Goal: Information Seeking & Learning: Learn about a topic

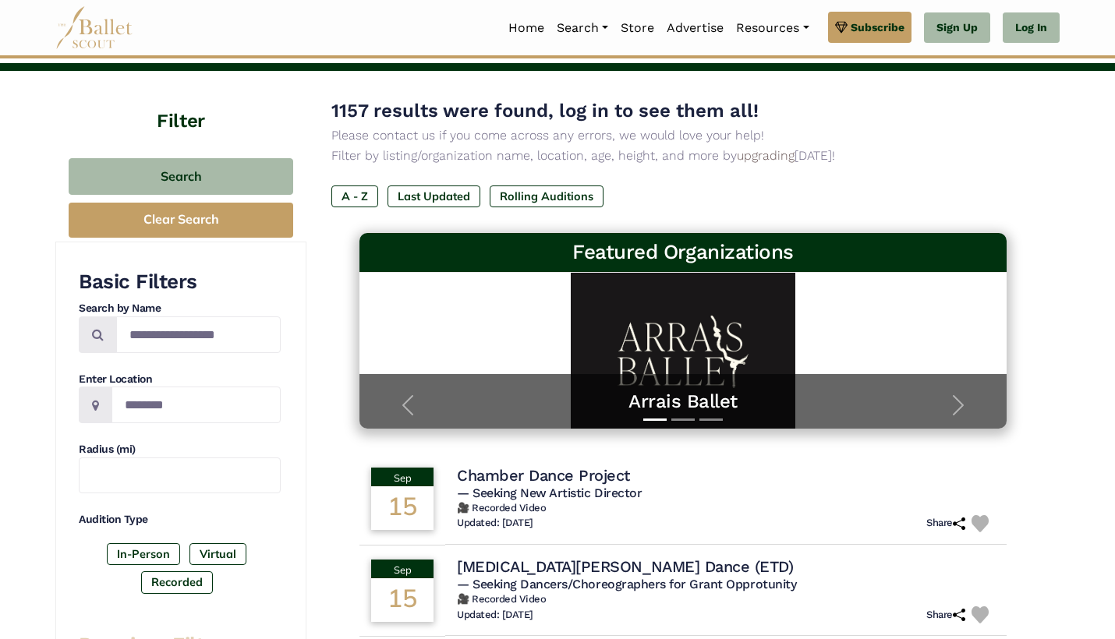
scroll to position [75, 0]
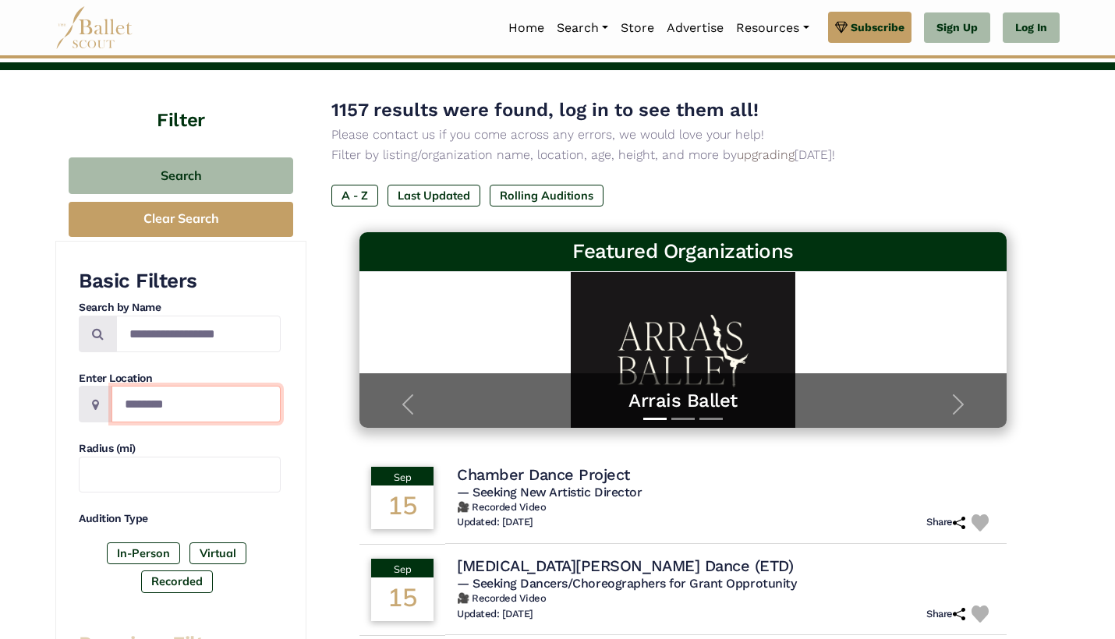
click at [172, 397] on input "Location" at bounding box center [196, 404] width 169 height 37
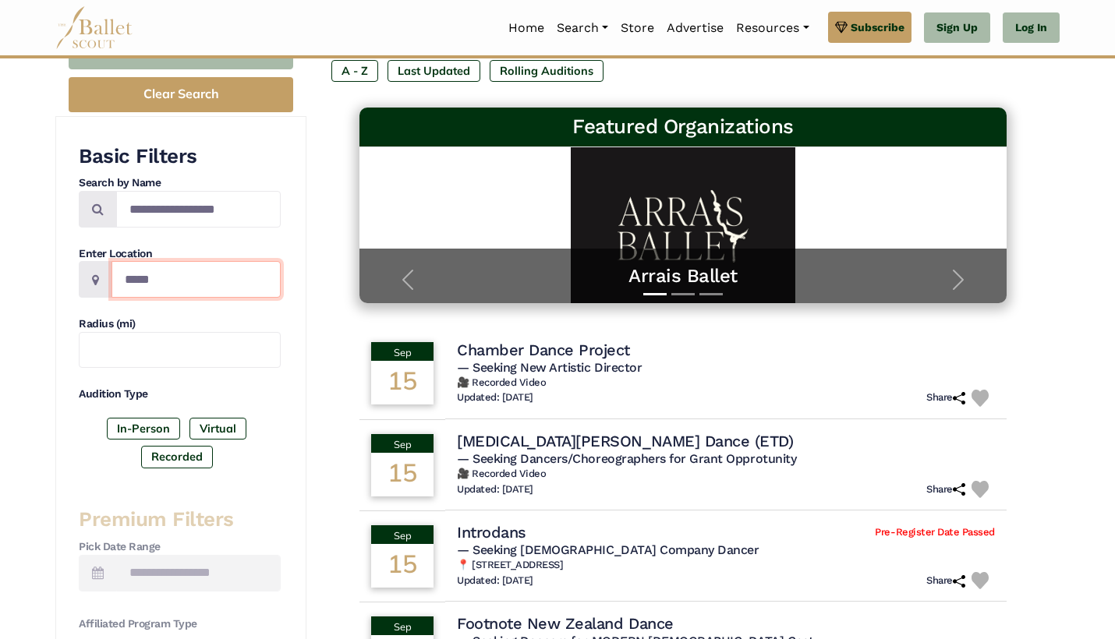
scroll to position [179, 0]
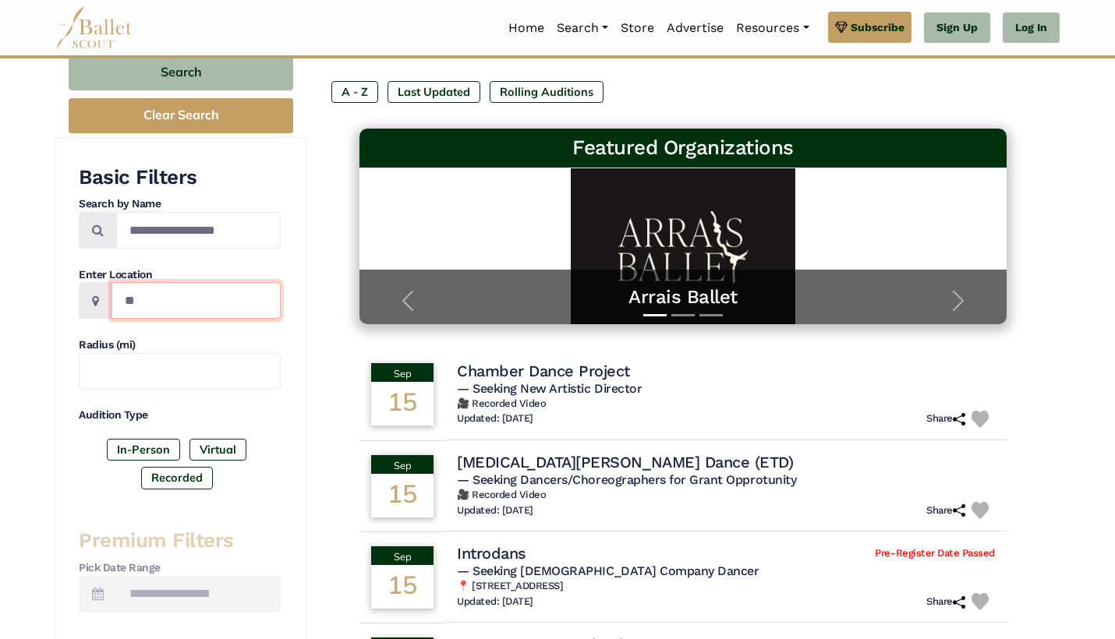
type input "*"
type input "**********"
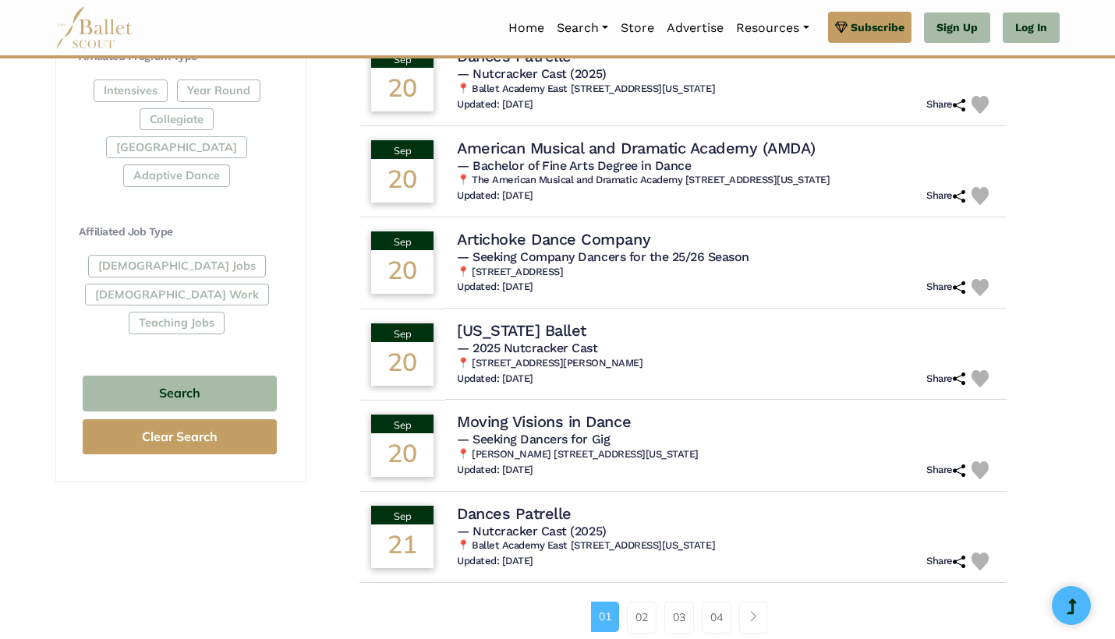
scroll to position [768, 0]
click at [756, 527] on h5 "— Nutcracker Cast (2025)" at bounding box center [726, 530] width 549 height 16
click at [529, 504] on h4 "Dances Patrelle" at bounding box center [510, 512] width 117 height 21
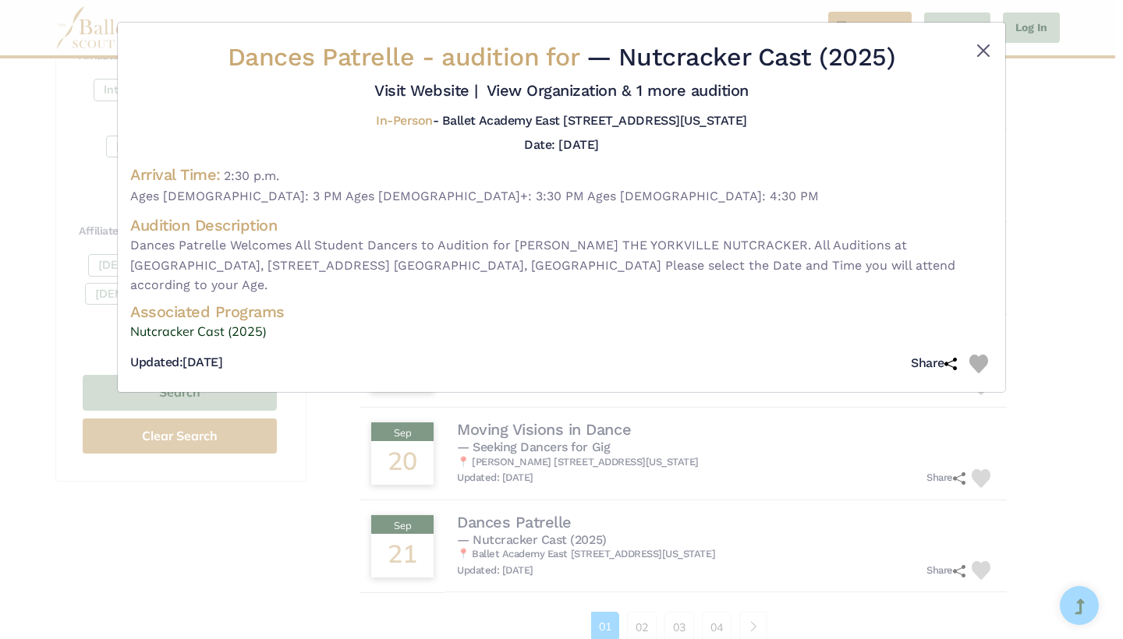
click at [986, 53] on button "Close" at bounding box center [983, 50] width 19 height 19
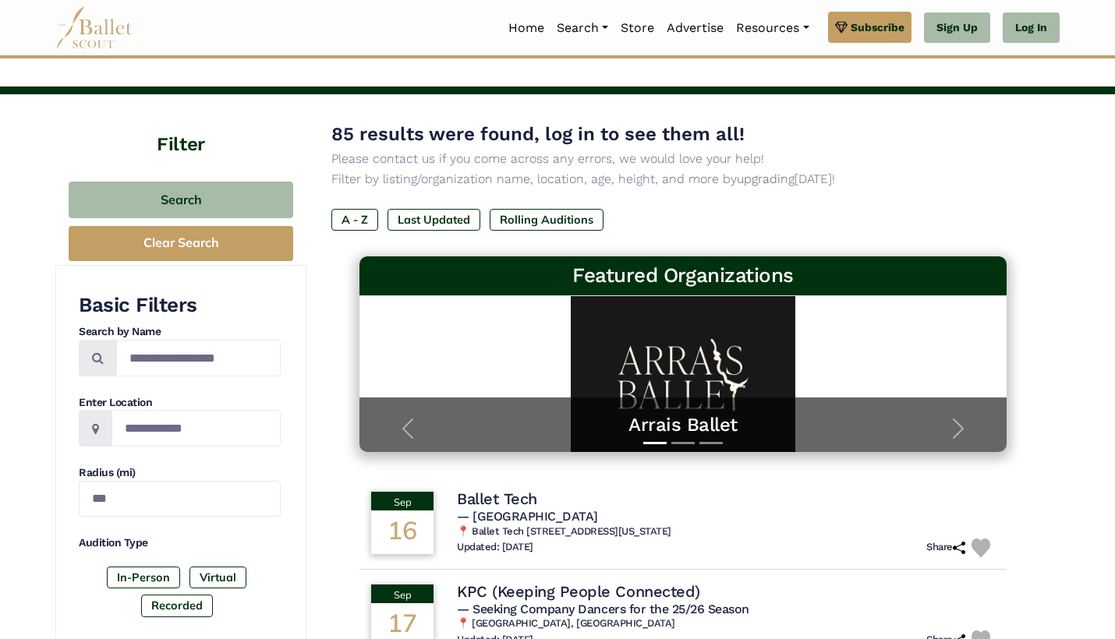
scroll to position [54, 0]
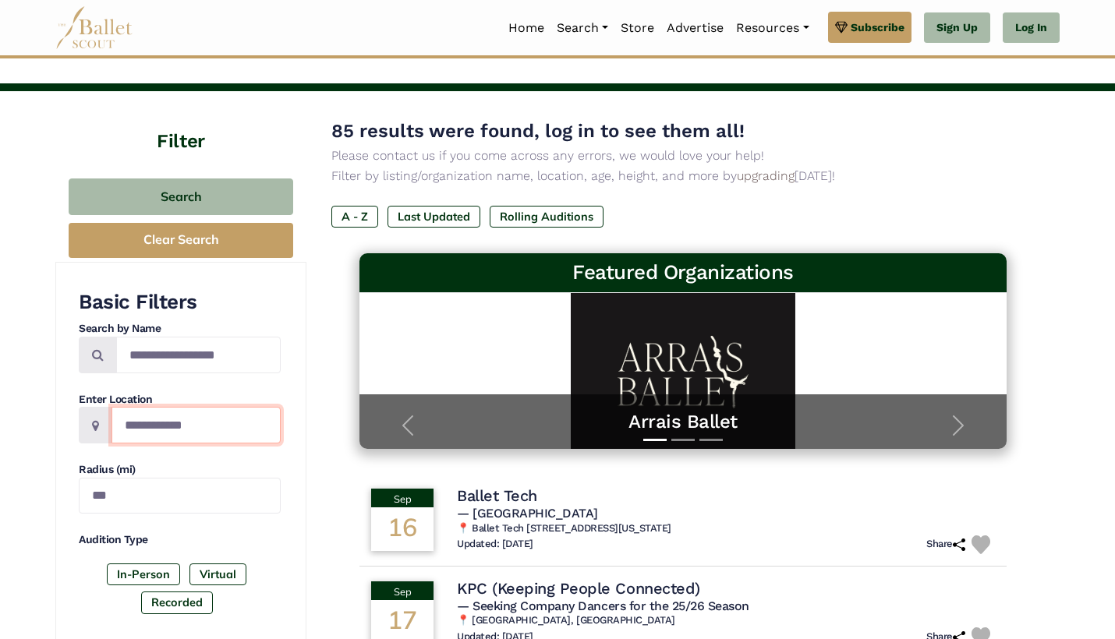
click at [235, 420] on input "**********" at bounding box center [196, 425] width 169 height 37
type input "*****"
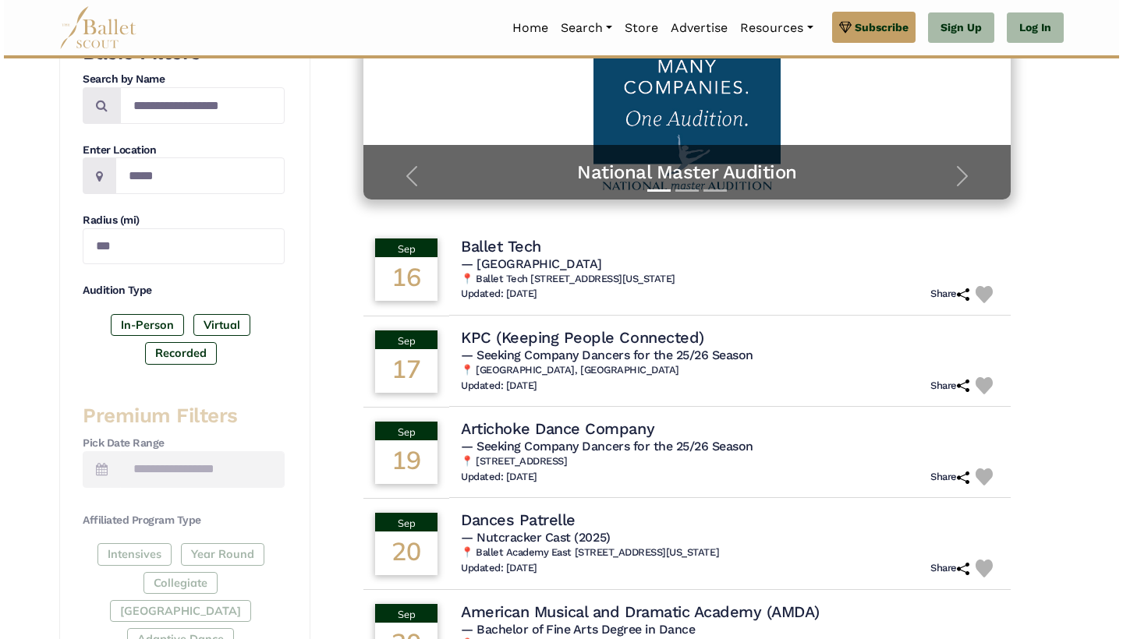
scroll to position [305, 0]
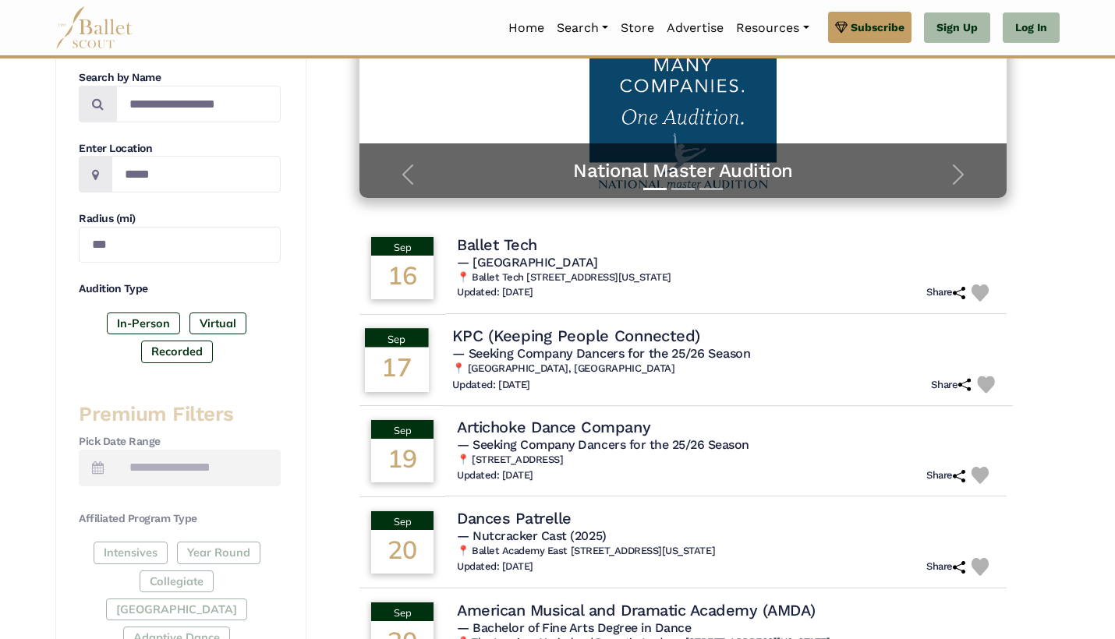
click at [664, 346] on span "— Seeking Company Dancers for the 25/26 Season" at bounding box center [601, 353] width 298 height 15
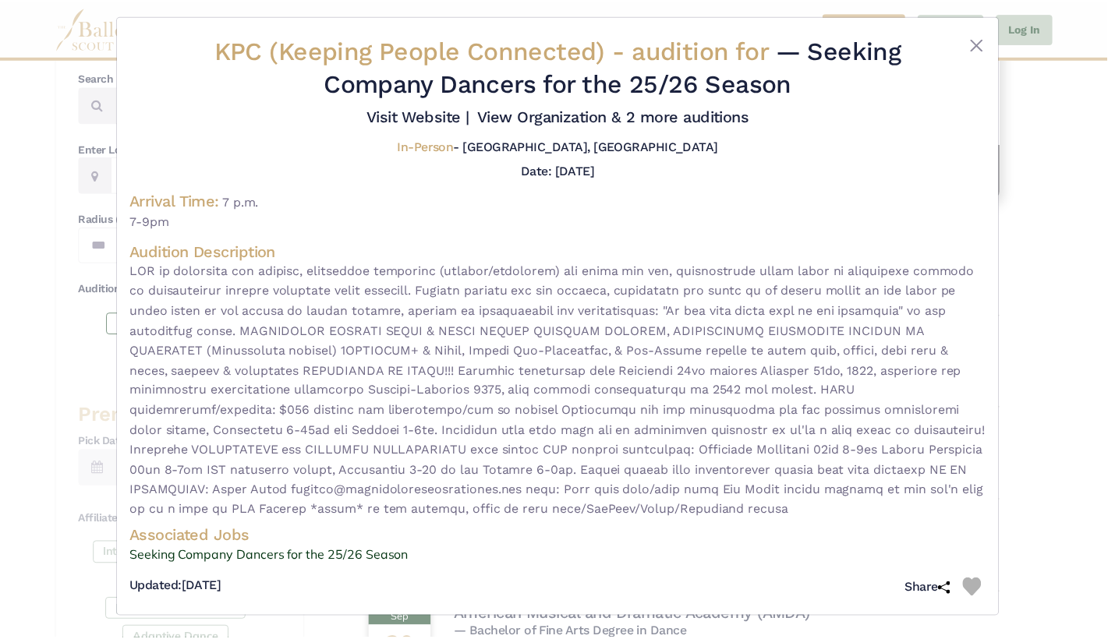
scroll to position [18, 0]
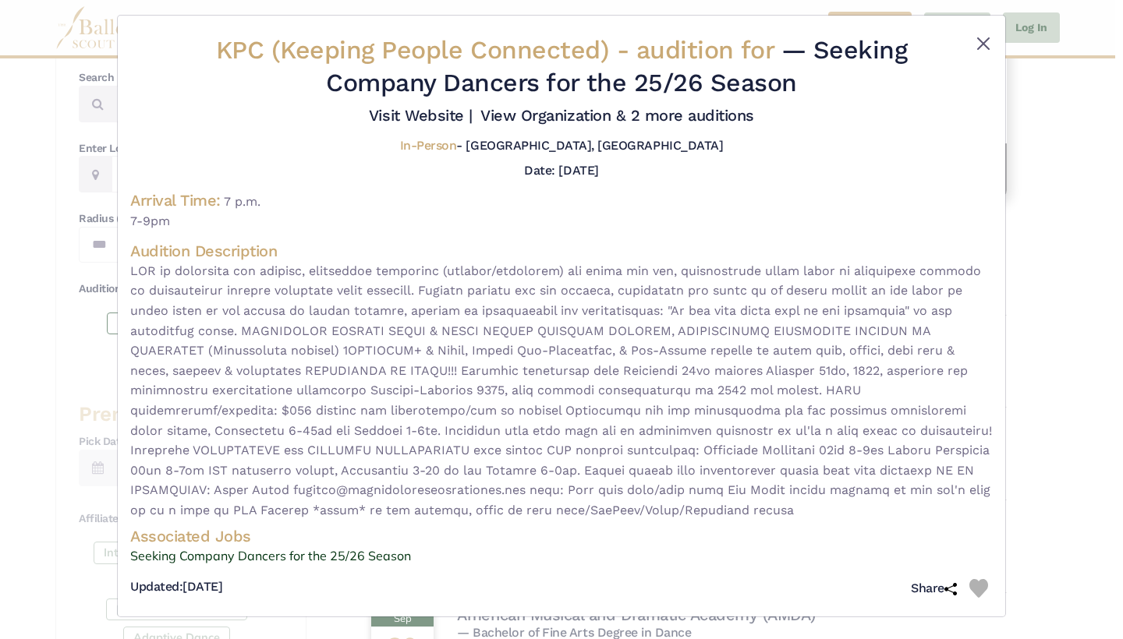
click at [977, 34] on button "Close" at bounding box center [983, 43] width 19 height 19
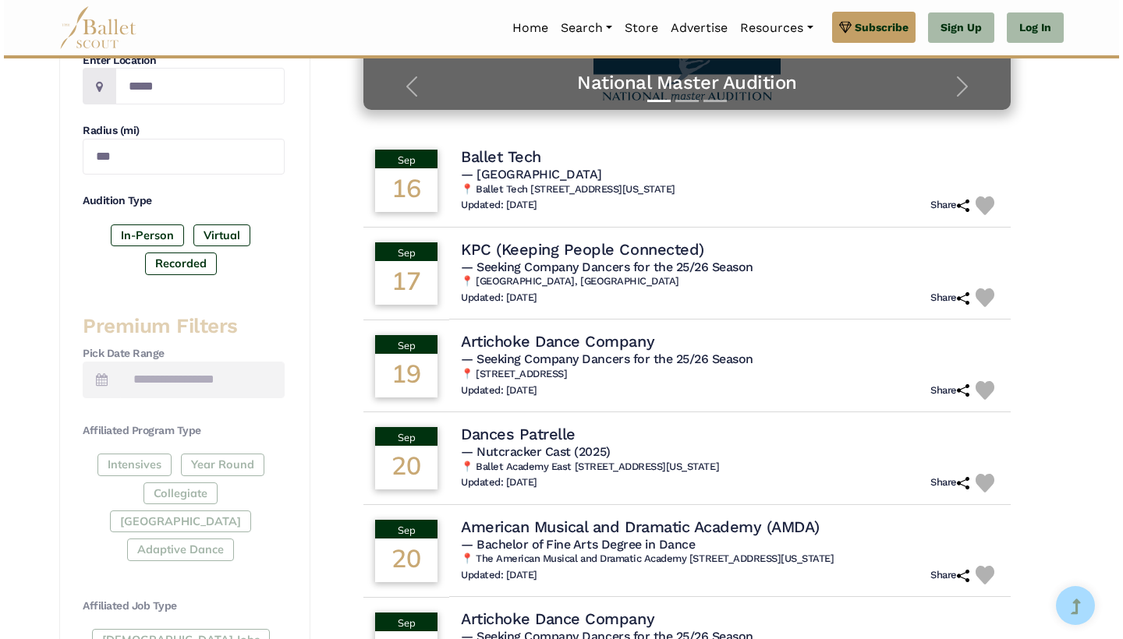
scroll to position [401, 0]
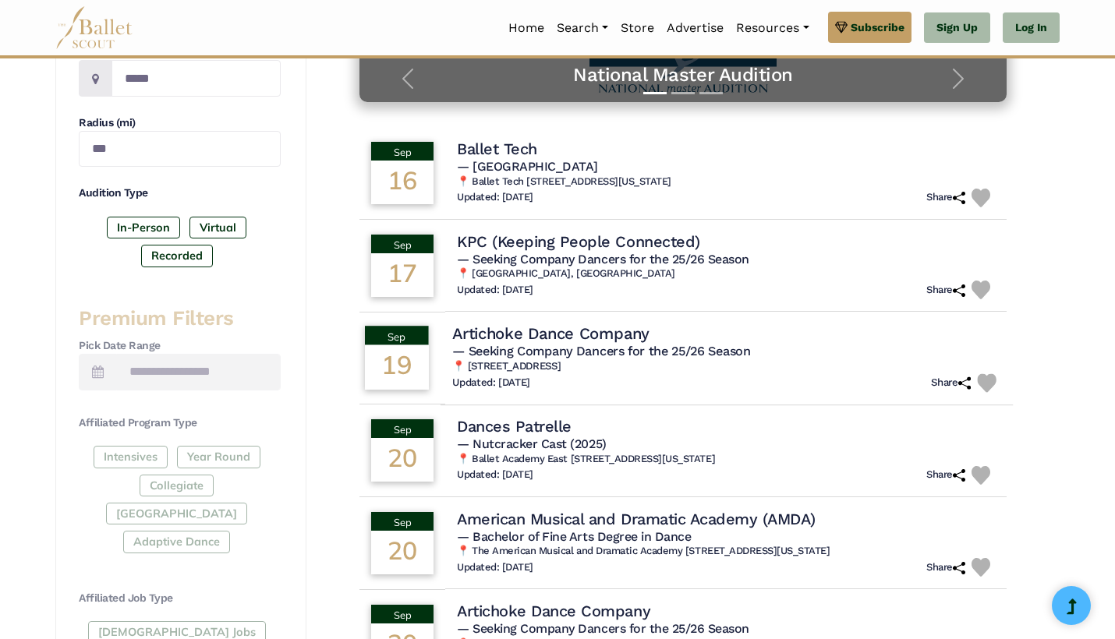
click at [769, 328] on div "Artichoke Dance Company" at bounding box center [726, 333] width 549 height 21
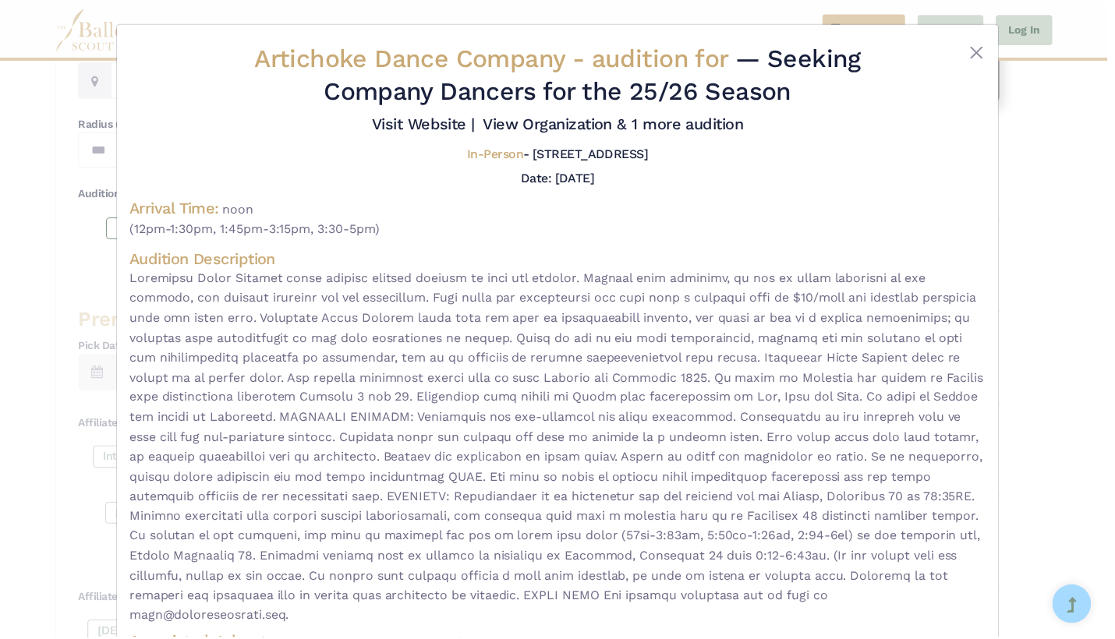
scroll to position [0, 0]
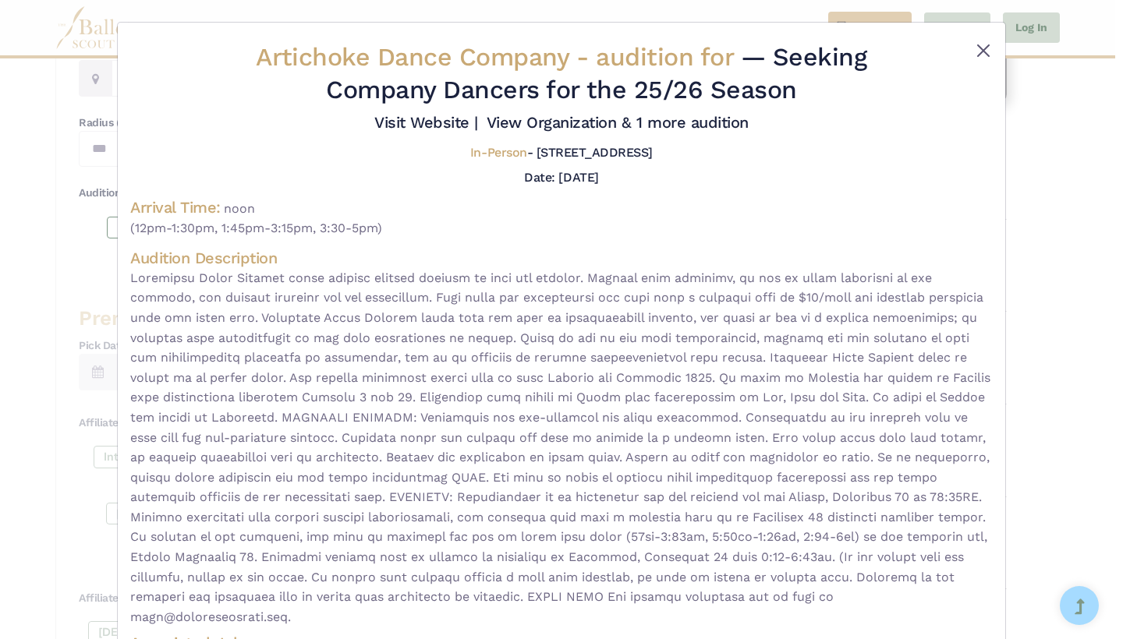
click at [979, 54] on button "Close" at bounding box center [983, 50] width 19 height 19
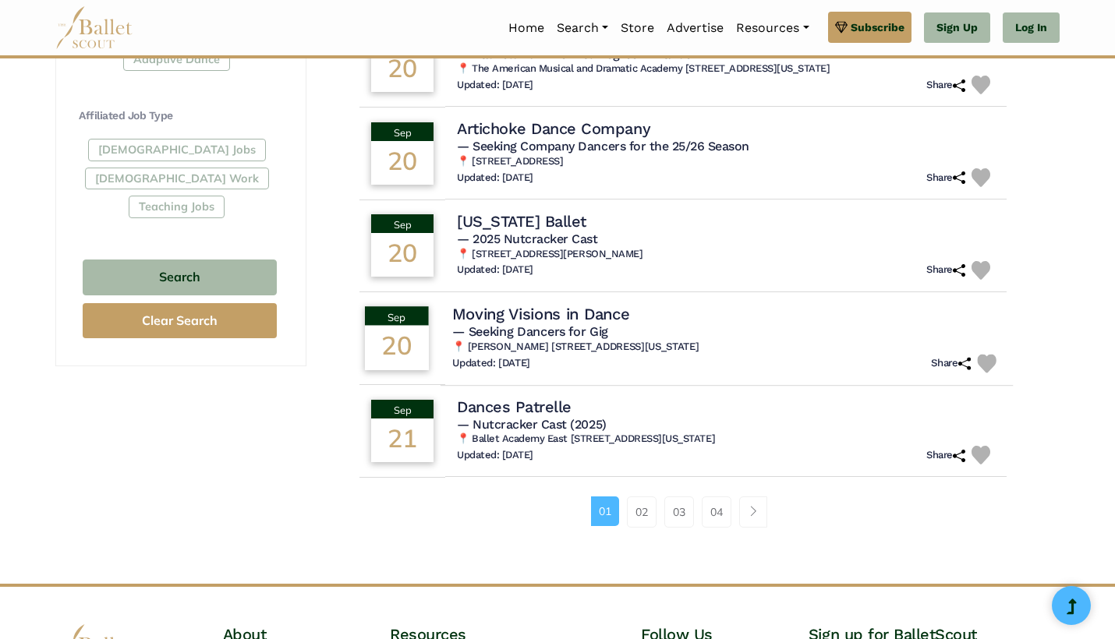
scroll to position [890, 0]
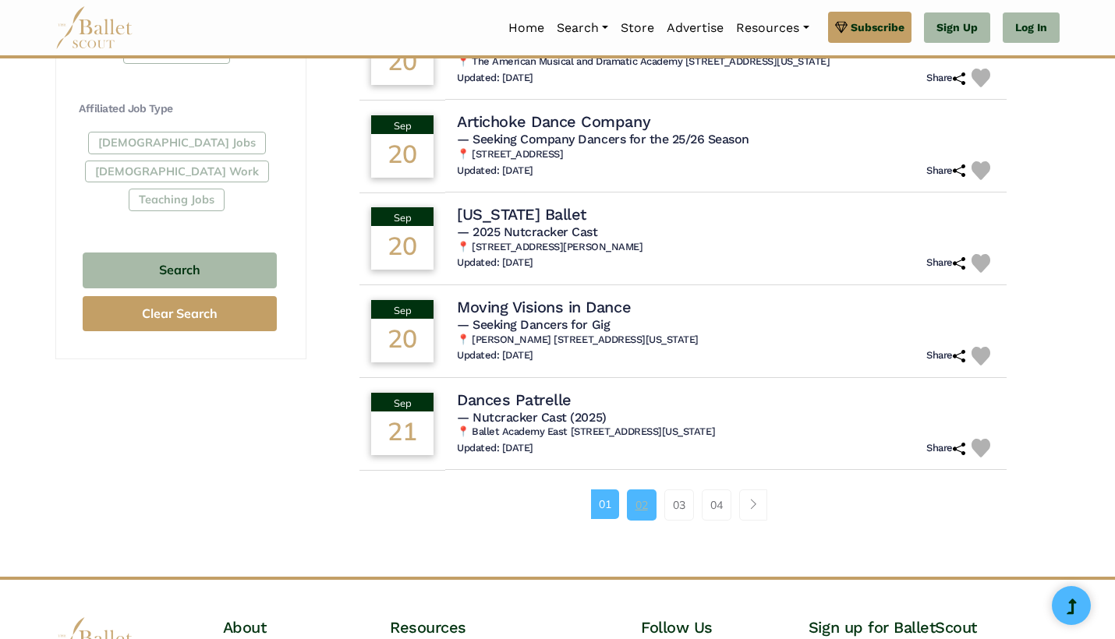
click at [642, 501] on link "02" at bounding box center [642, 505] width 30 height 31
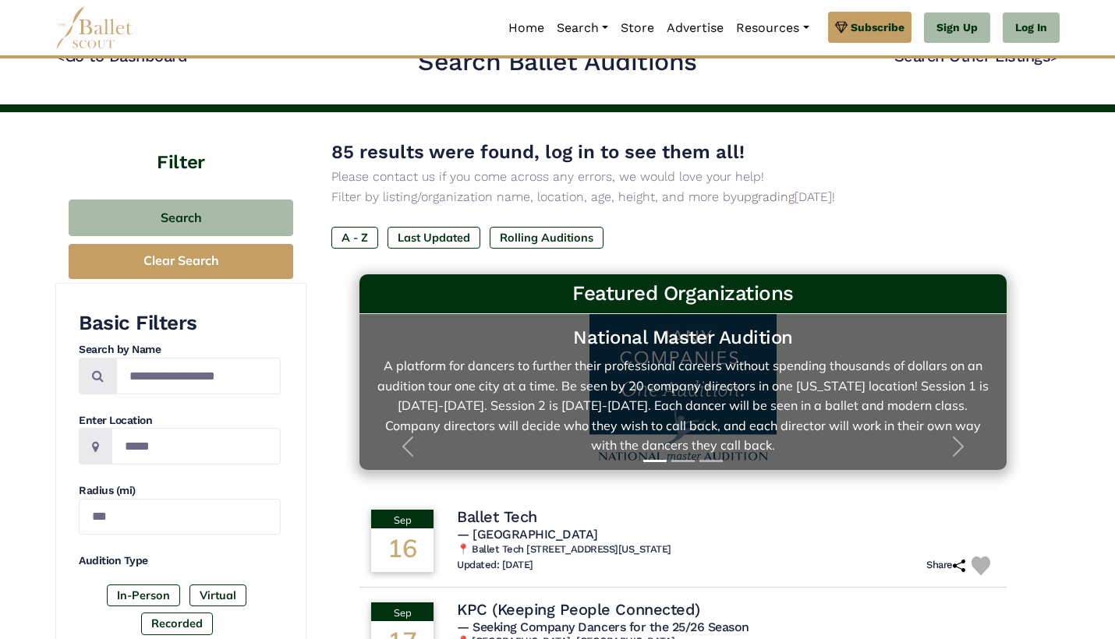
scroll to position [3, 0]
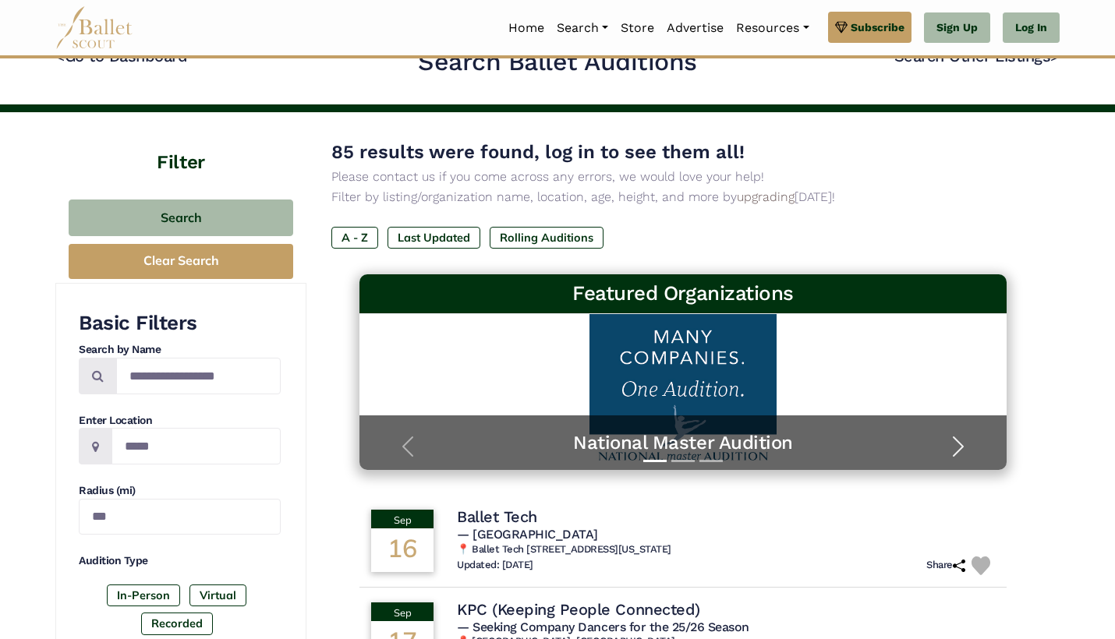
click at [954, 434] on span "button" at bounding box center [958, 446] width 25 height 25
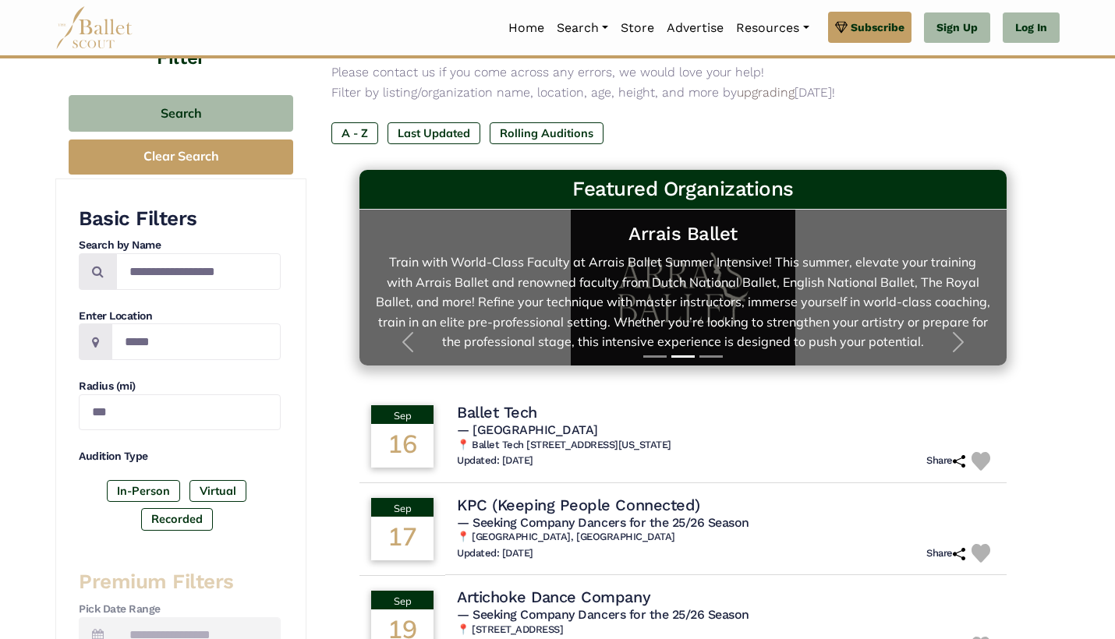
scroll to position [248, 0]
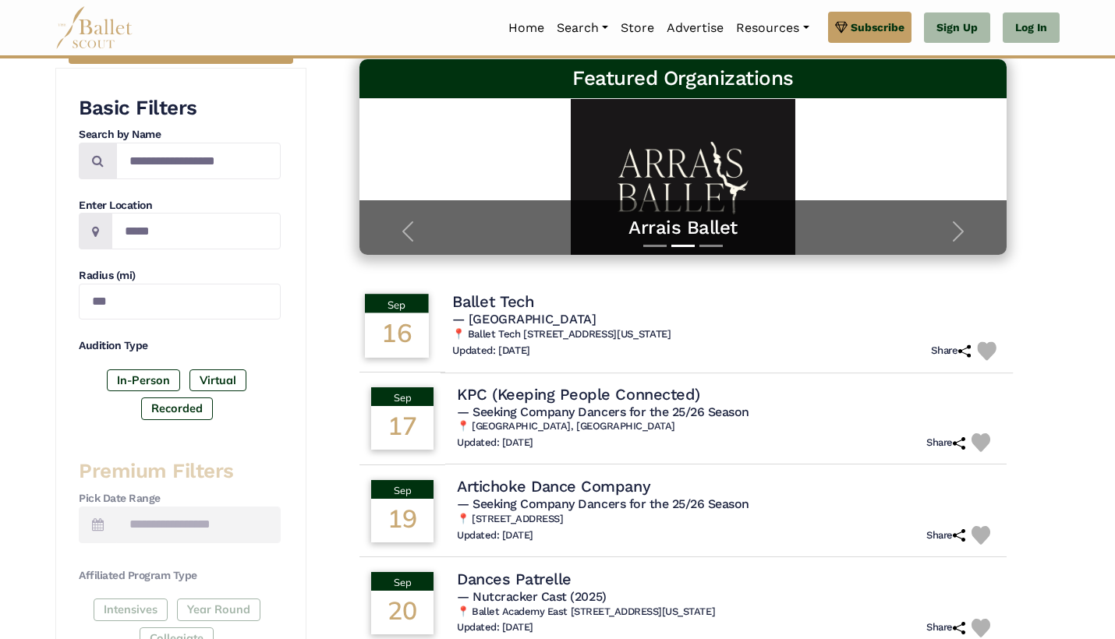
click at [596, 320] on span "— Ballet Tech Elementary School" at bounding box center [524, 319] width 144 height 15
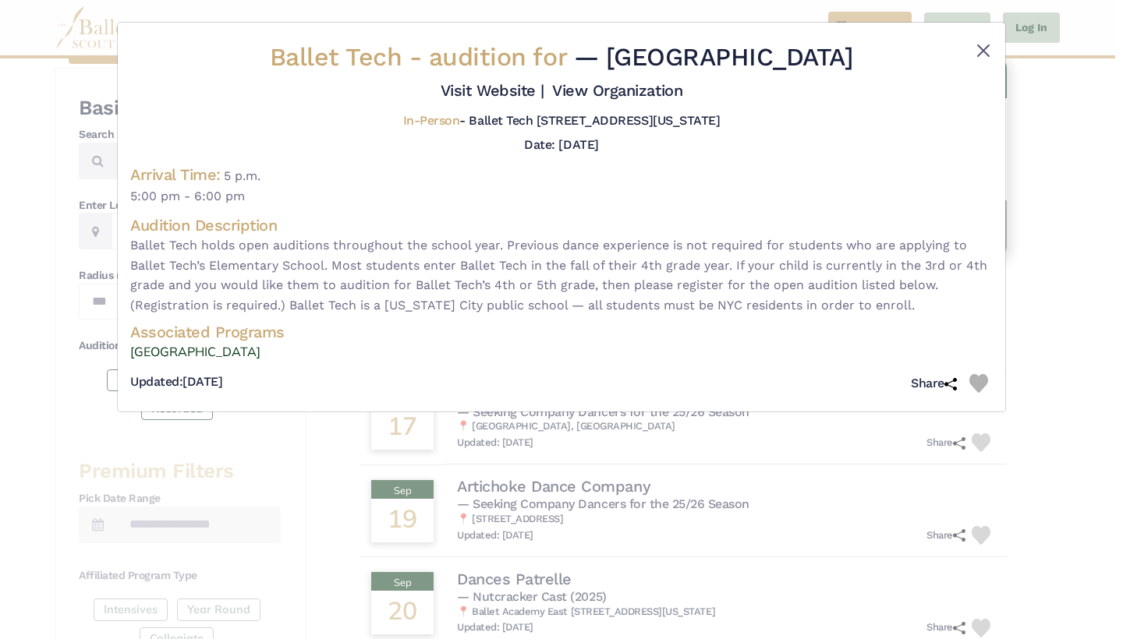
click at [985, 49] on button "Close" at bounding box center [983, 50] width 19 height 19
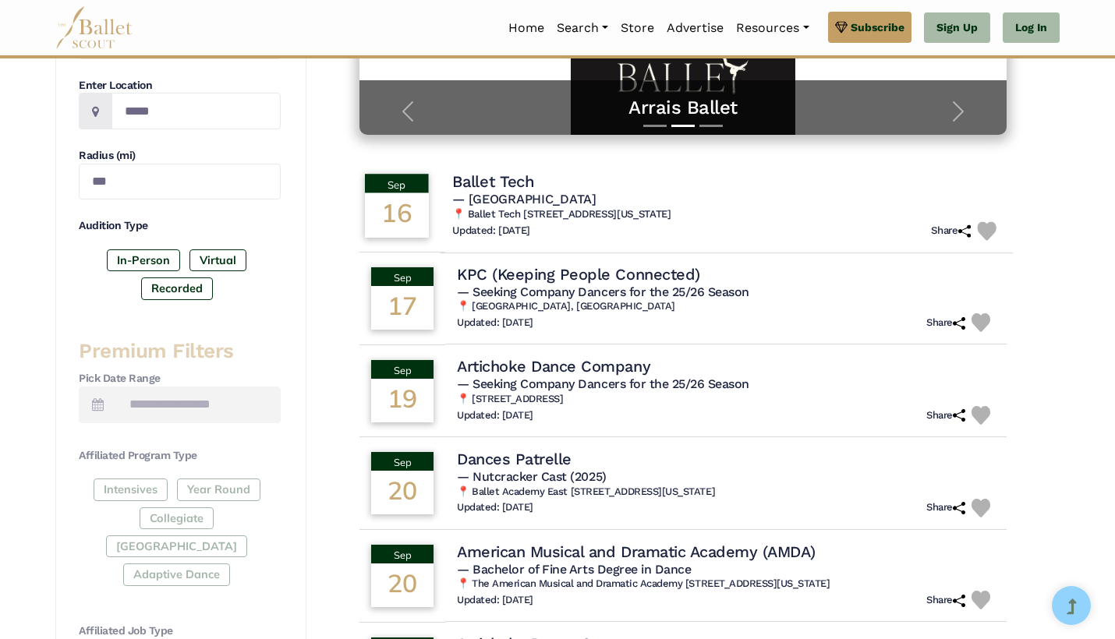
scroll to position [369, 0]
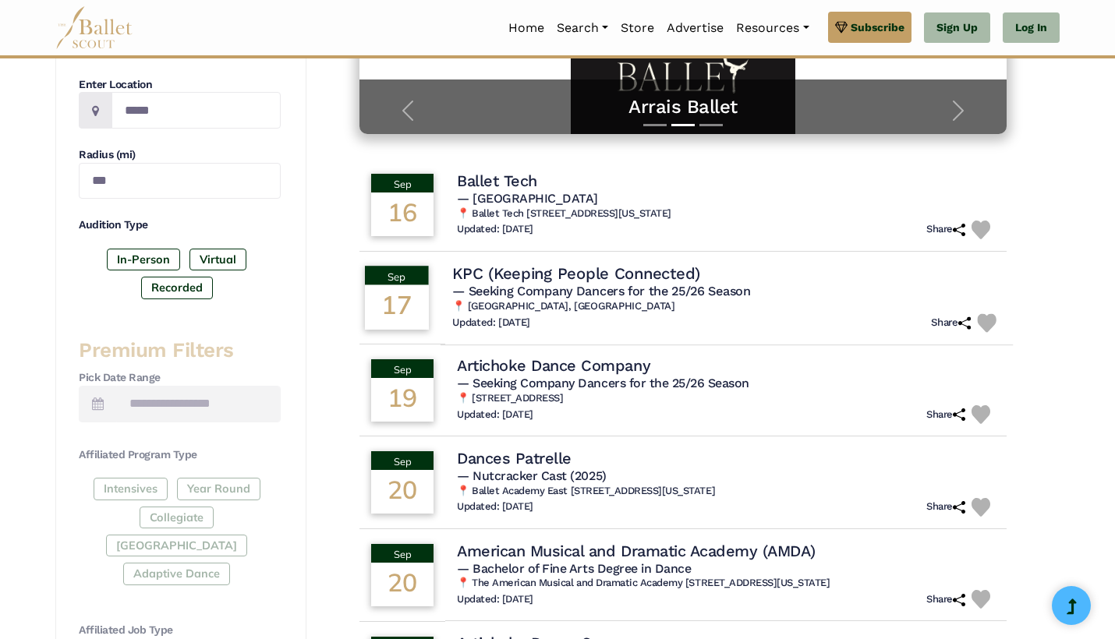
click at [809, 304] on h6 "📍 Brooklyn, NYC" at bounding box center [726, 305] width 549 height 13
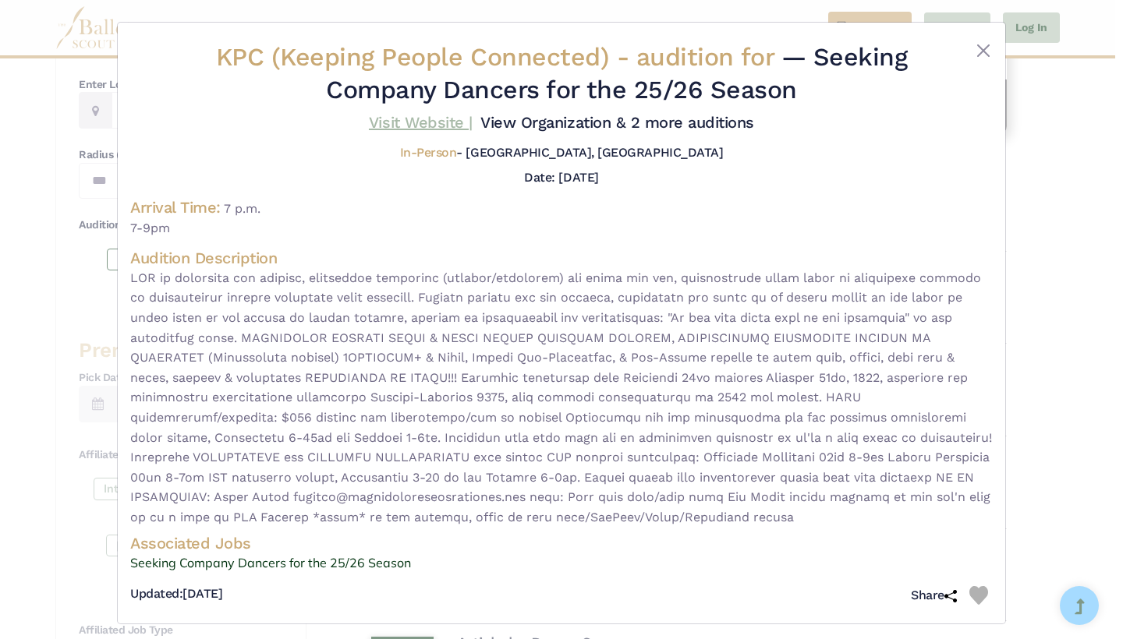
click at [473, 120] on link "Visit Website |" at bounding box center [421, 122] width 104 height 19
click at [981, 53] on button "Close" at bounding box center [983, 50] width 19 height 19
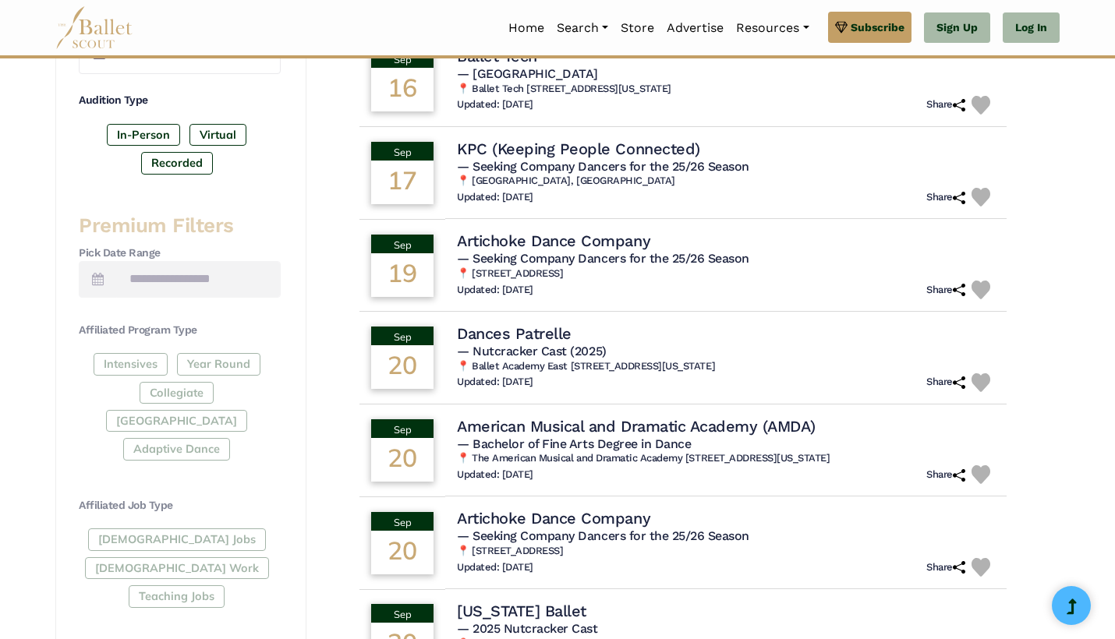
scroll to position [499, 0]
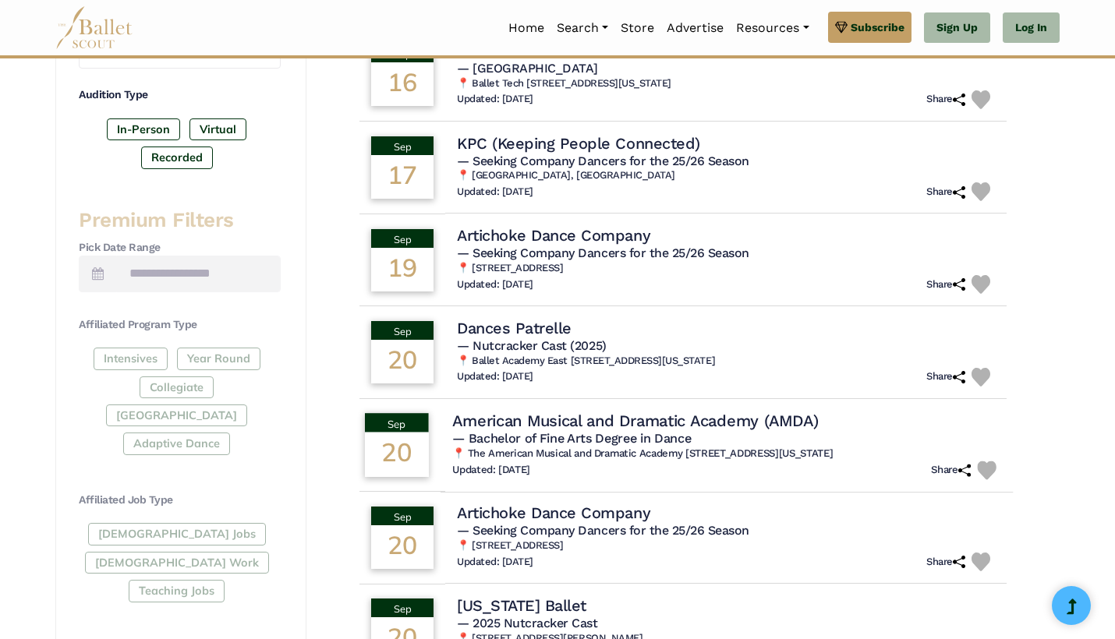
click at [816, 461] on div "Updated: Aug. 23, 2025 Share" at bounding box center [726, 470] width 549 height 19
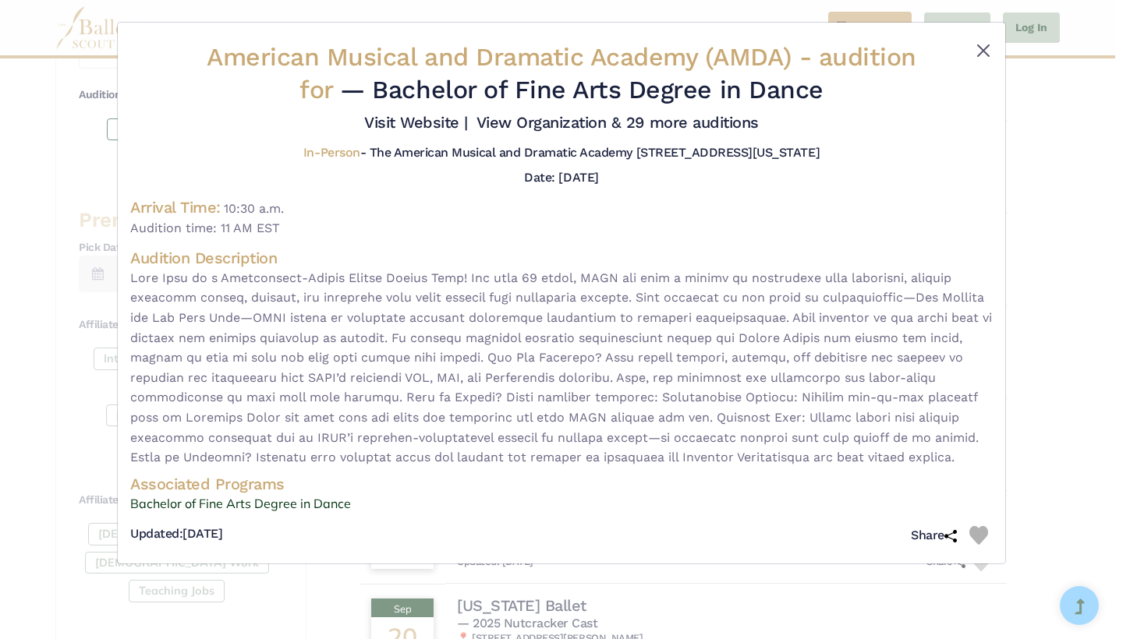
click at [985, 42] on button "Close" at bounding box center [983, 50] width 19 height 19
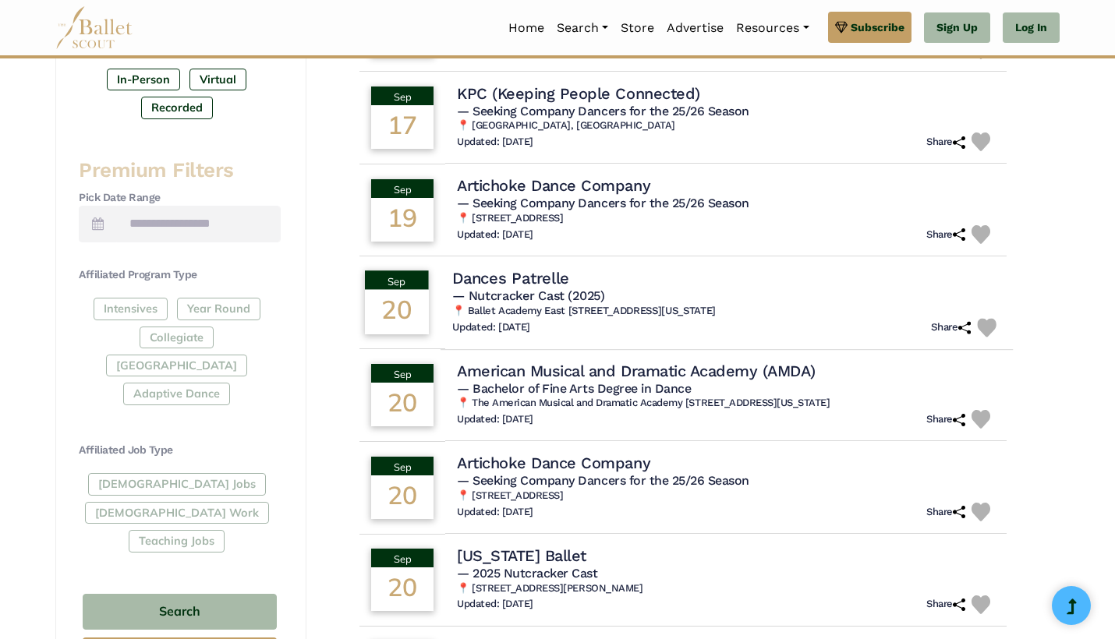
scroll to position [538, 0]
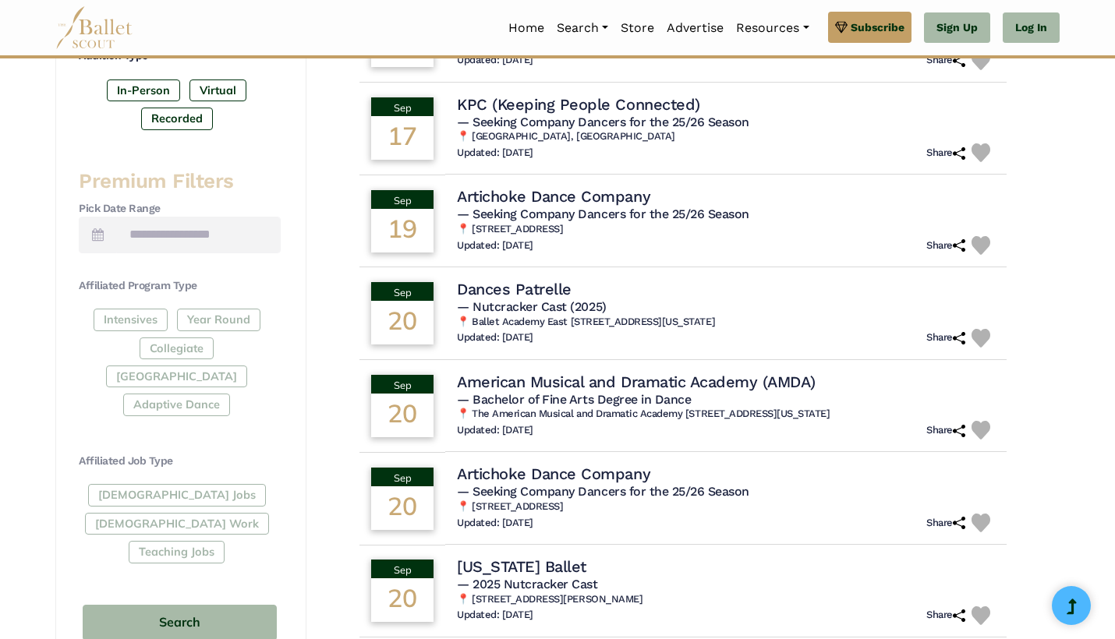
click at [238, 484] on div "Full-Time Jobs Gig Work Teaching Jobs" at bounding box center [180, 526] width 202 height 85
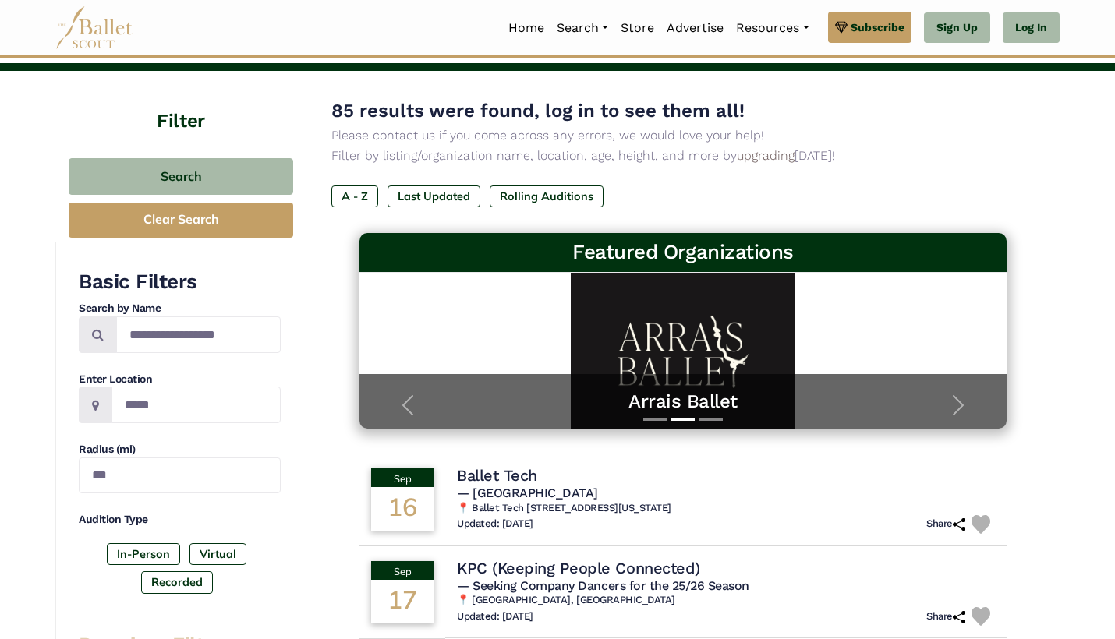
scroll to position [69, 0]
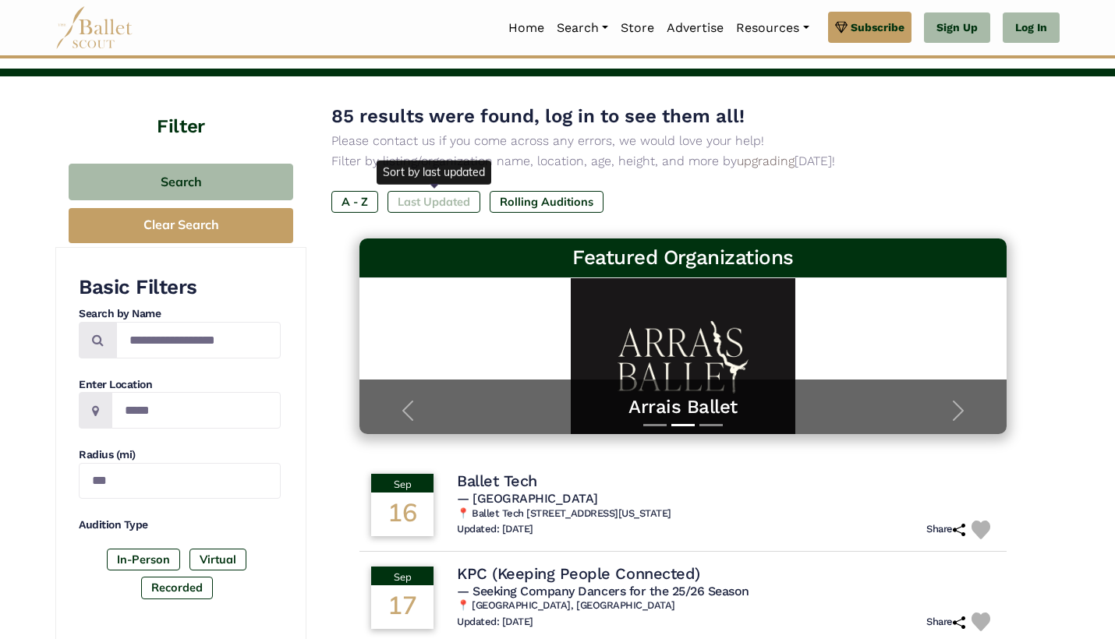
click at [414, 198] on label "Last Updated" at bounding box center [434, 202] width 93 height 22
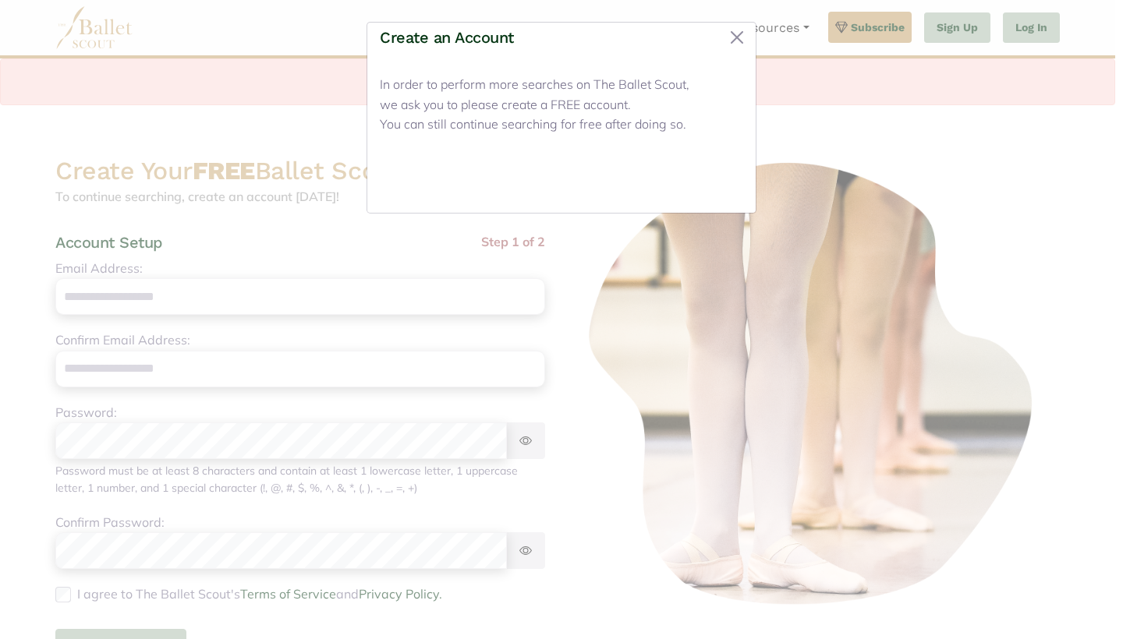
click at [707, 184] on button "Close" at bounding box center [714, 182] width 58 height 37
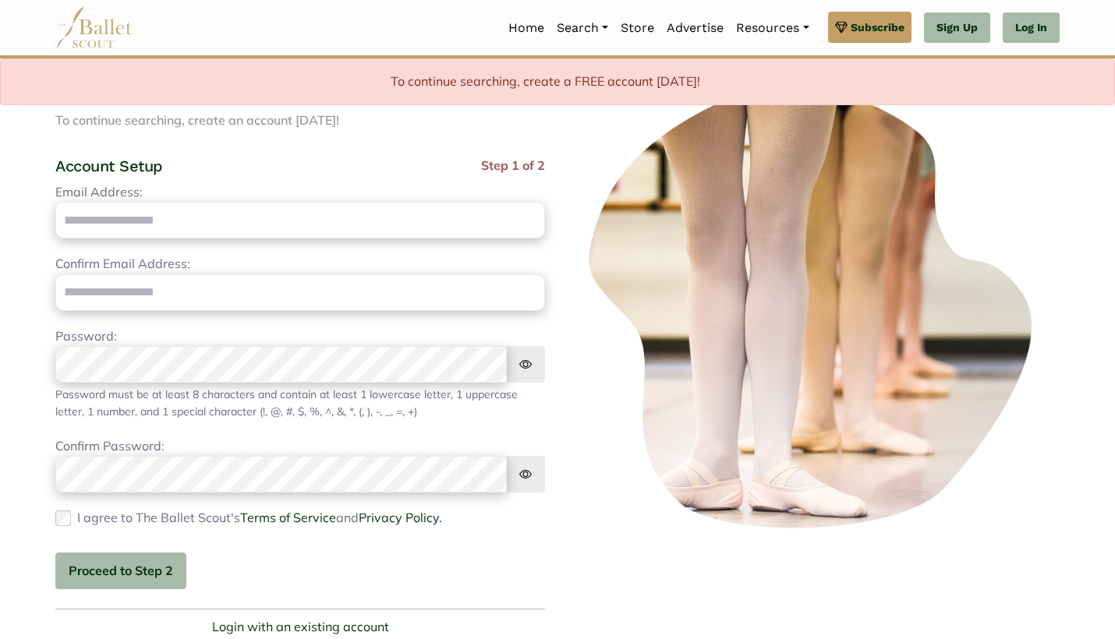
scroll to position [80, 0]
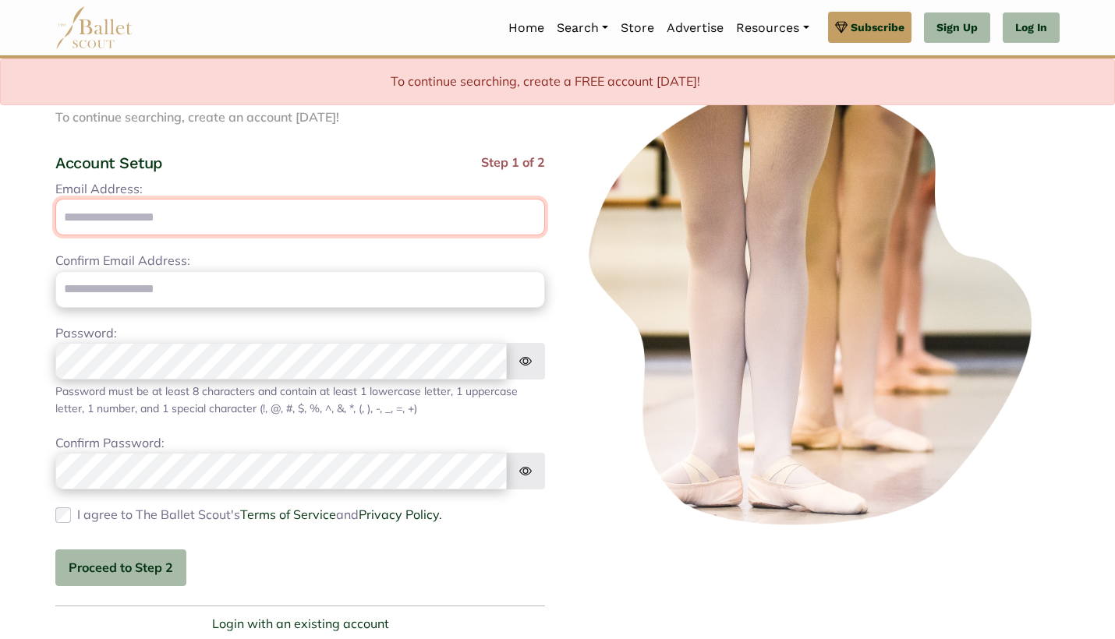
type input "**********"
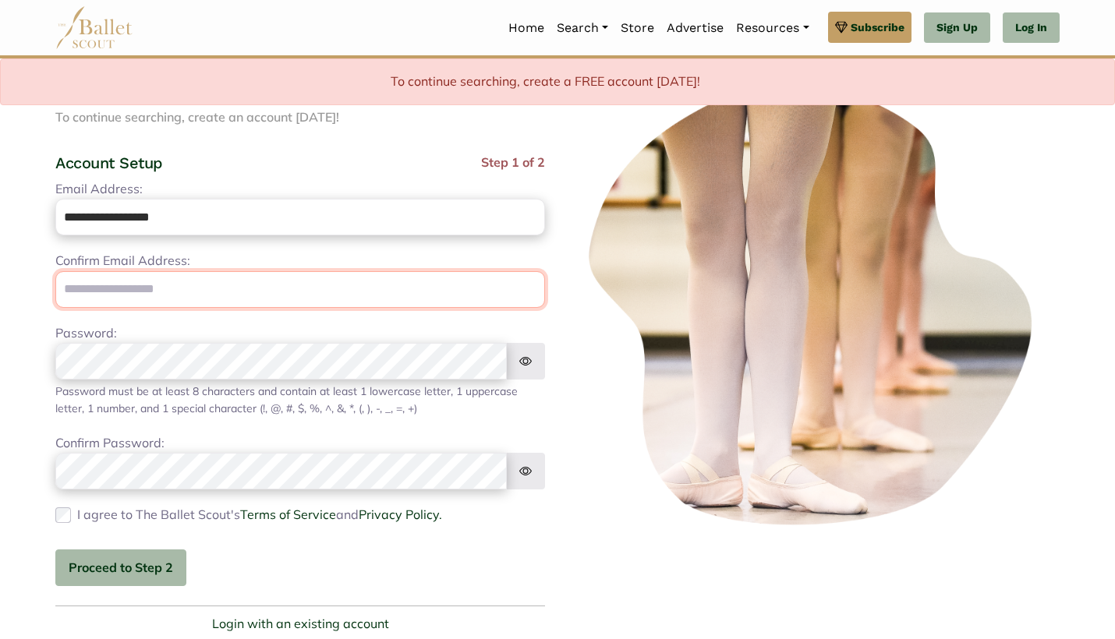
type input "**********"
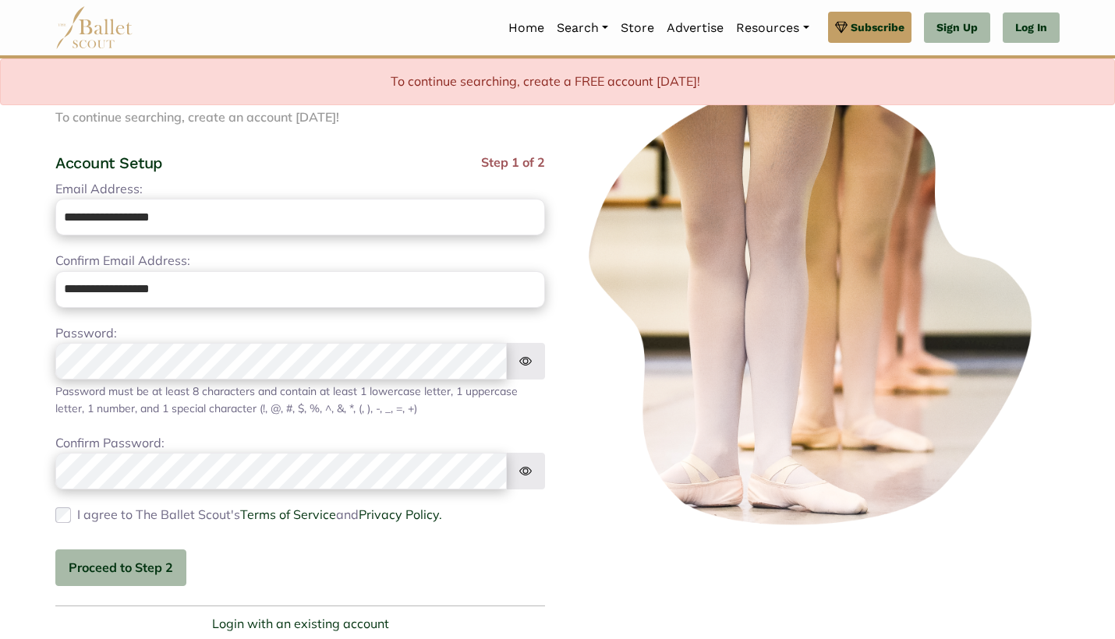
click at [90, 512] on label "I agree to The Ballet Scout's Terms of Service and Privacy Policy." at bounding box center [259, 515] width 365 height 20
click at [95, 565] on button "Proceed to Step 2" at bounding box center [120, 568] width 131 height 37
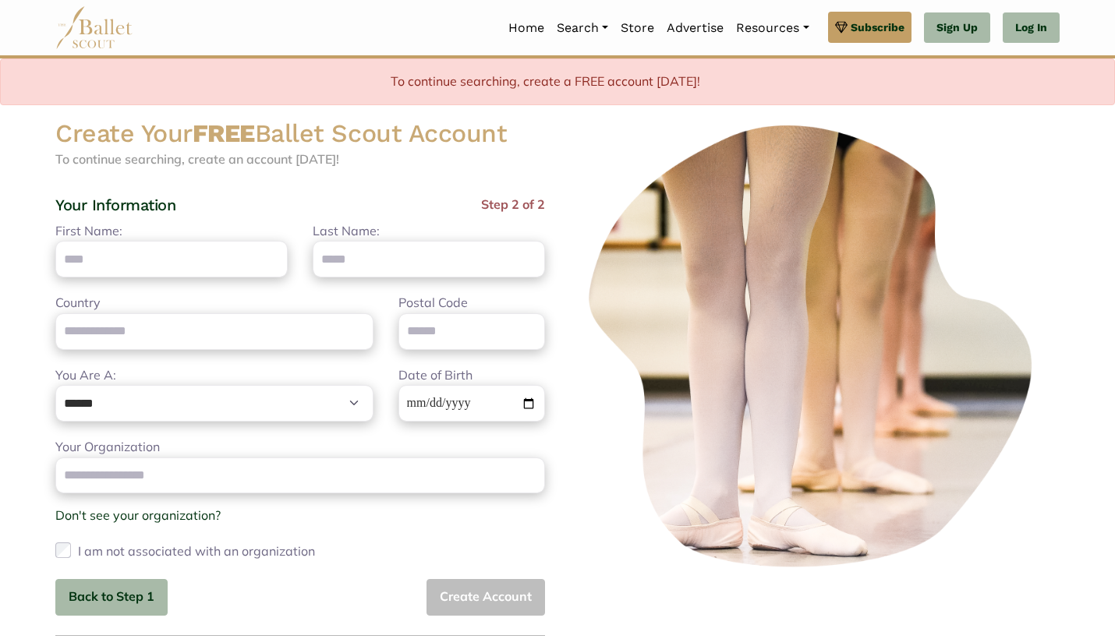
scroll to position [0, 0]
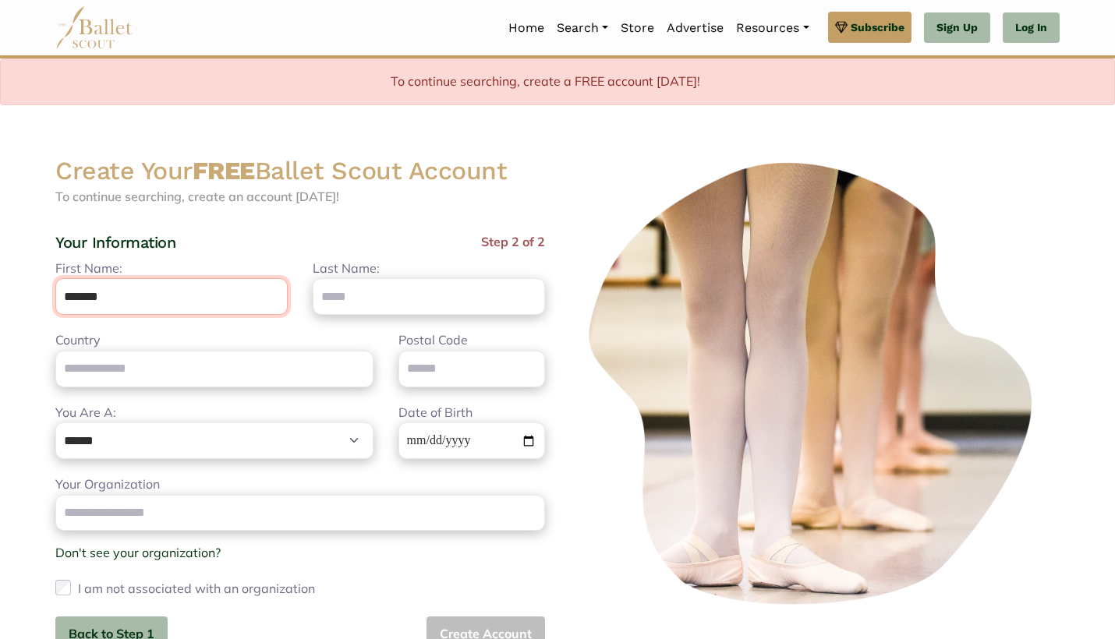
type input "*******"
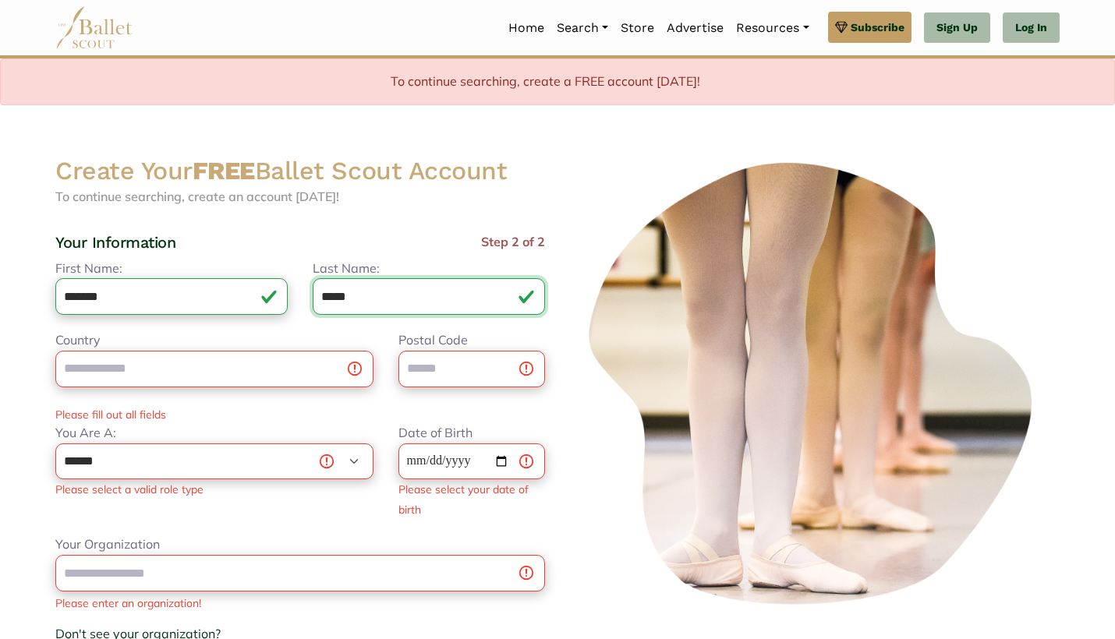
click at [356, 289] on input "*****" at bounding box center [429, 296] width 232 height 37
type input "*****"
type input "**********"
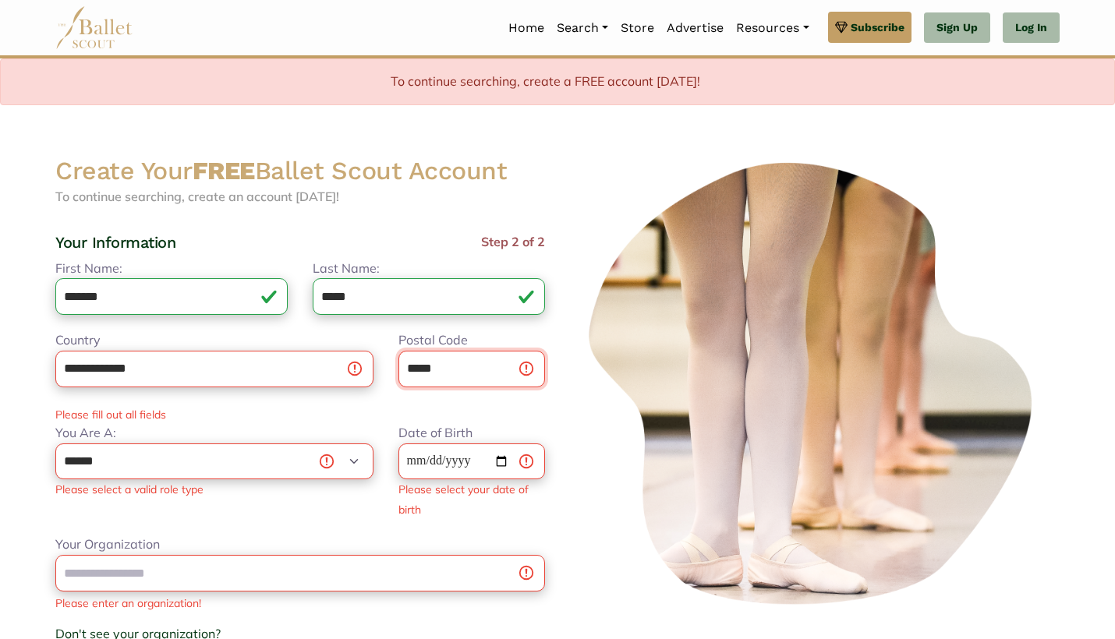
type input "*****"
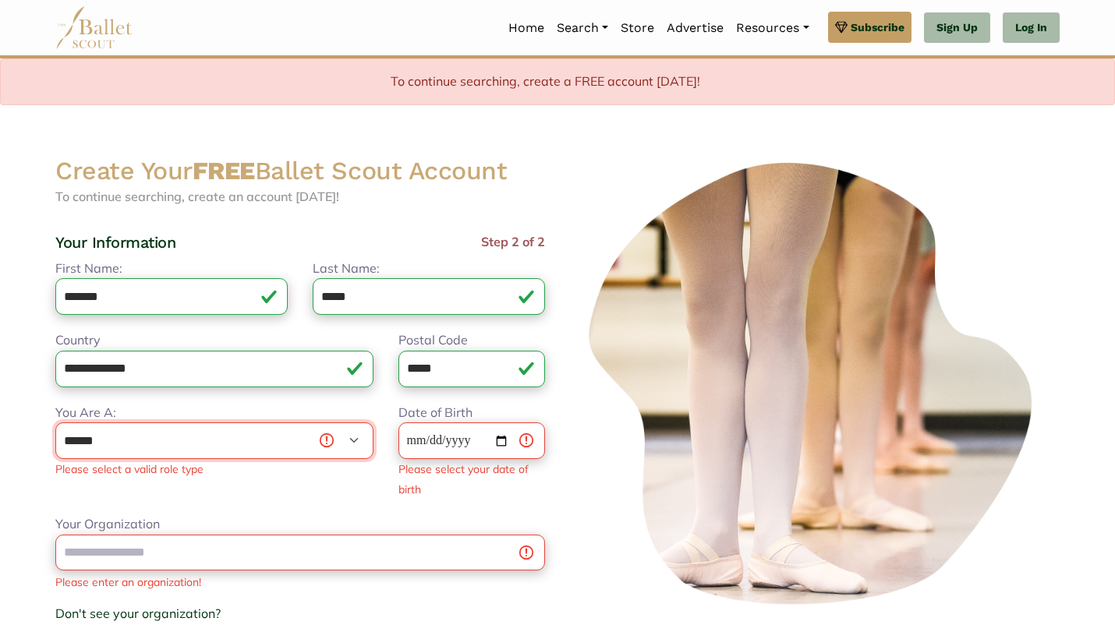
select select "***"
click at [408, 435] on input "Date of Birth" at bounding box center [471, 441] width 147 height 37
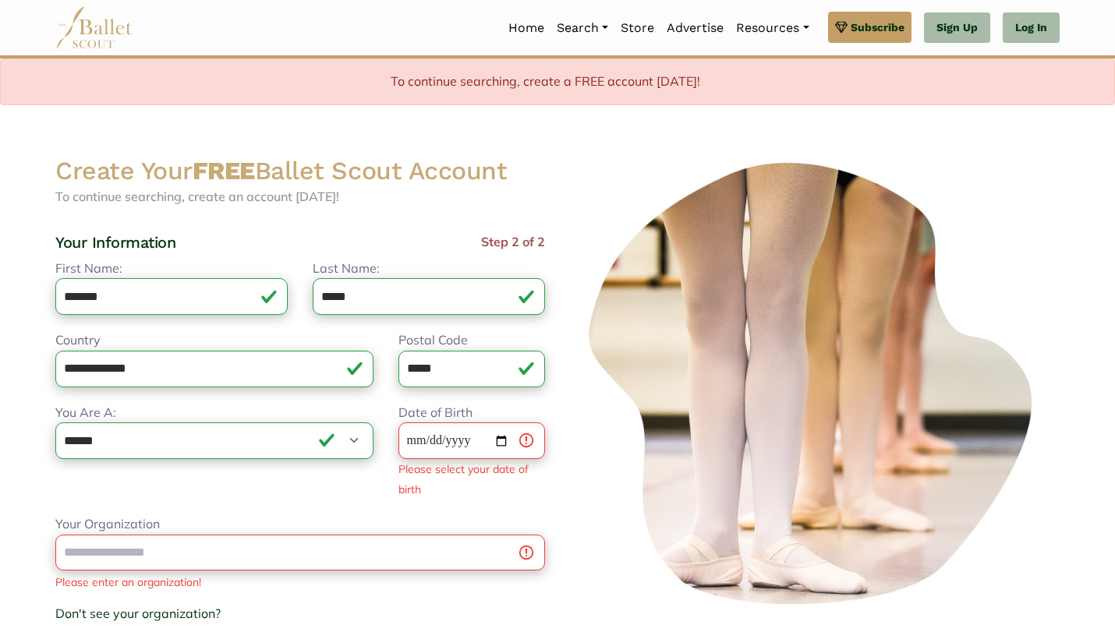
type input "**********"
click at [320, 507] on div "**********" at bounding box center [300, 486] width 490 height 455
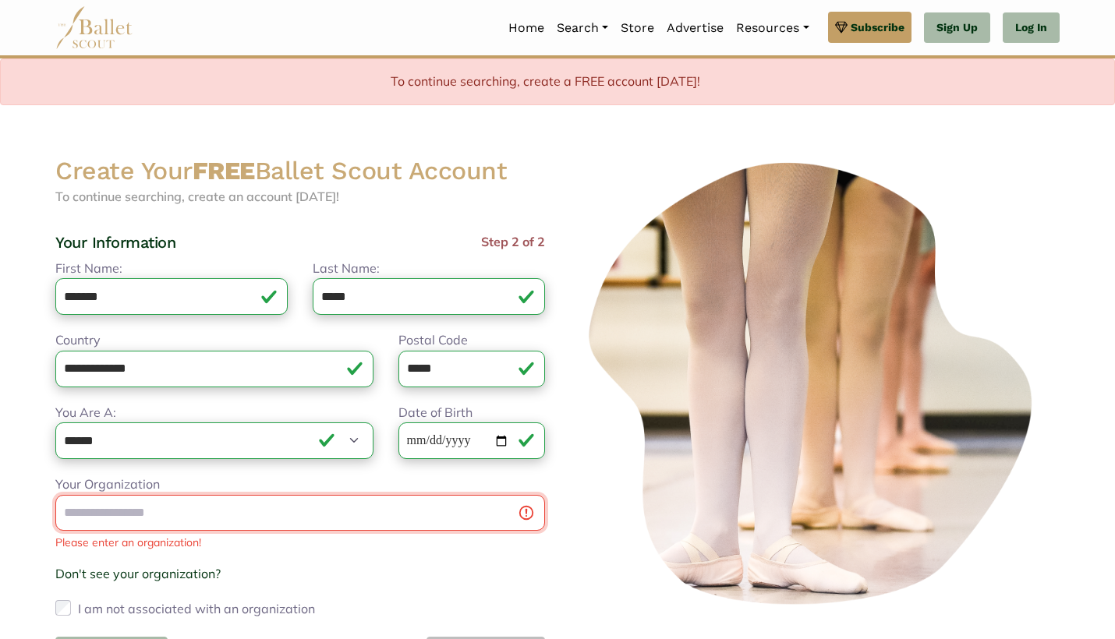
scroll to position [58, 0]
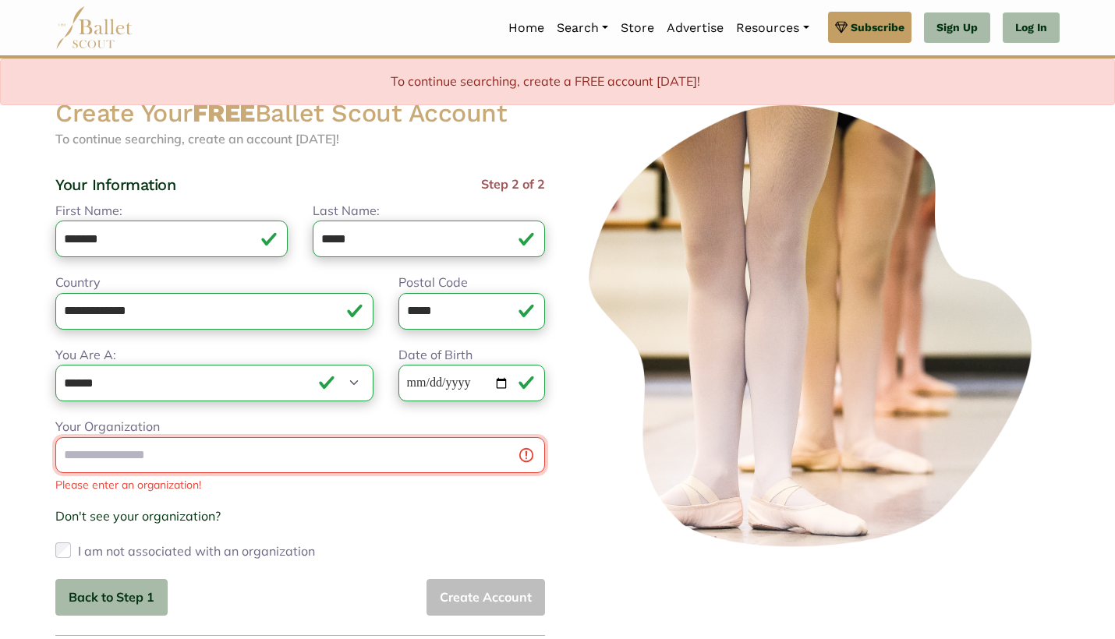
click at [356, 460] on input "Your Organization" at bounding box center [300, 455] width 490 height 37
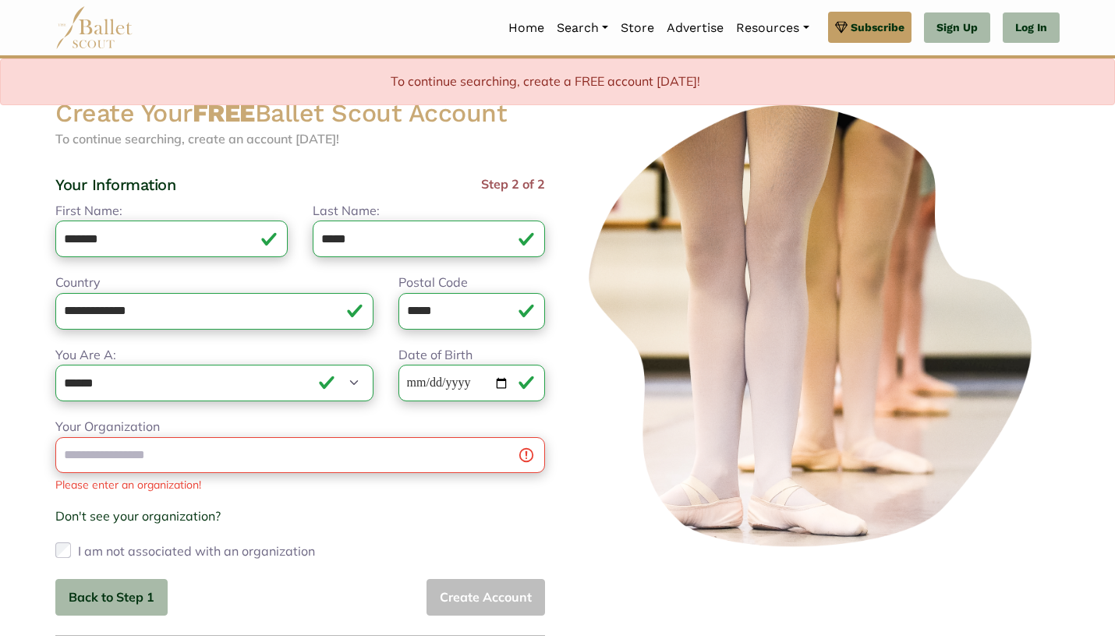
click at [350, 540] on div "Your Organization Please enter an organization! Don't see your organization? × …" at bounding box center [300, 490] width 490 height 147
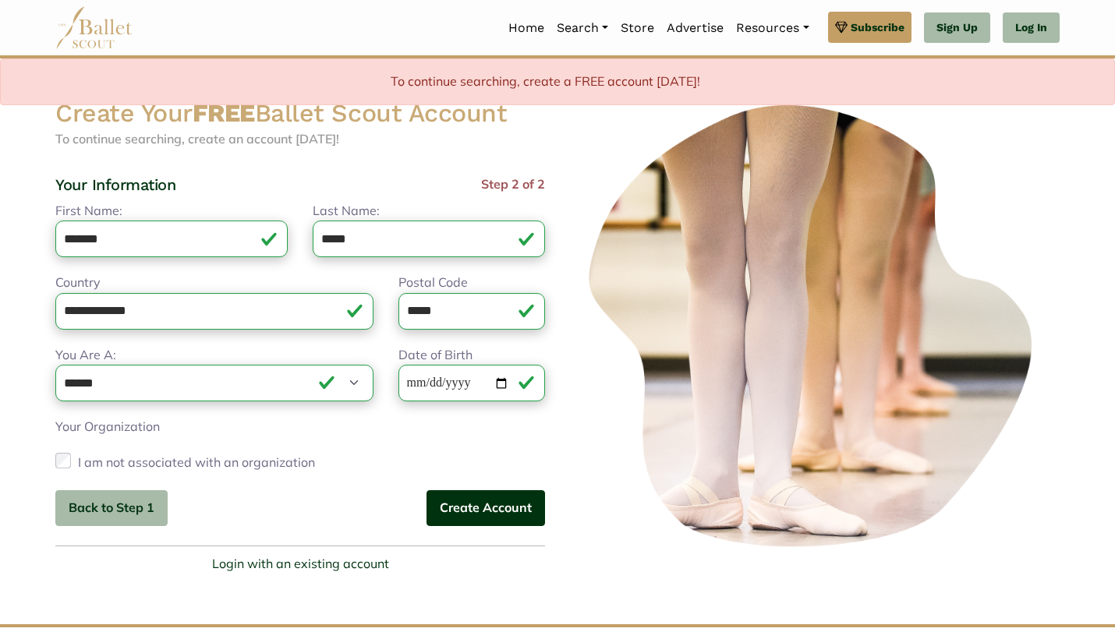
click at [469, 513] on button "Create Account" at bounding box center [486, 508] width 119 height 37
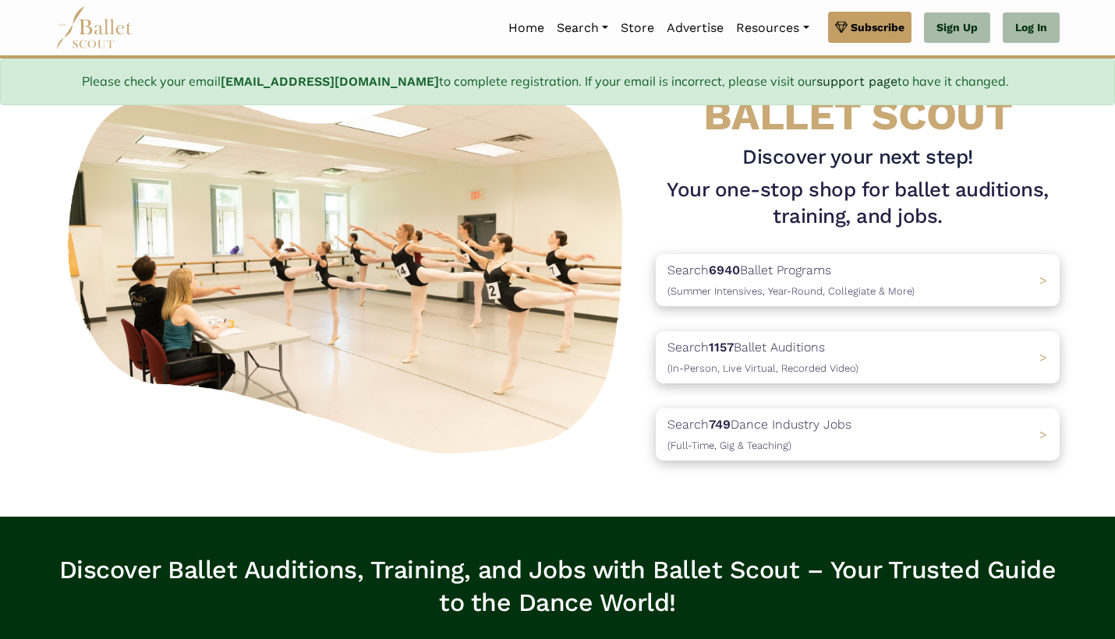
scroll to position [90, 0]
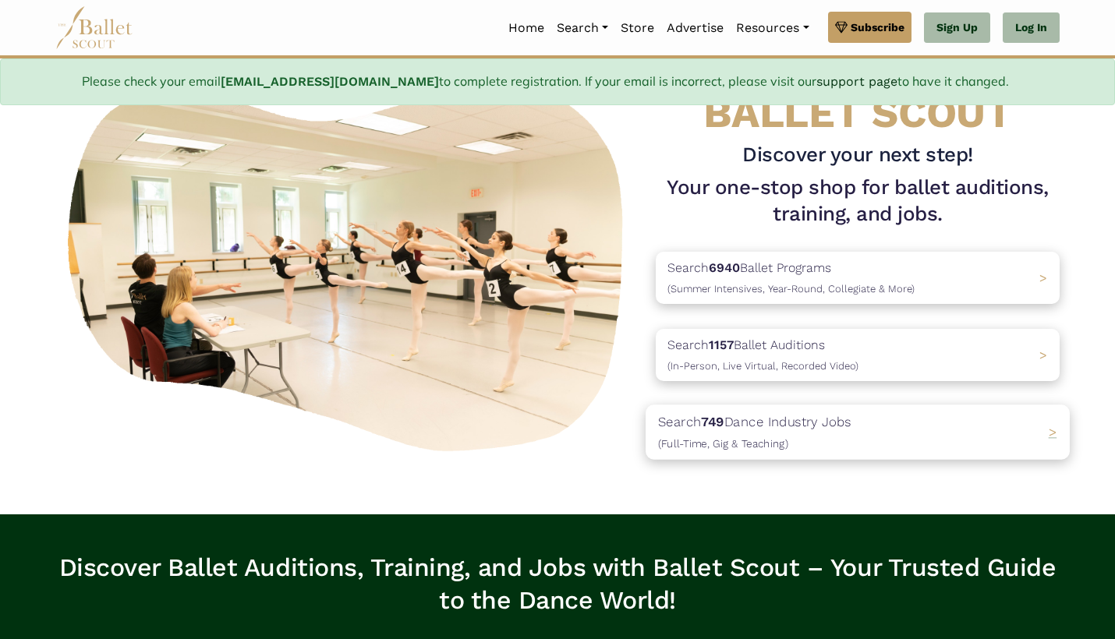
click at [791, 423] on p "Search 749 Dance Industry Jobs ([DEMOGRAPHIC_DATA], [DEMOGRAPHIC_DATA] & Teachi…" at bounding box center [754, 433] width 193 height 42
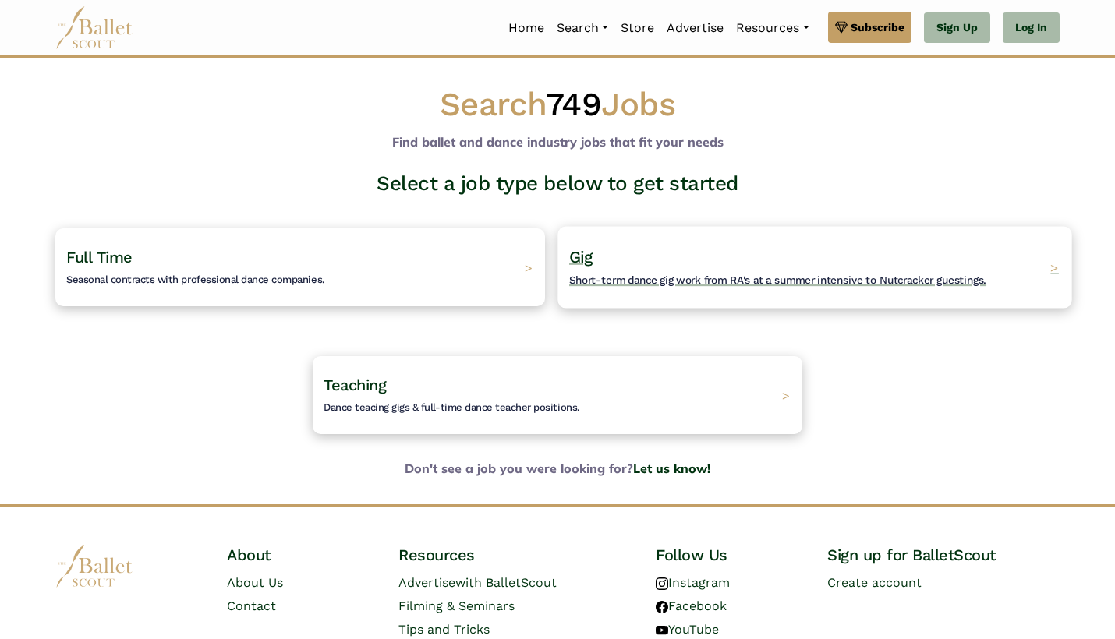
click at [692, 268] on h4 "Gig Short-term dance gig work from RA's at a summer intensive to Nutcracker gue…" at bounding box center [777, 267] width 417 height 43
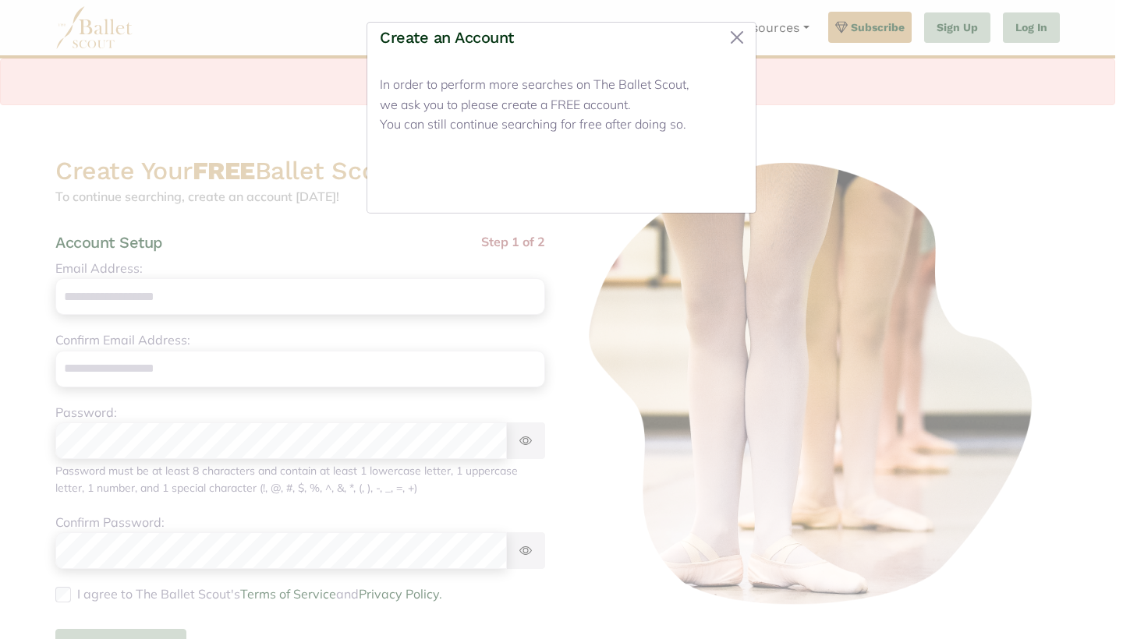
click at [719, 180] on button "Close" at bounding box center [714, 182] width 58 height 37
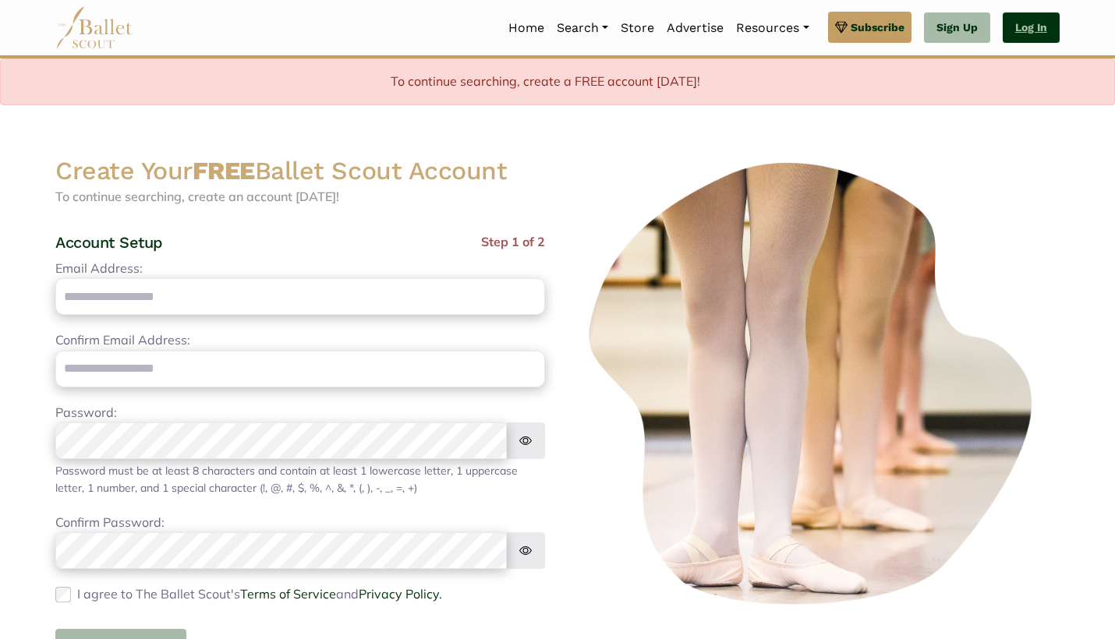
click at [1019, 34] on link "Log In" at bounding box center [1031, 27] width 57 height 31
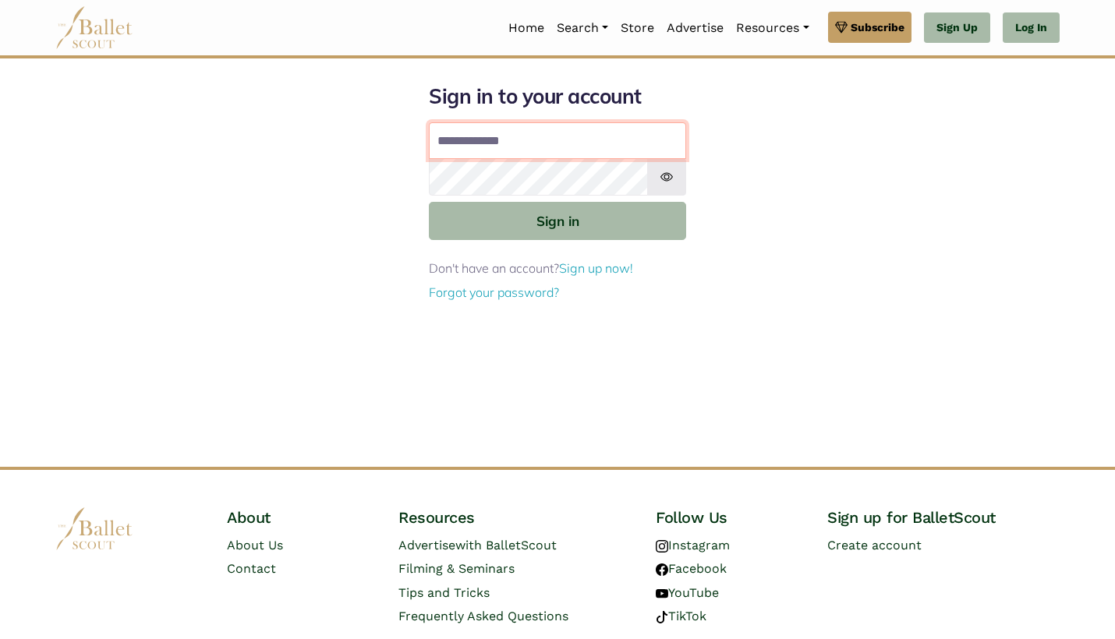
type input "**********"
click at [558, 220] on button "Sign in" at bounding box center [557, 221] width 257 height 38
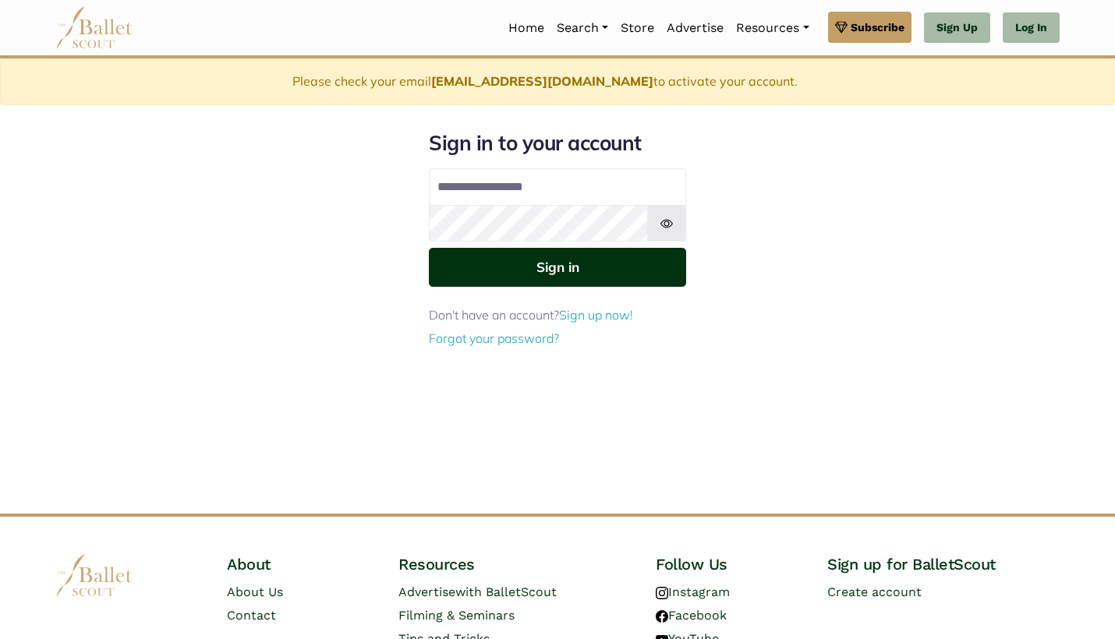
click at [548, 265] on button "Sign in" at bounding box center [557, 267] width 257 height 38
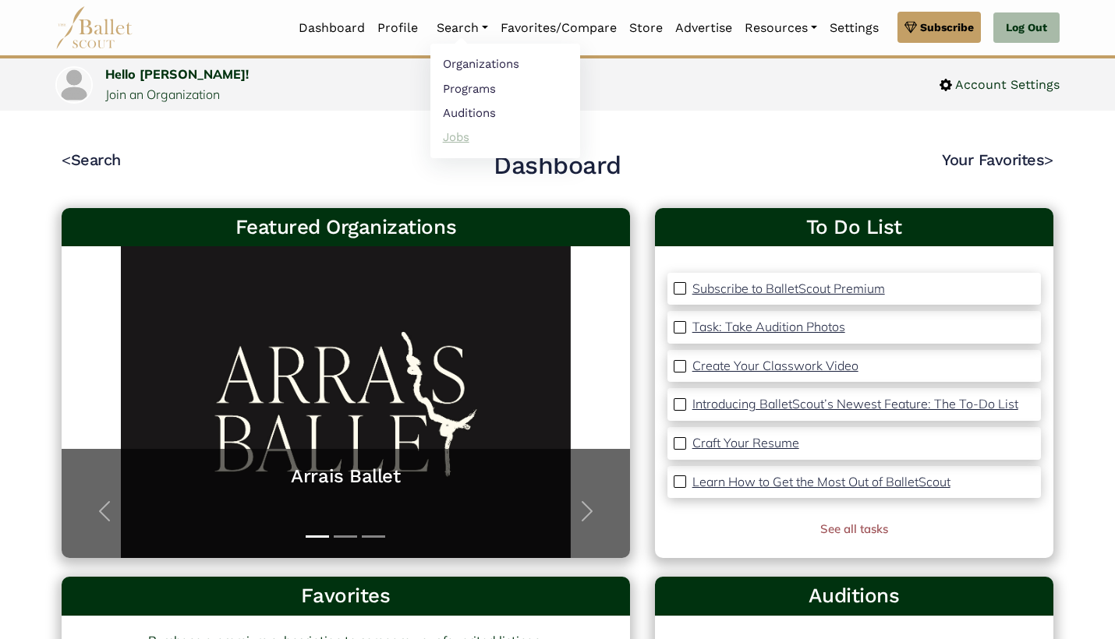
click at [451, 136] on link "Jobs" at bounding box center [505, 137] width 150 height 24
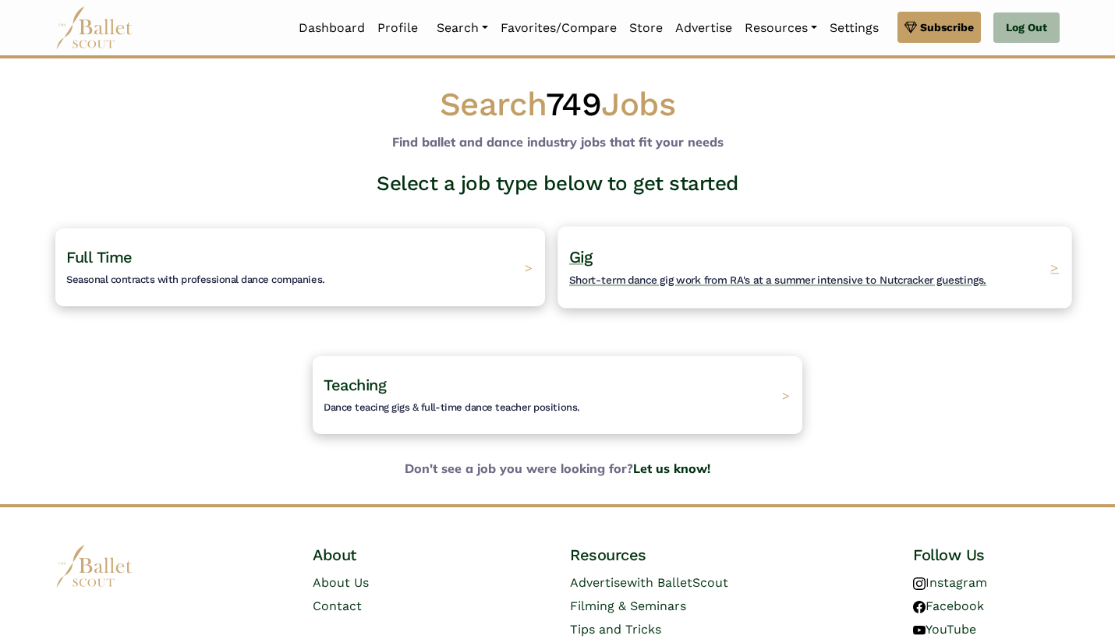
click at [632, 243] on div "Gig Short-term dance gig work from RA's at a summer intensive to Nutcracker gue…" at bounding box center [815, 267] width 514 height 82
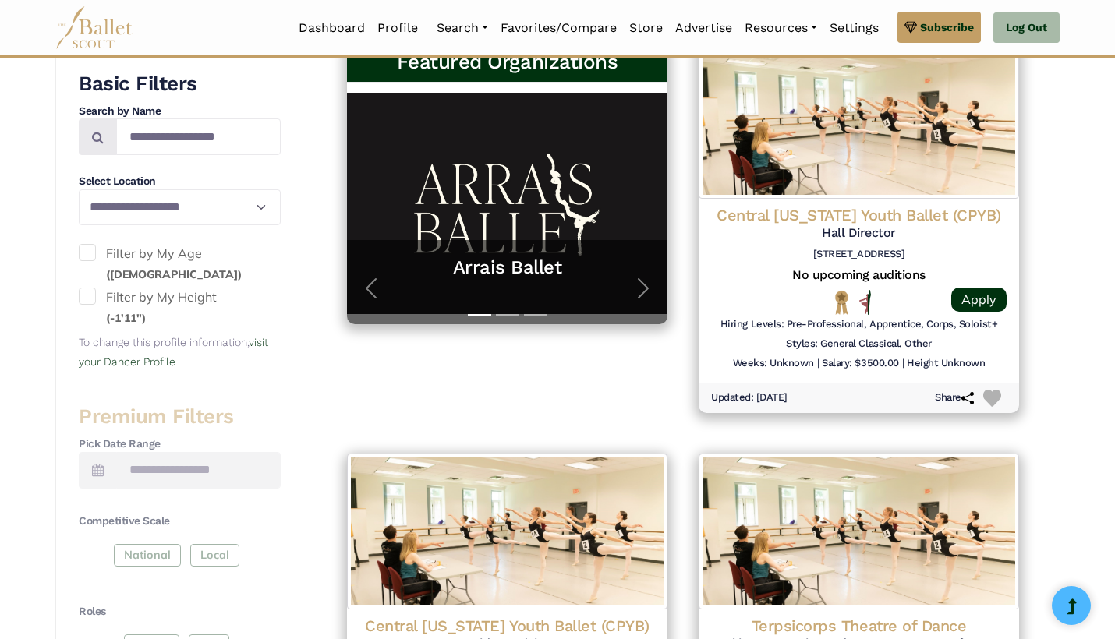
scroll to position [349, 0]
select select "**"
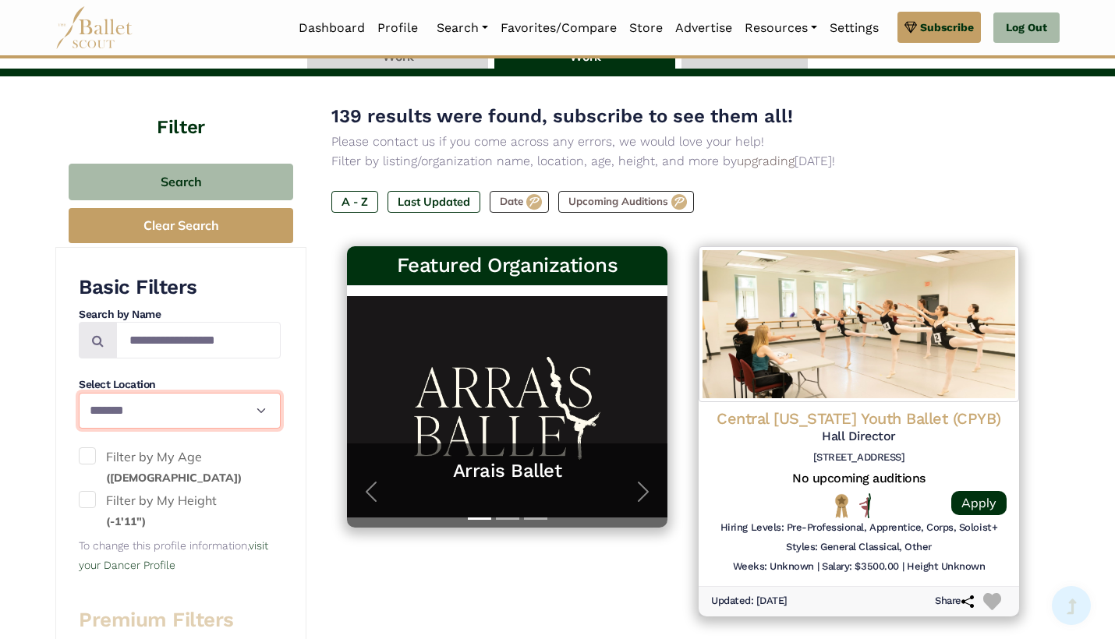
scroll to position [139, 0]
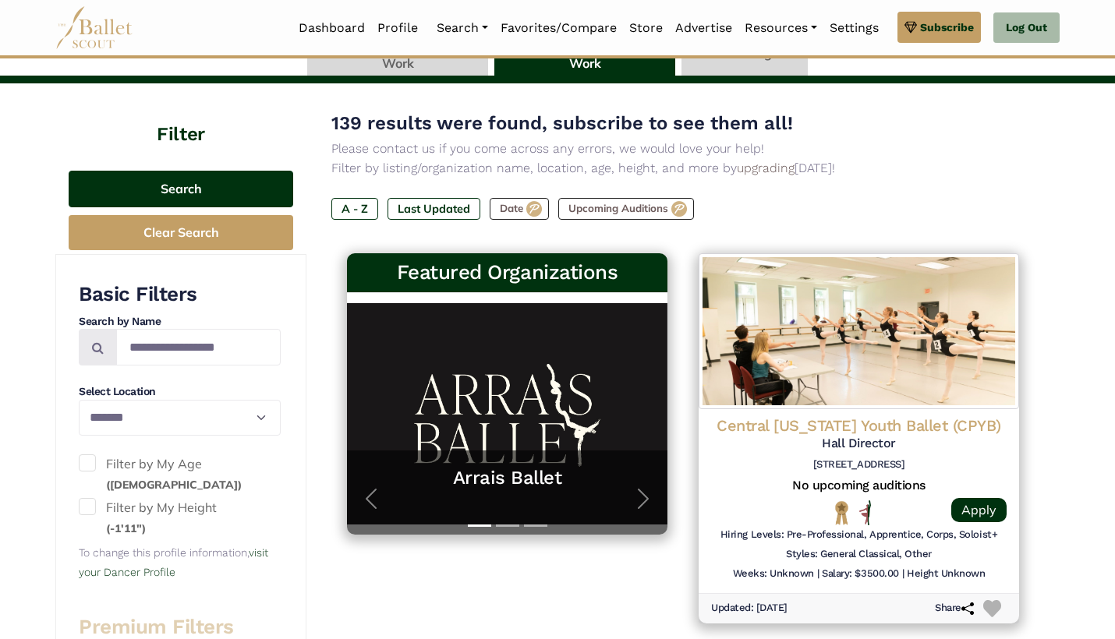
click at [122, 179] on button "Search" at bounding box center [181, 189] width 225 height 37
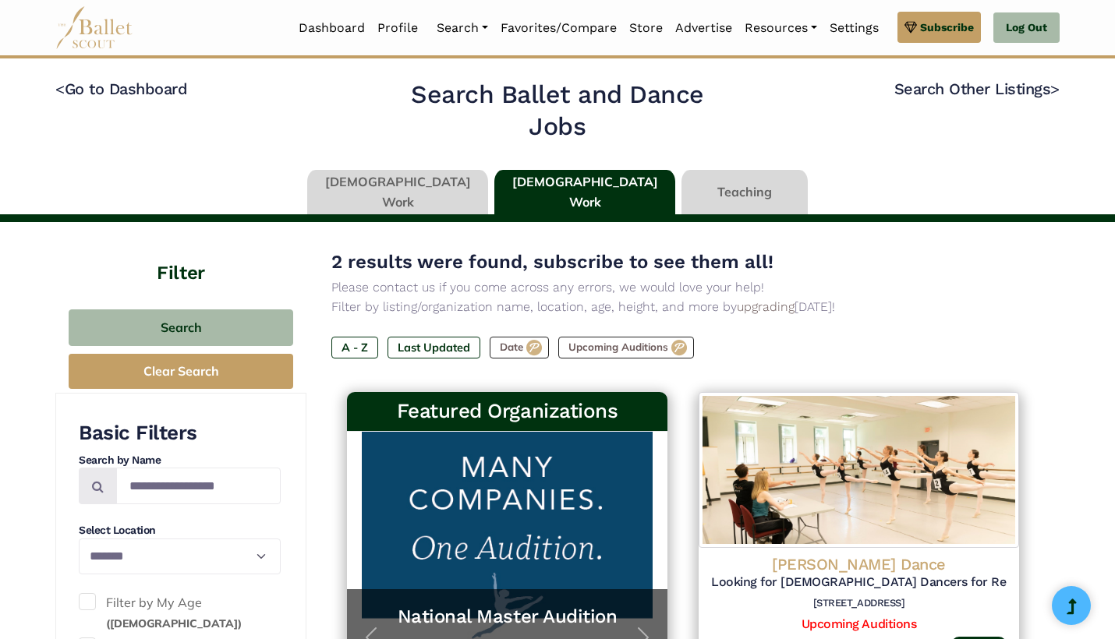
select select "**"
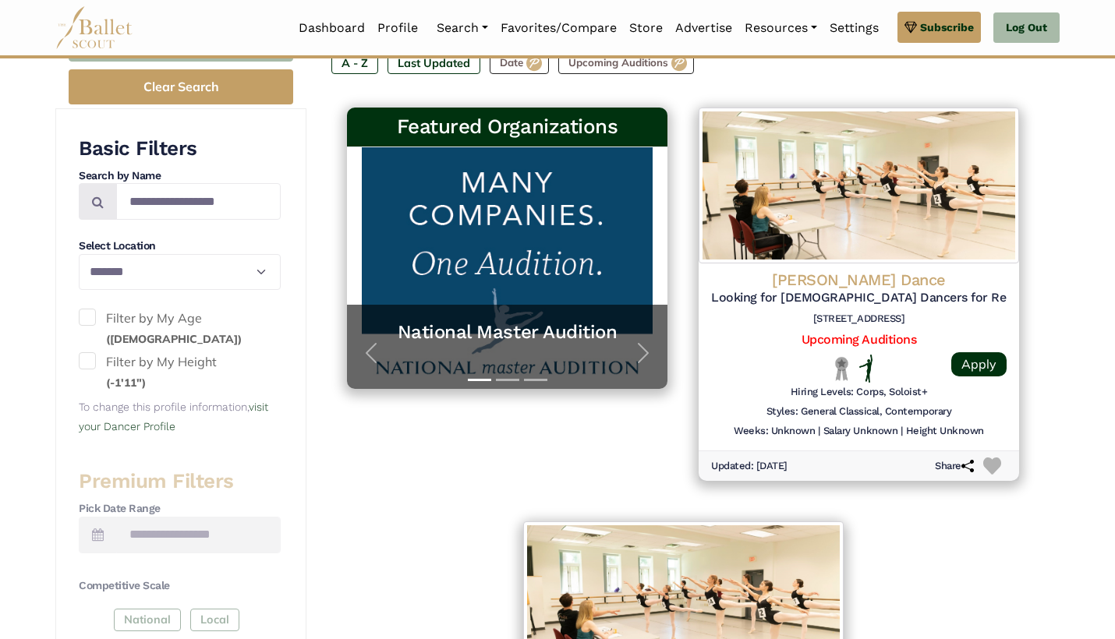
scroll to position [280, 0]
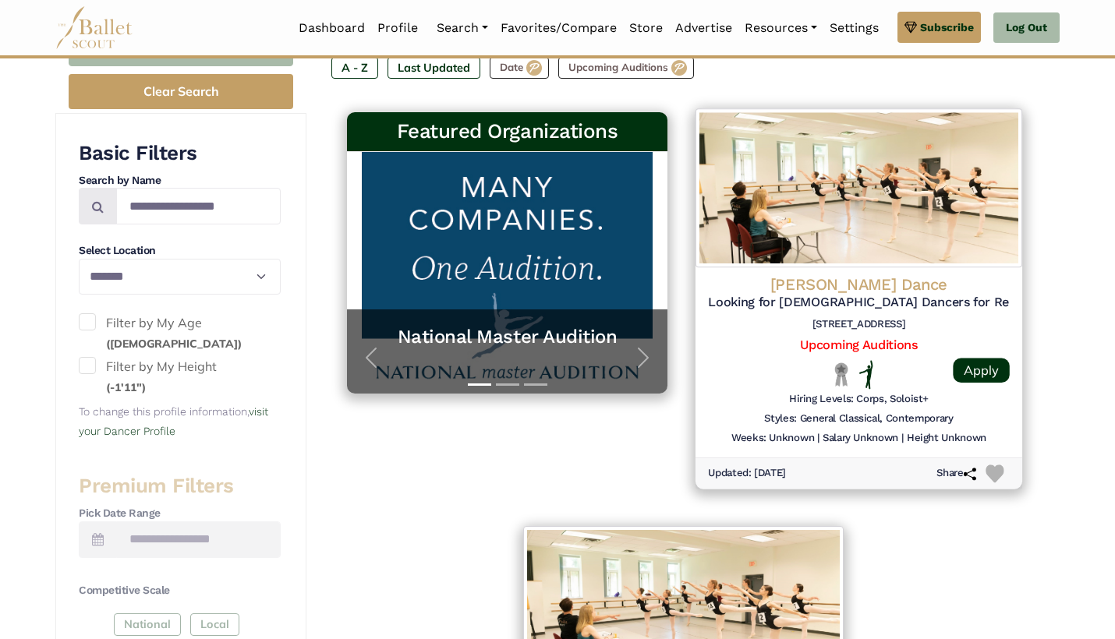
click at [938, 297] on h5 "Looking for [DEMOGRAPHIC_DATA] Dancers for Remainder of Season (Summer-[DATE])" at bounding box center [859, 303] width 302 height 16
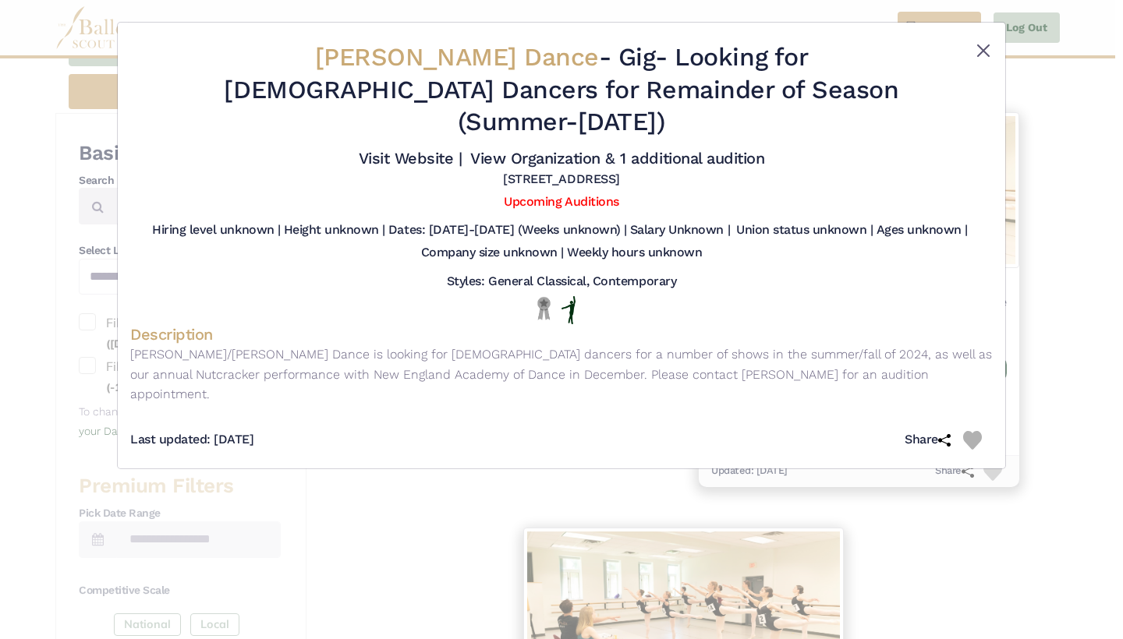
click at [988, 47] on button "Close" at bounding box center [983, 50] width 19 height 19
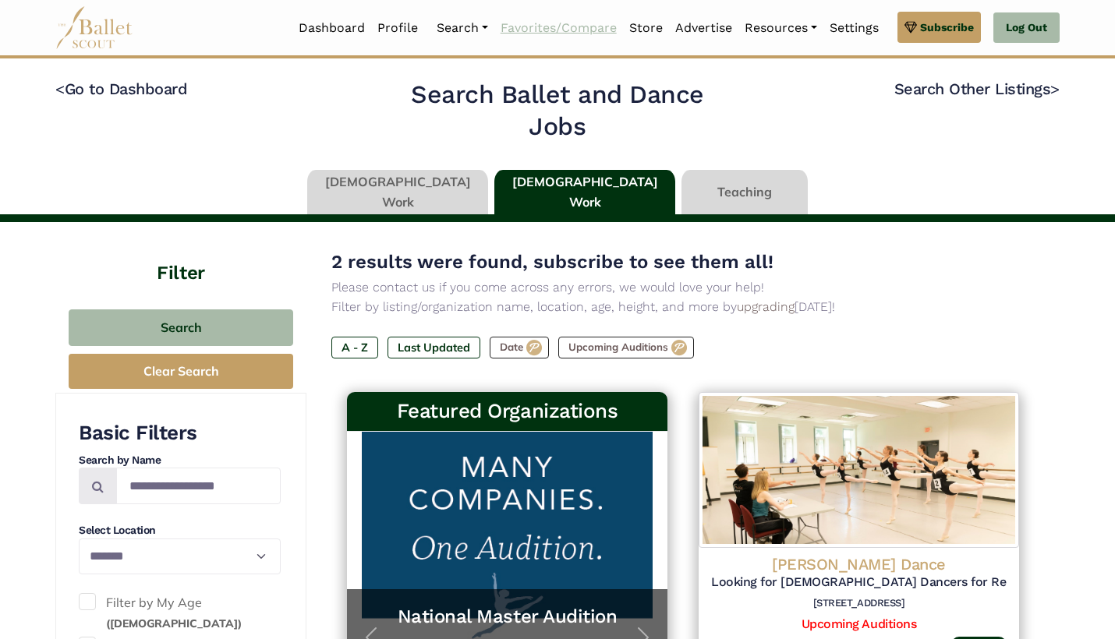
scroll to position [0, 0]
click at [381, 32] on link "Profile" at bounding box center [397, 28] width 53 height 33
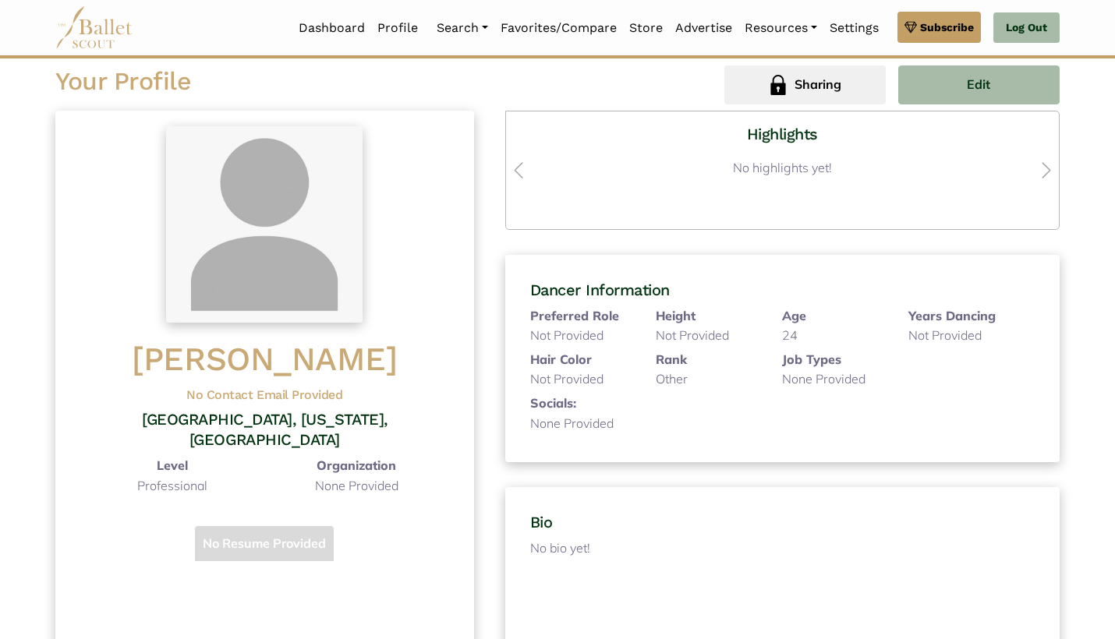
scroll to position [48, 0]
click at [937, 83] on button "Edit" at bounding box center [978, 85] width 161 height 39
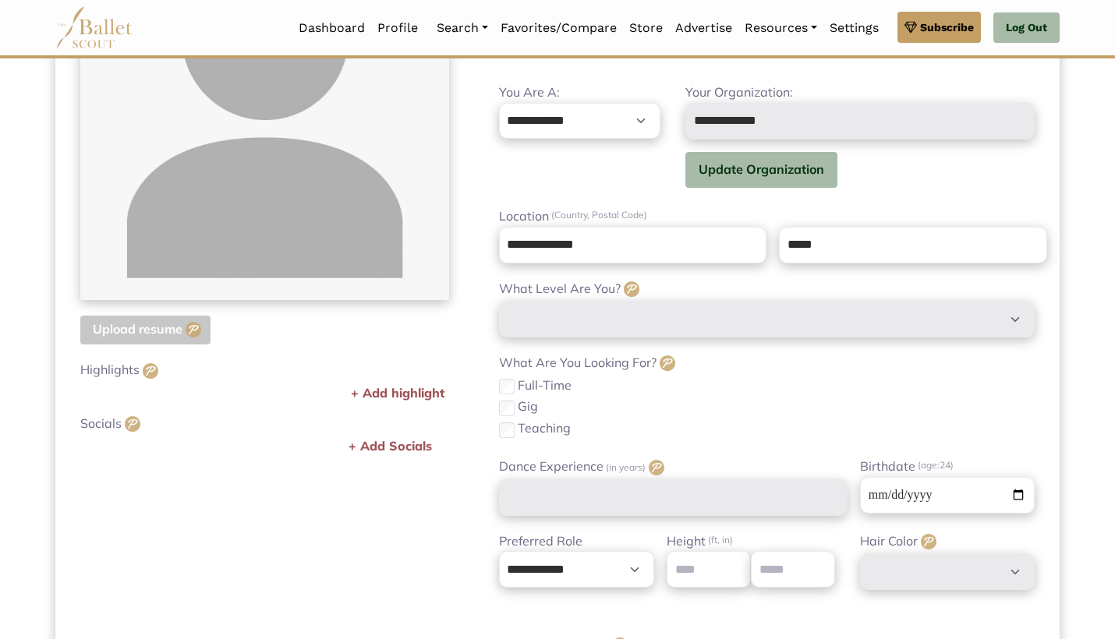
scroll to position [323, 0]
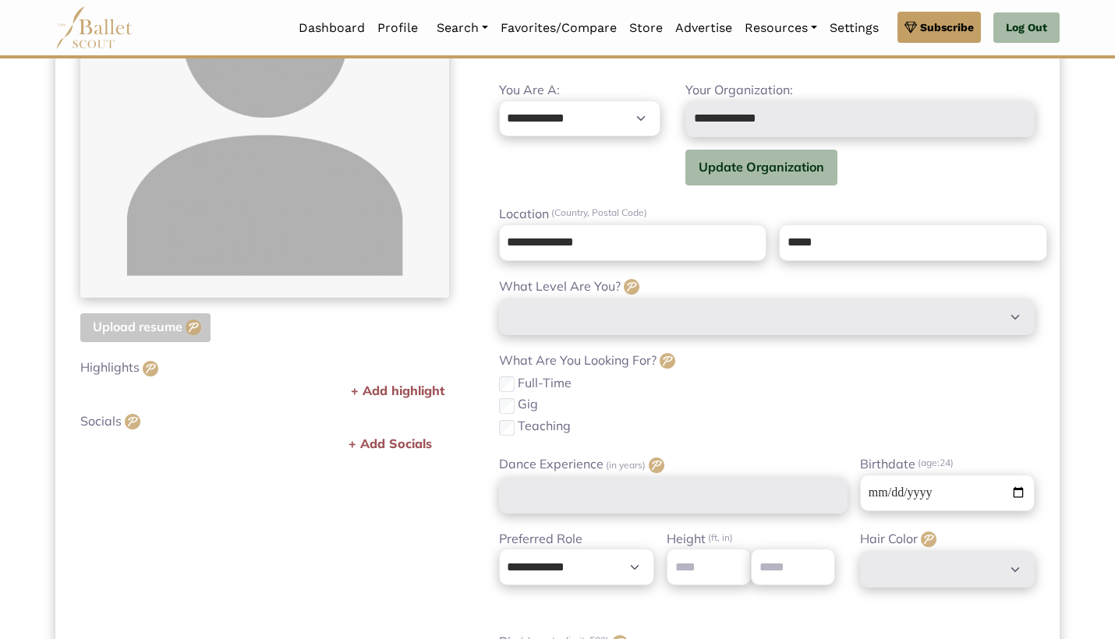
click at [507, 401] on div "Gig" at bounding box center [767, 405] width 536 height 20
click at [507, 384] on div "Full-Time" at bounding box center [767, 383] width 536 height 20
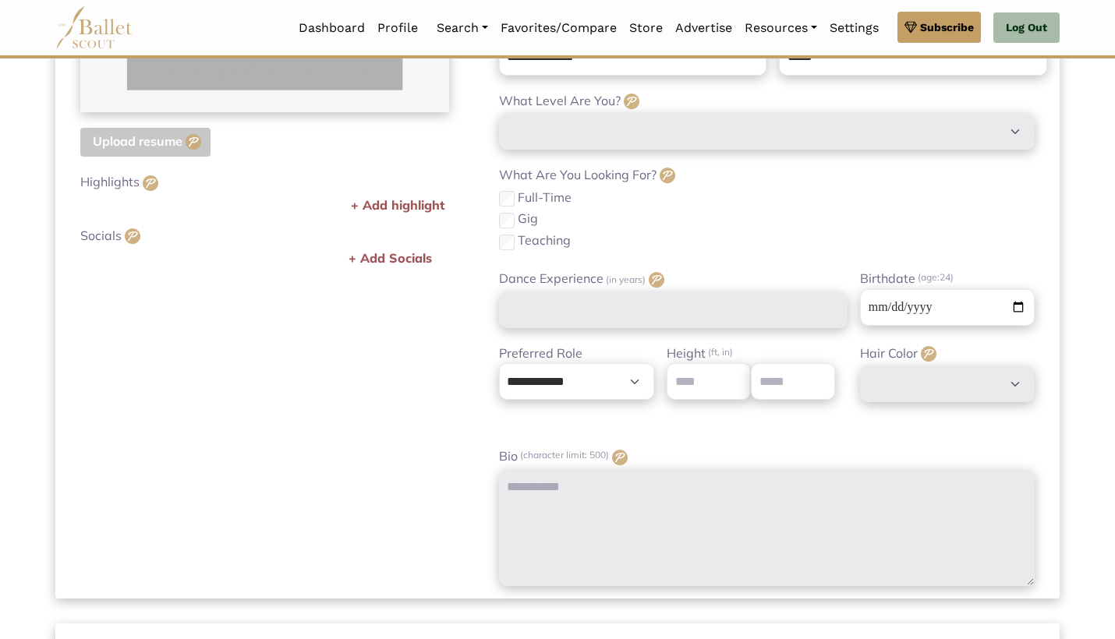
scroll to position [508, 0]
click at [878, 299] on input "**********" at bounding box center [947, 307] width 175 height 37
type input "**********"
click at [886, 247] on div "**********" at bounding box center [767, 137] width 586 height 897
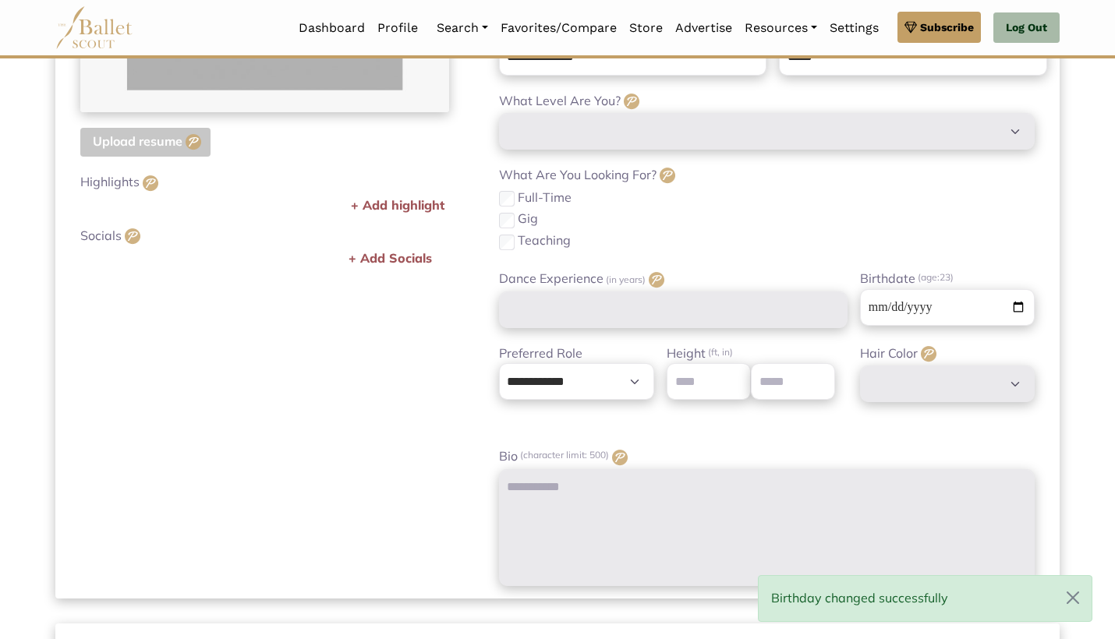
scroll to position [550, 0]
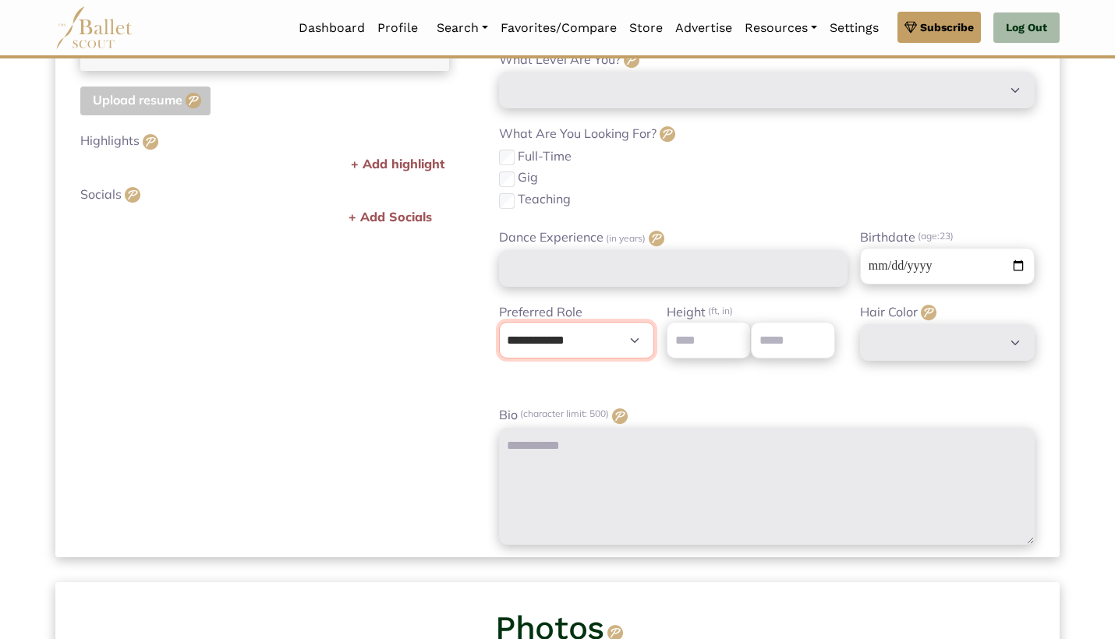
select select "*"
click at [690, 341] on input "number" at bounding box center [709, 340] width 84 height 37
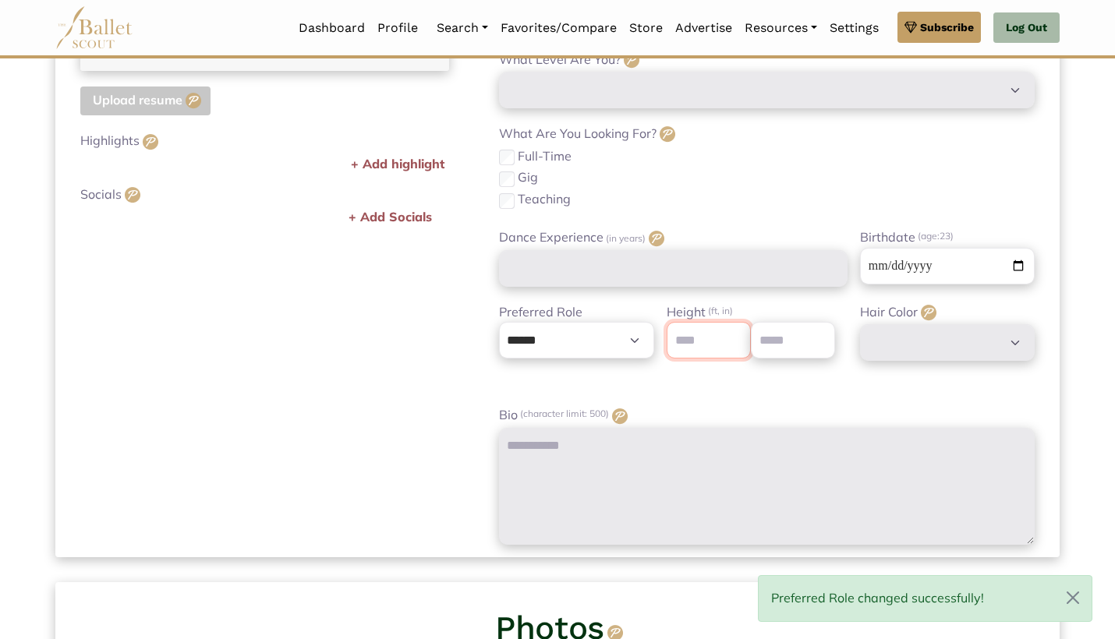
type input "*"
click at [793, 343] on input "number" at bounding box center [793, 340] width 84 height 37
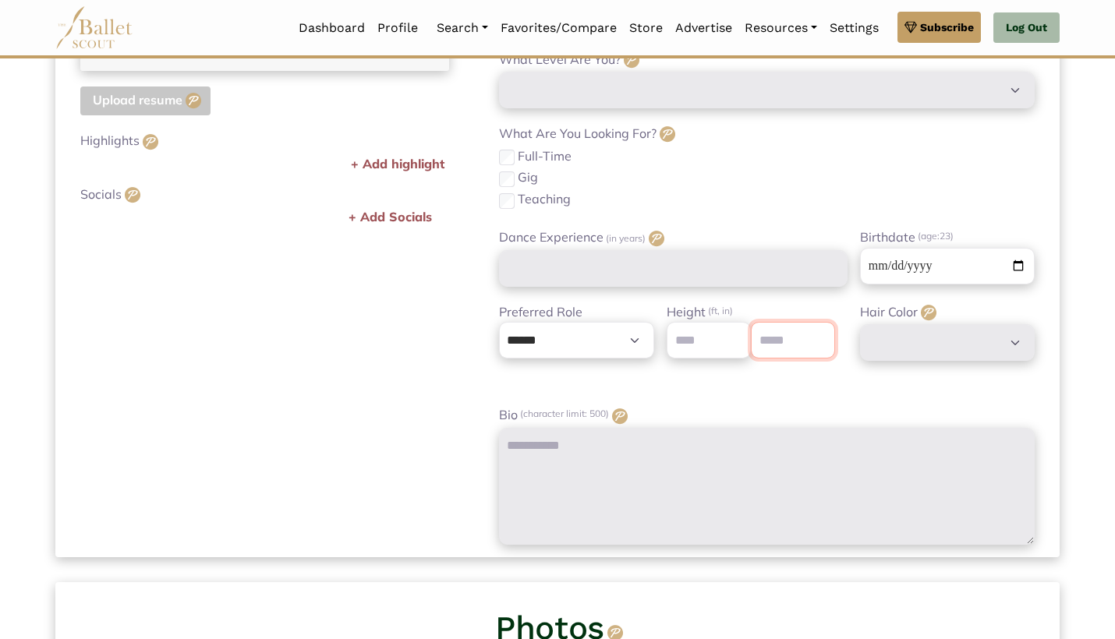
type input "*"
click at [390, 391] on div "Profile Photo Upload photo Upload resume Upgrade to premium for exclusive acces…" at bounding box center [264, 96] width 419 height 897
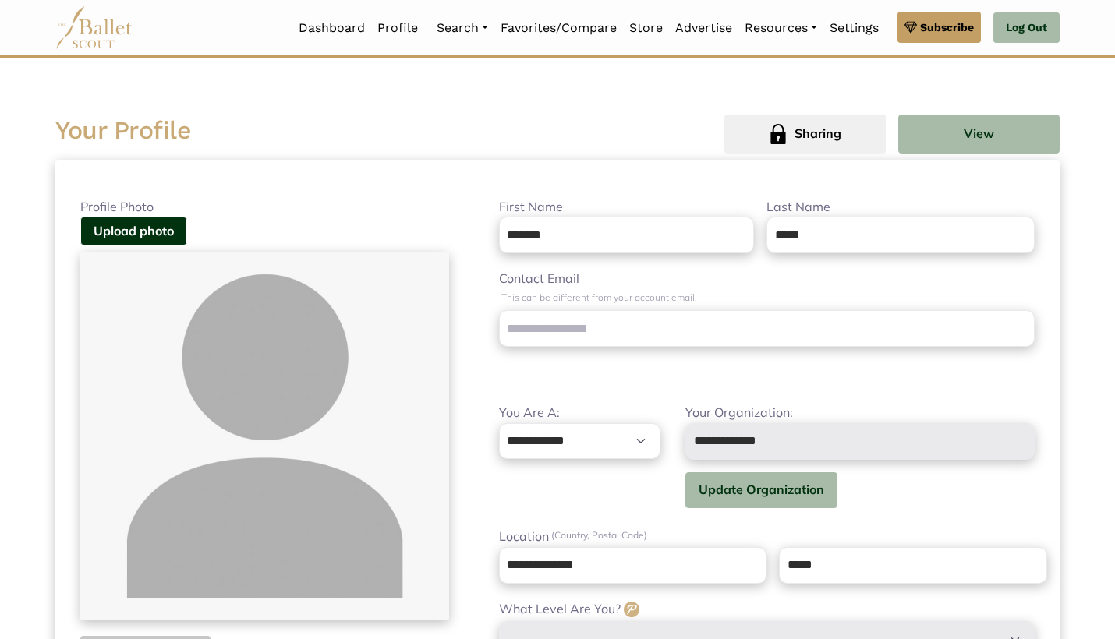
scroll to position [0, 0]
click at [149, 225] on button "Upload photo" at bounding box center [133, 231] width 107 height 29
click at [112, 222] on button "Upload photo" at bounding box center [133, 231] width 107 height 29
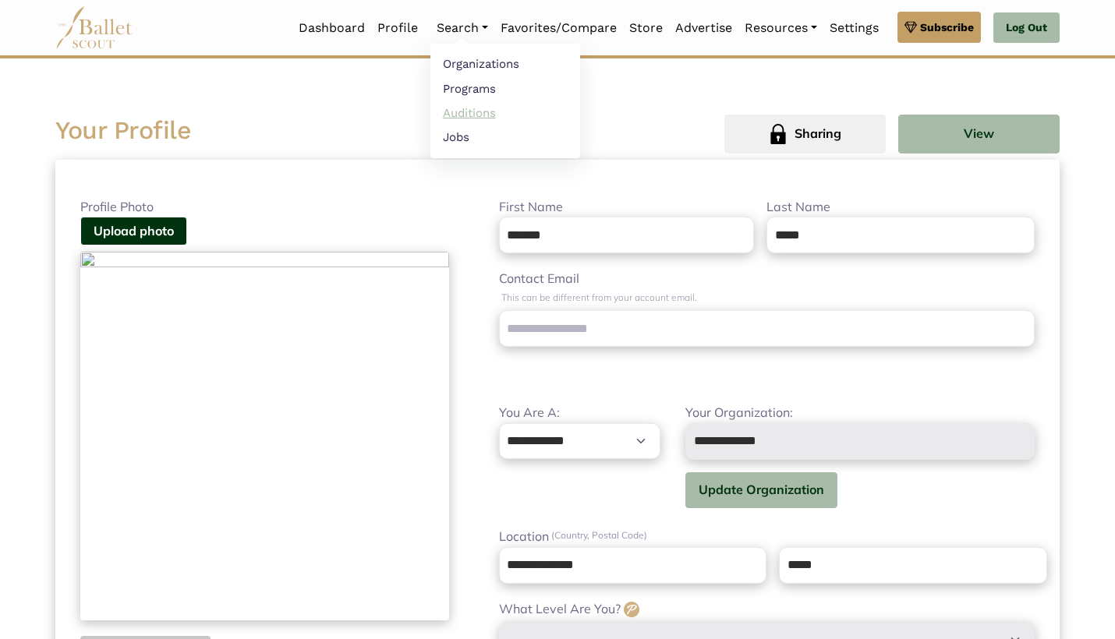
click at [471, 112] on link "Auditions" at bounding box center [505, 113] width 150 height 24
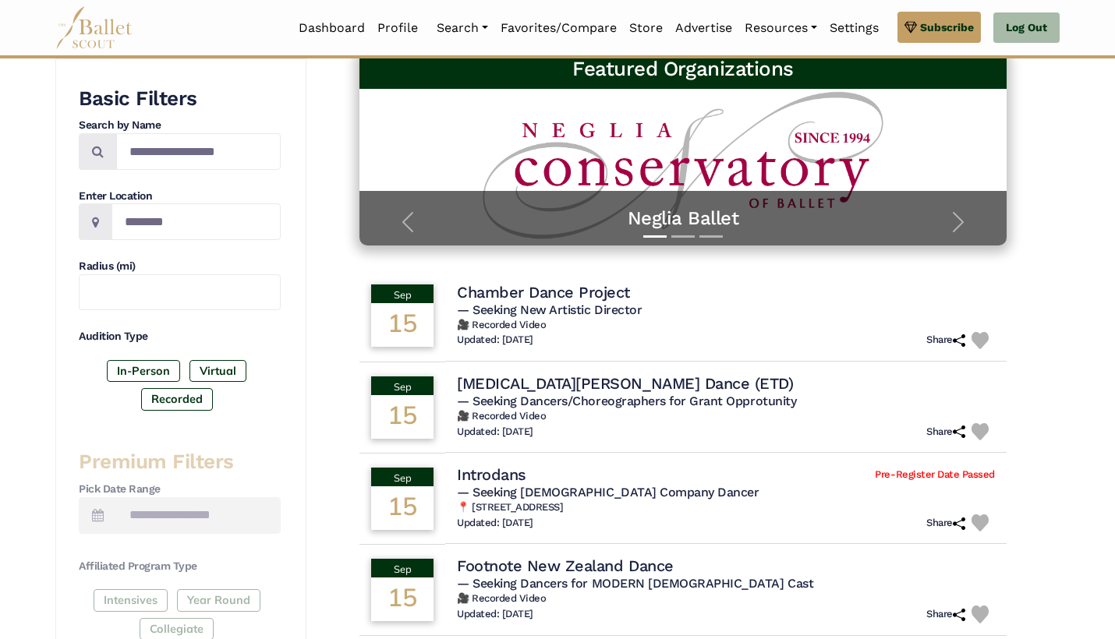
scroll to position [262, 0]
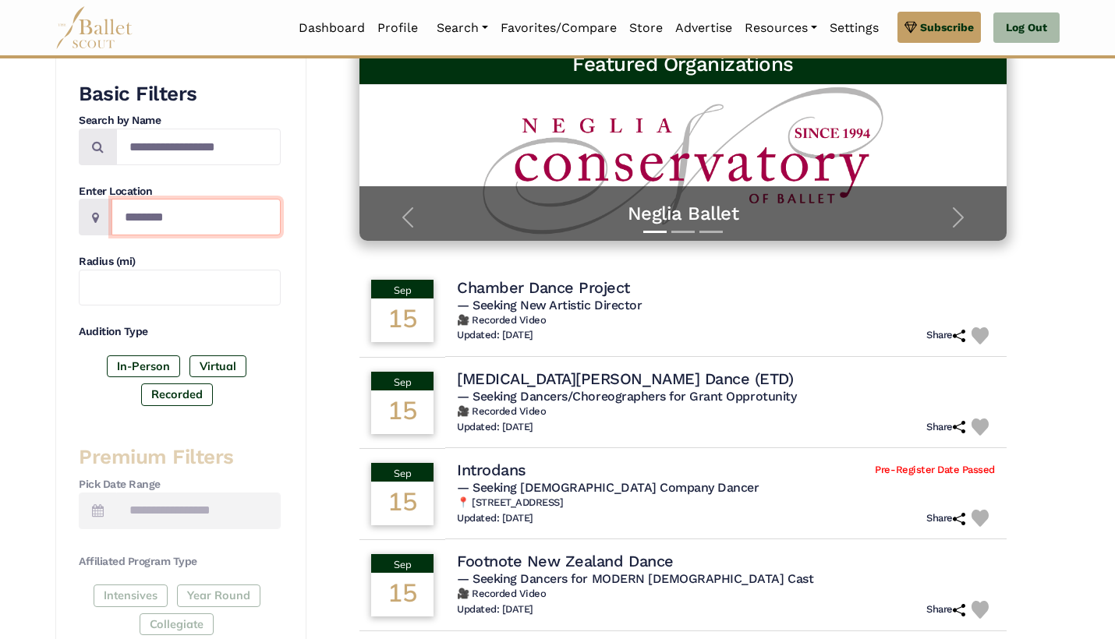
click at [217, 207] on input "Location" at bounding box center [196, 217] width 169 height 37
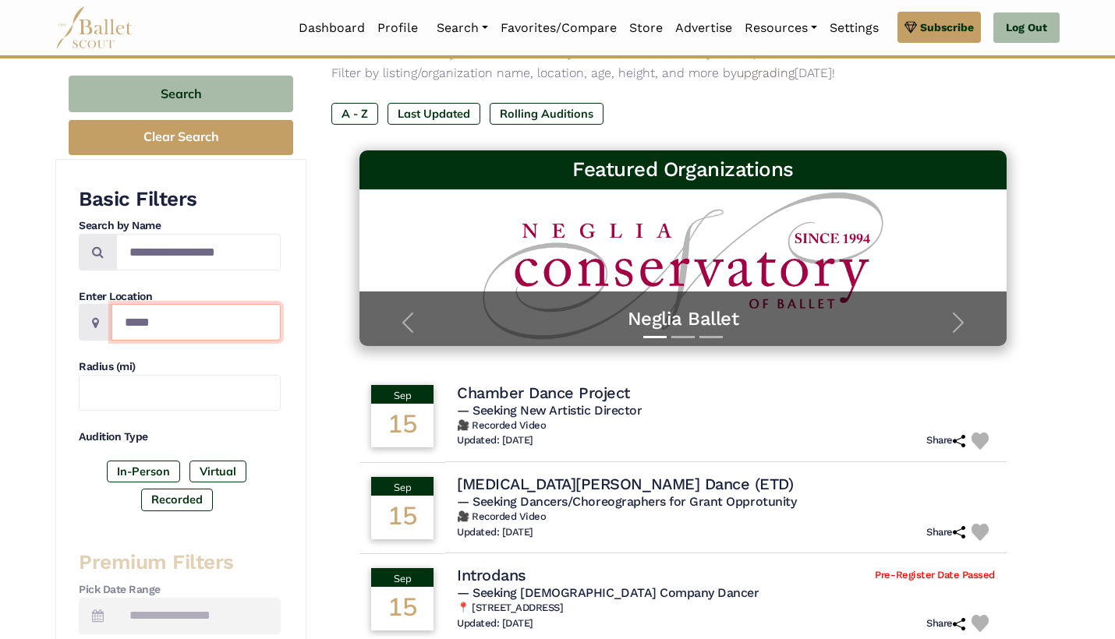
scroll to position [139, 0]
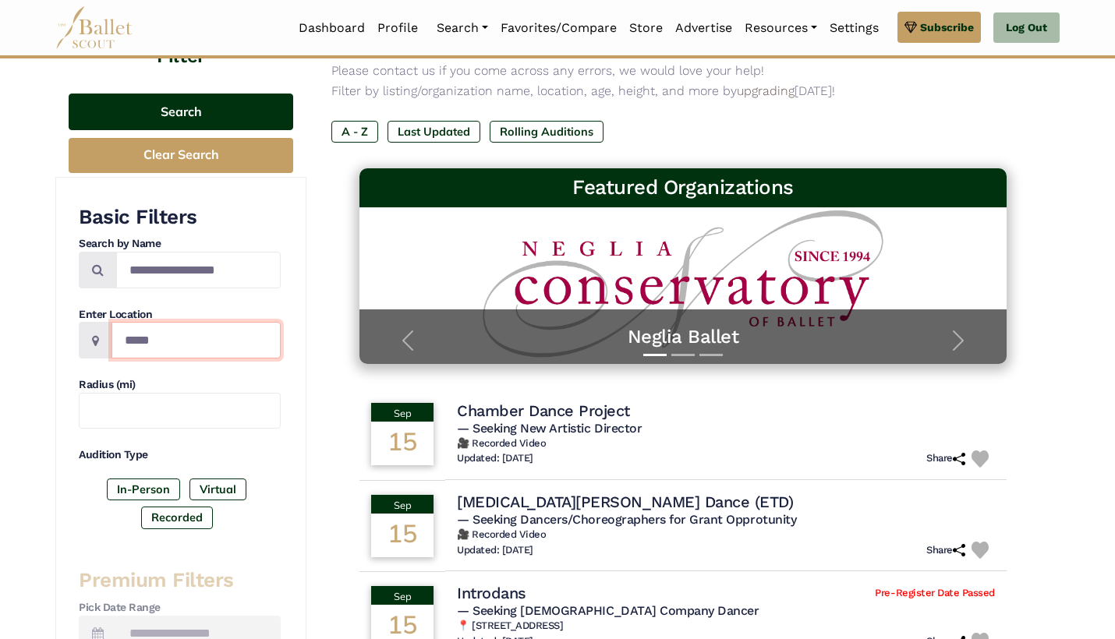
type input "*****"
click at [222, 124] on button "Search" at bounding box center [181, 112] width 225 height 37
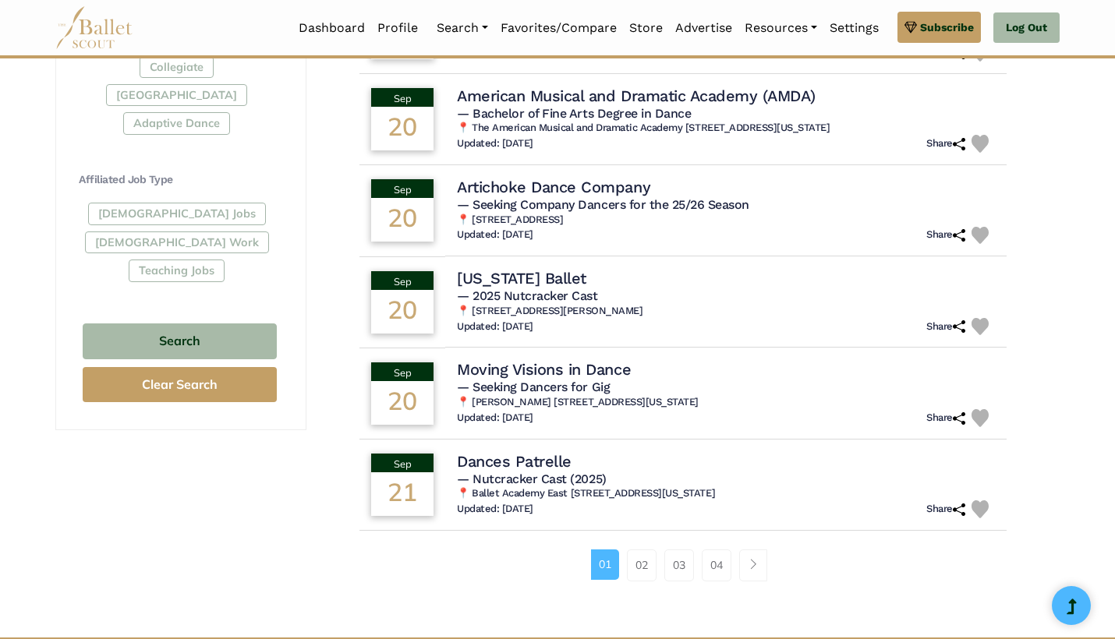
scroll to position [823, 0]
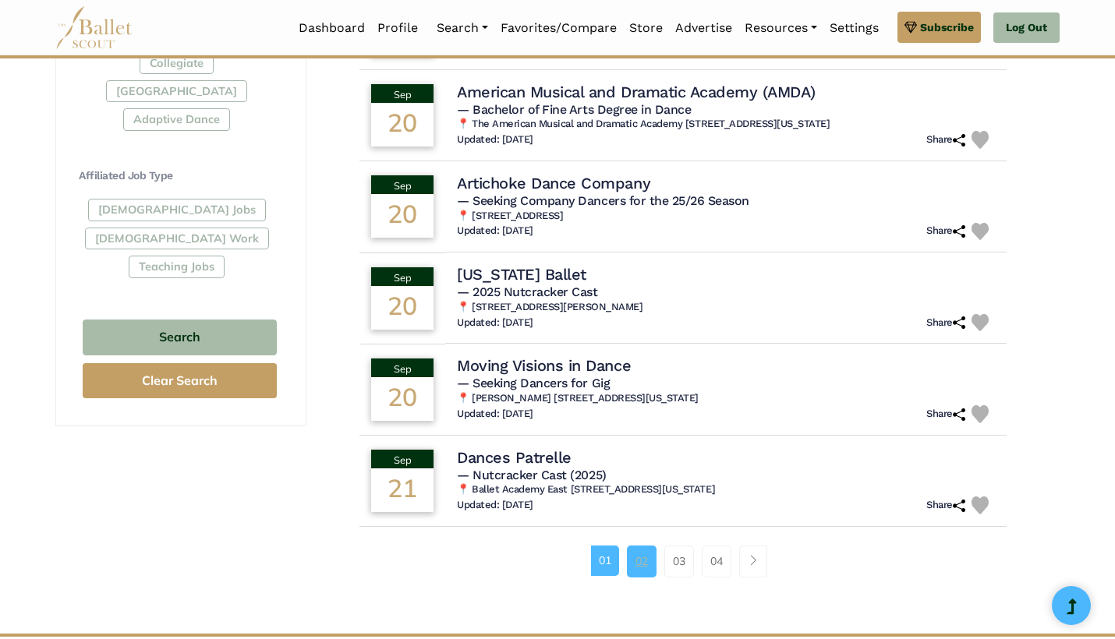
click at [639, 549] on link "02" at bounding box center [642, 561] width 30 height 31
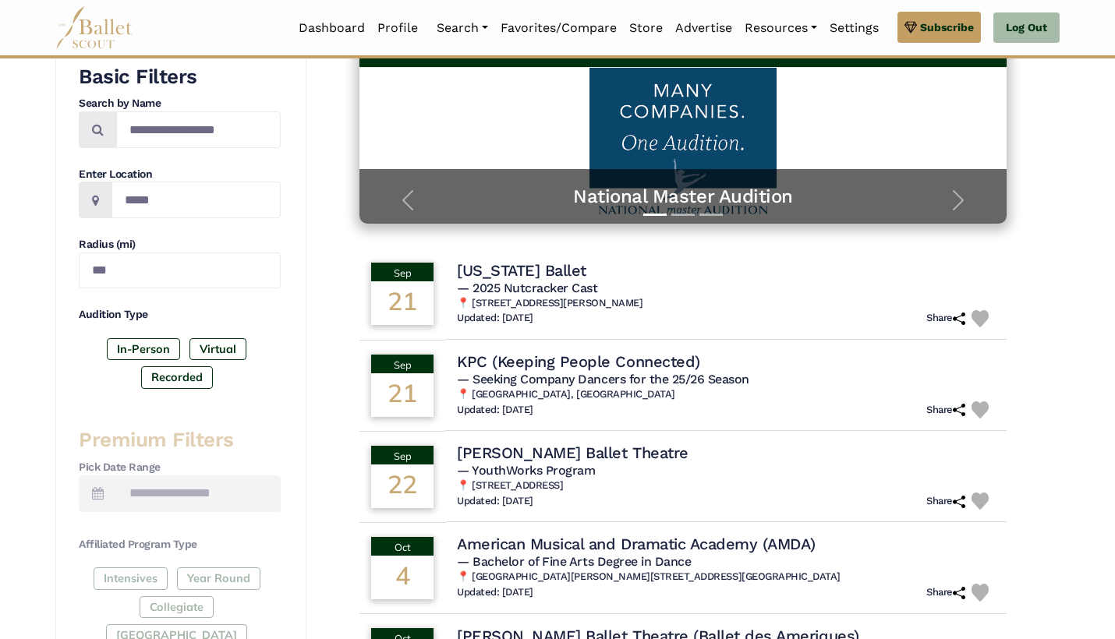
scroll to position [282, 0]
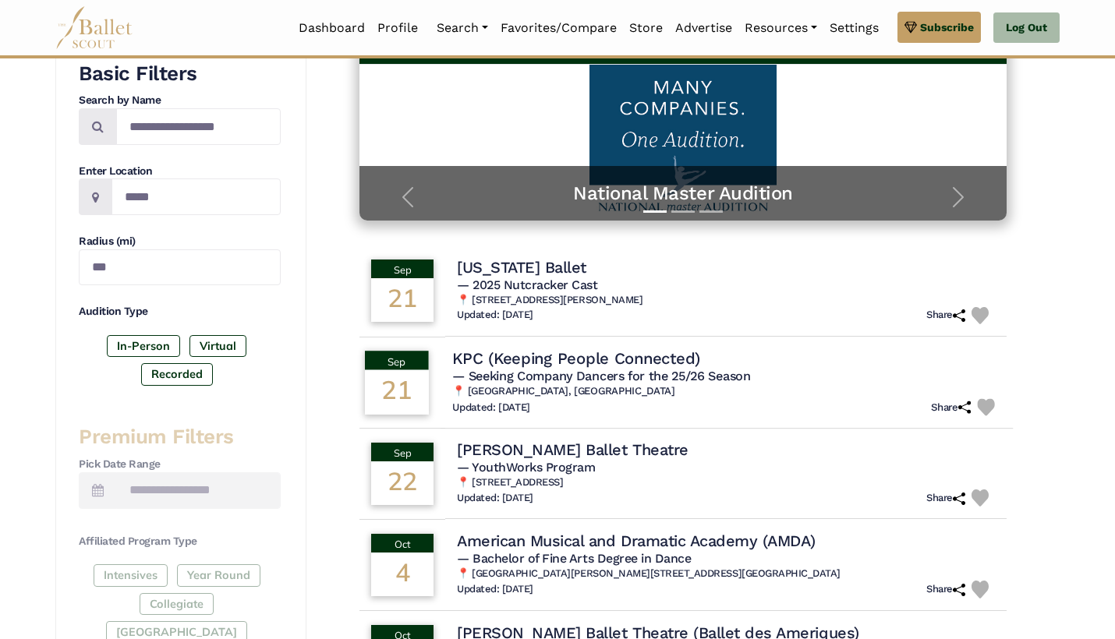
click at [812, 398] on div "Updated: [DATE] Share" at bounding box center [726, 407] width 549 height 18
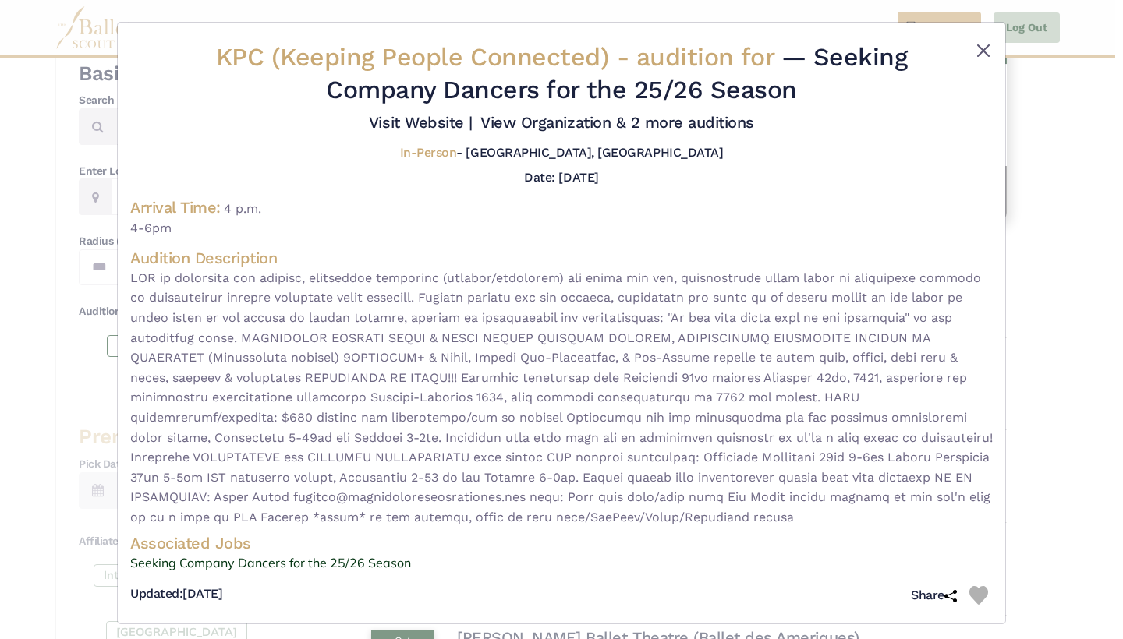
click at [976, 51] on button "Close" at bounding box center [983, 50] width 19 height 19
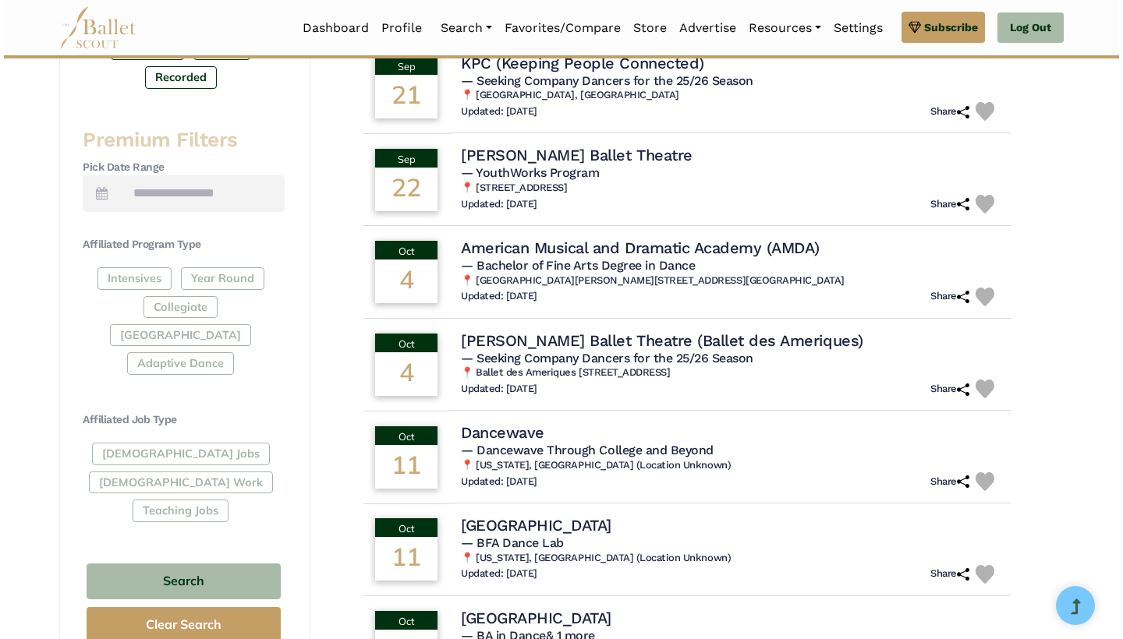
scroll to position [593, 0]
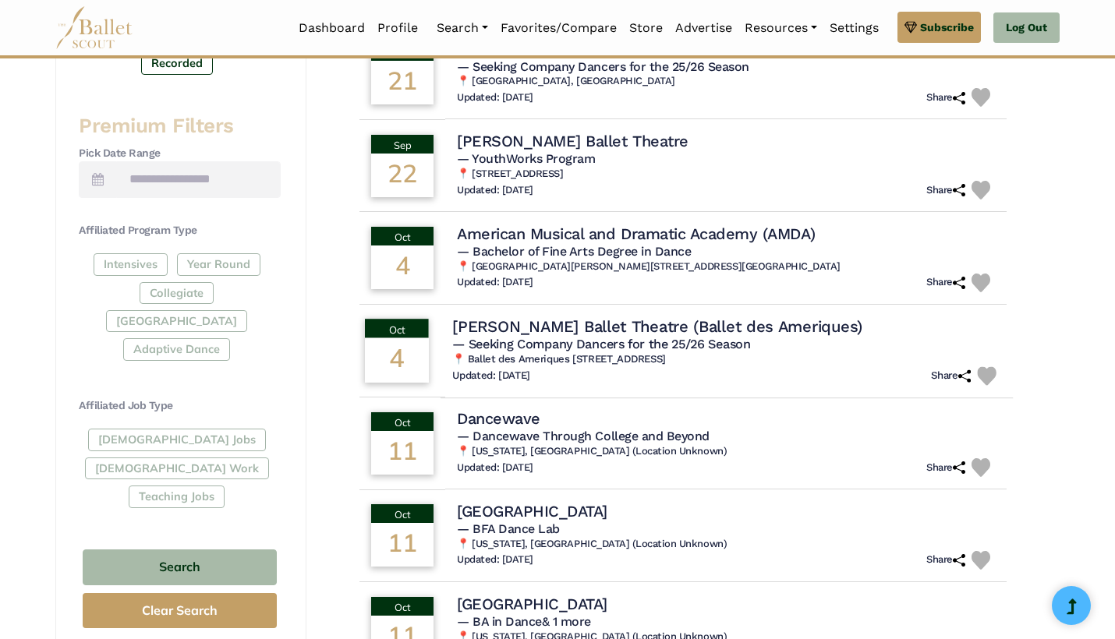
click at [863, 344] on h5 "— Seeking Company Dancers for the 25/26 Season" at bounding box center [726, 344] width 549 height 16
click at [851, 320] on h4 "[PERSON_NAME] Ballet Theatre (Ballet des Ameriques)" at bounding box center [657, 326] width 410 height 21
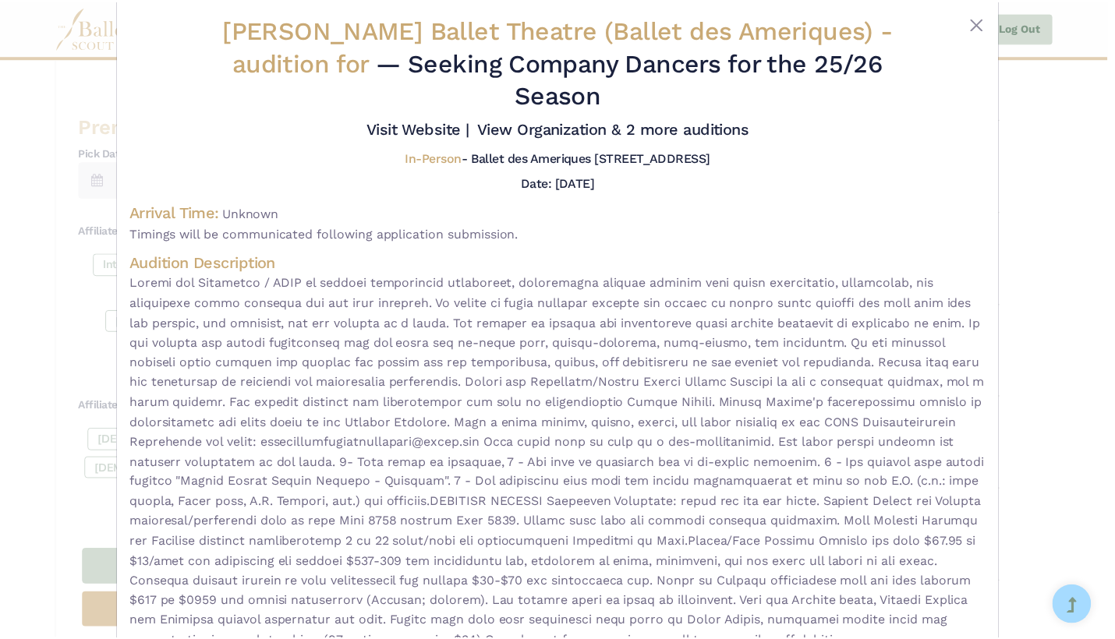
scroll to position [33, 0]
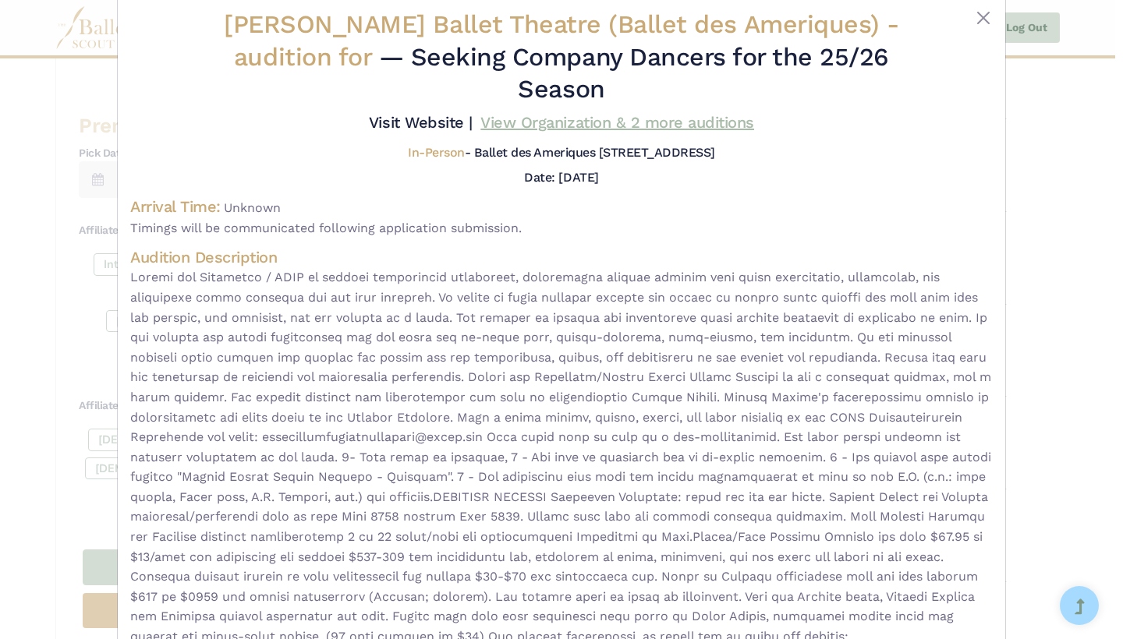
click at [592, 132] on link "View Organization & 2 more auditions" at bounding box center [617, 122] width 274 height 19
click at [473, 116] on link "Visit Website |" at bounding box center [421, 122] width 104 height 19
click at [976, 21] on button "Close" at bounding box center [983, 18] width 19 height 19
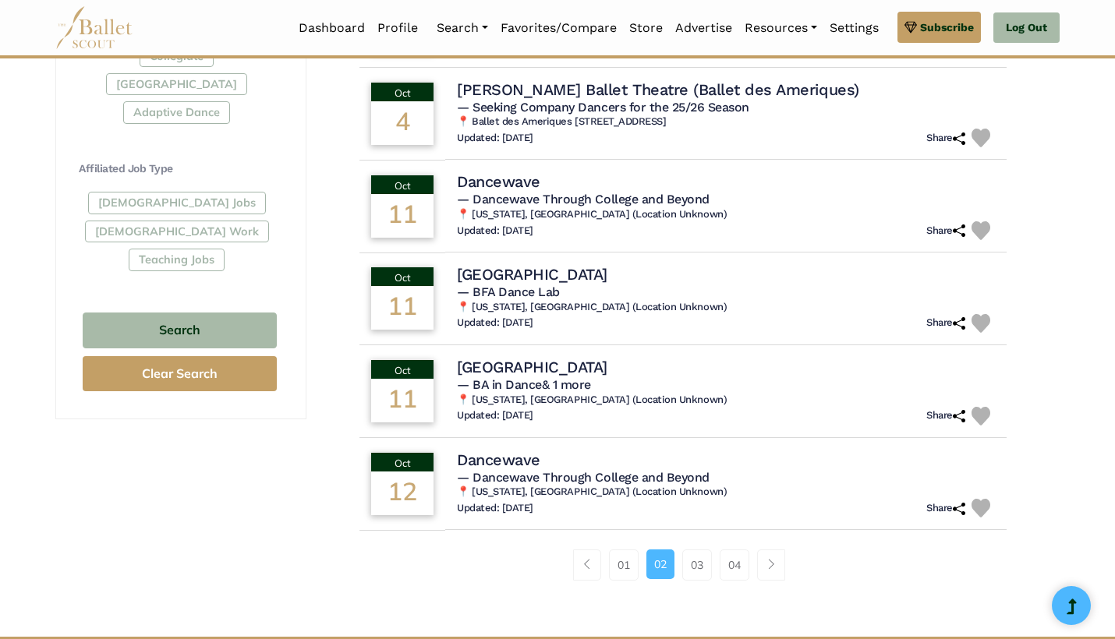
scroll to position [834, 0]
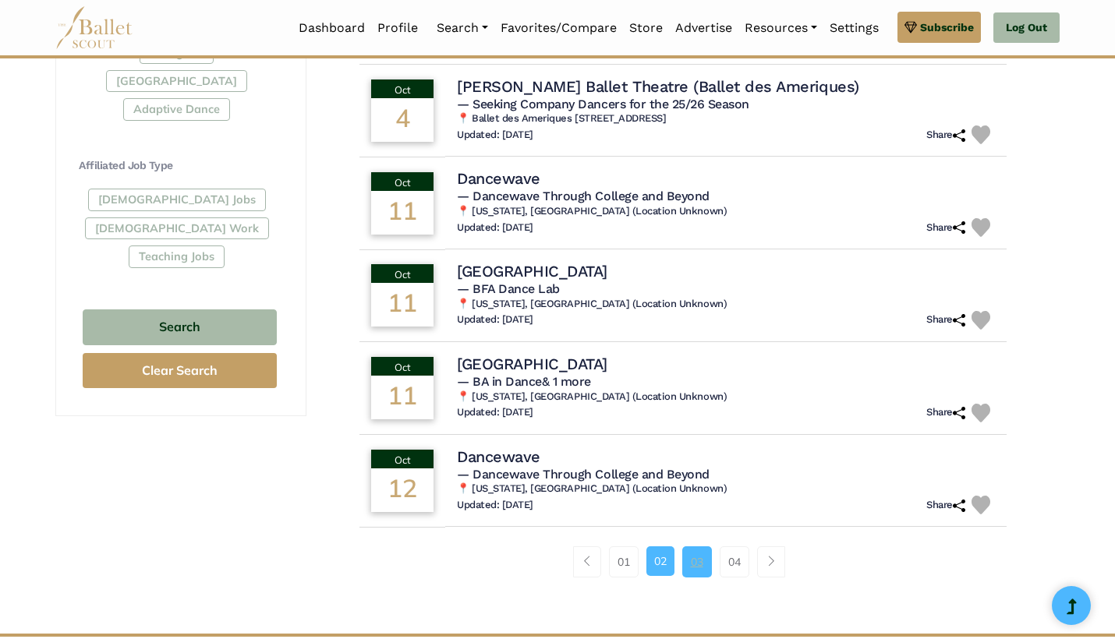
click at [691, 555] on link "03" at bounding box center [697, 562] width 30 height 31
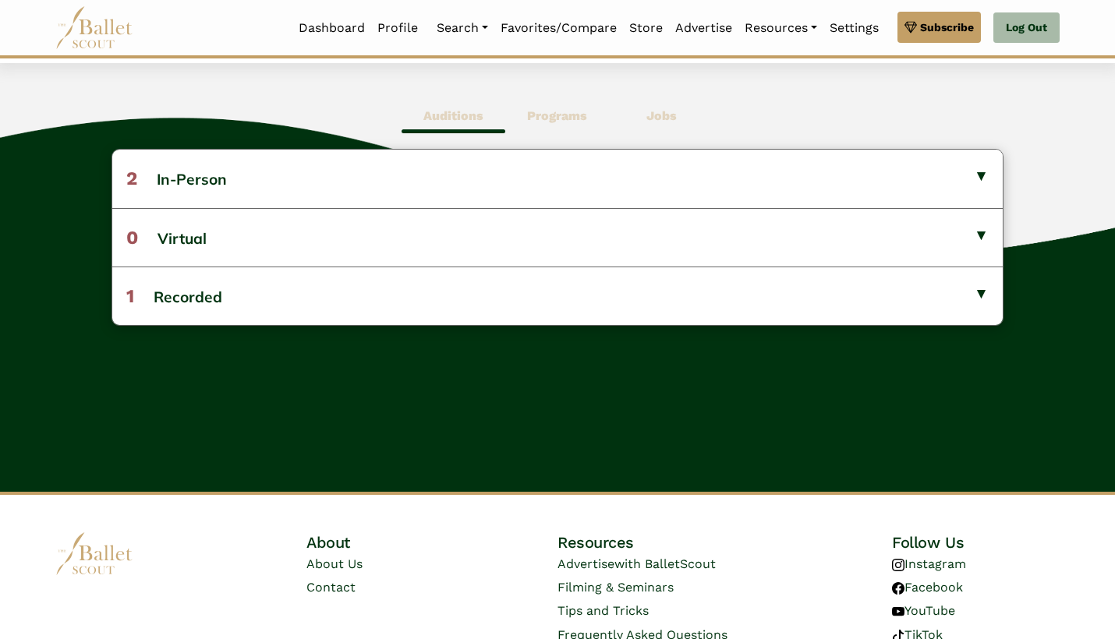
scroll to position [433, 0]
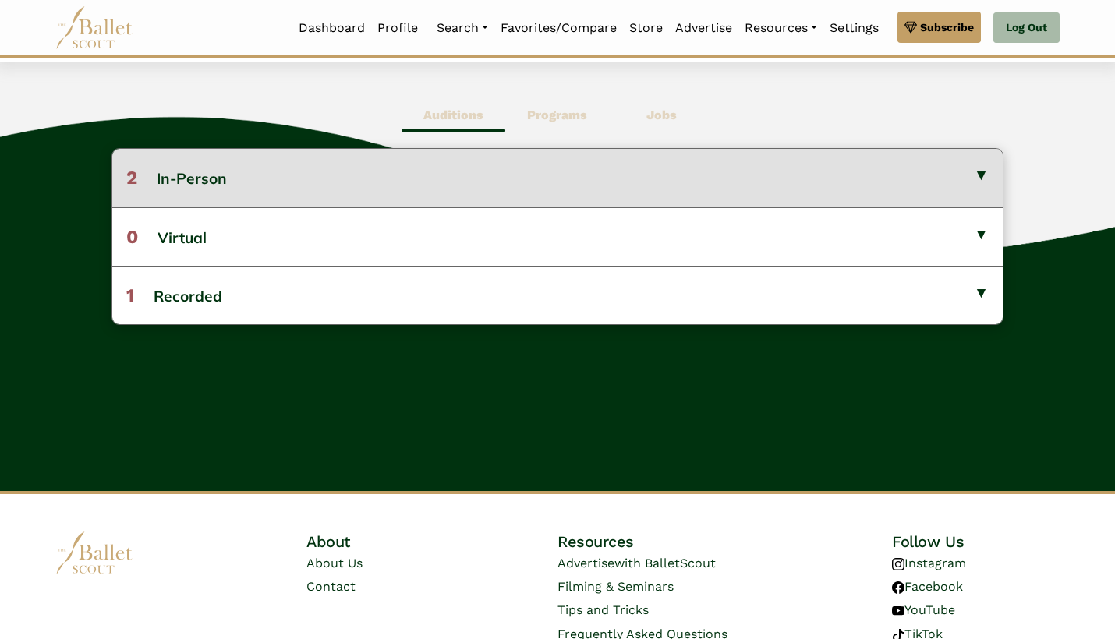
click at [473, 197] on button "2 In-Person" at bounding box center [557, 178] width 890 height 58
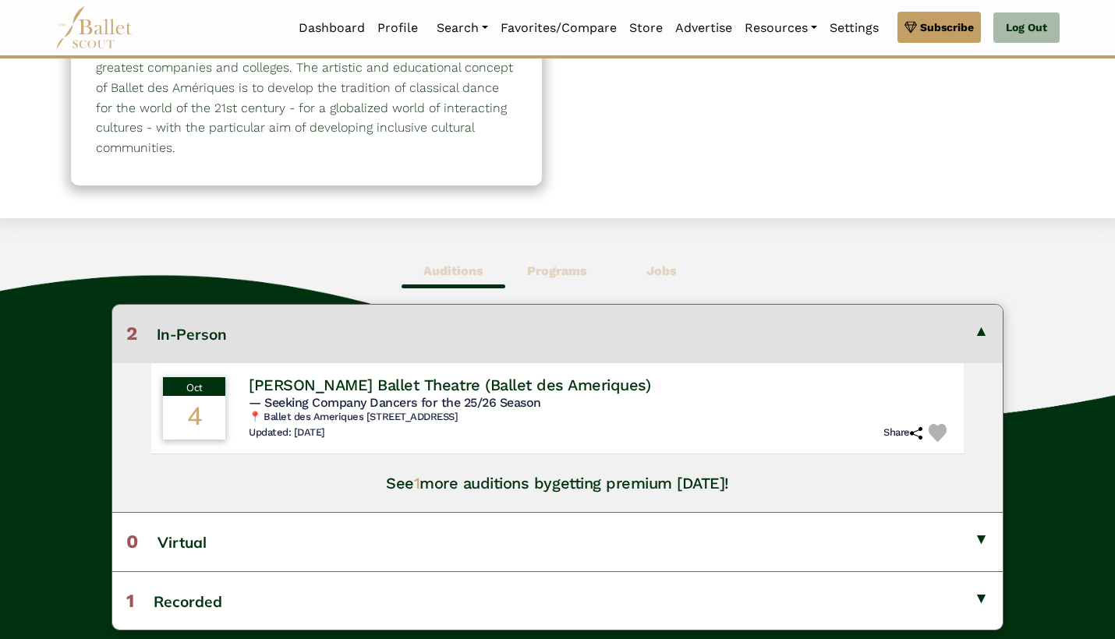
scroll to position [267, 0]
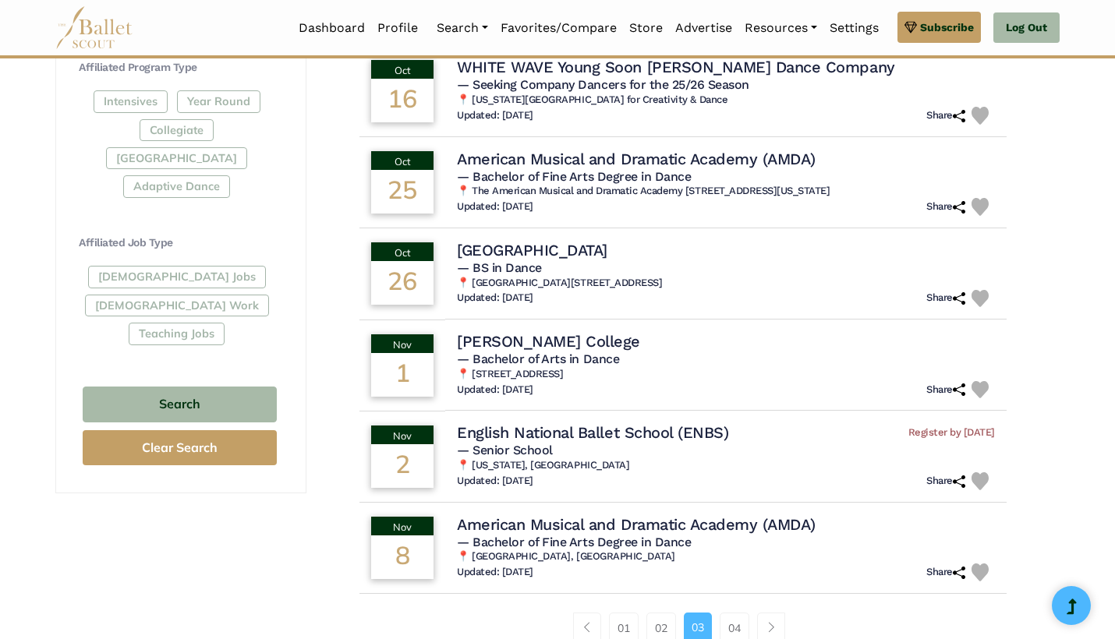
scroll to position [757, 0]
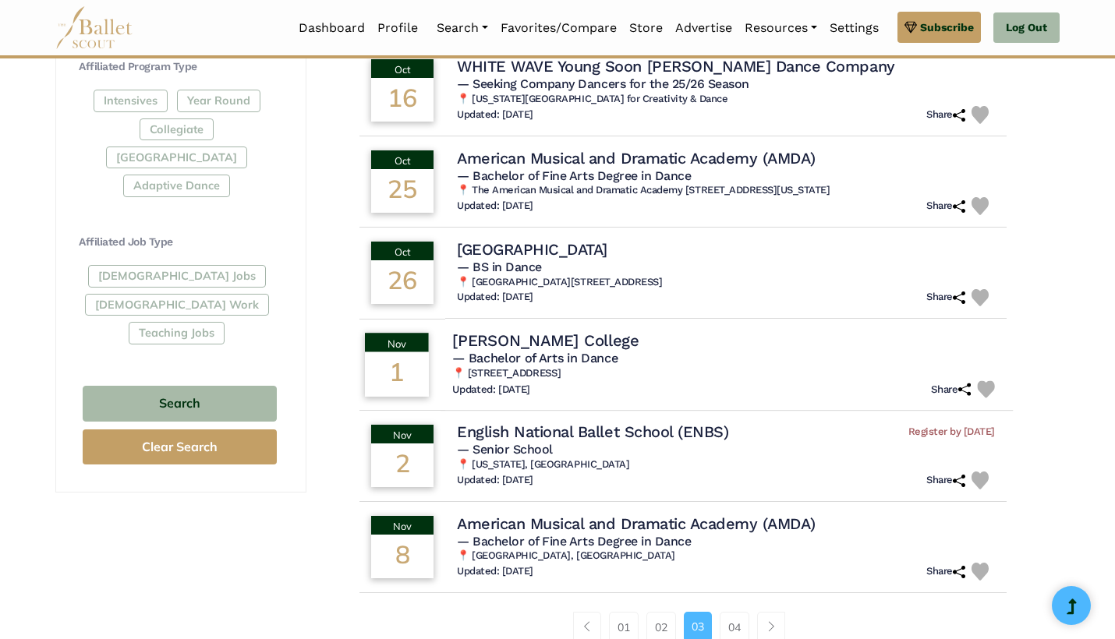
click at [764, 356] on h5 "— Bachelor of Arts in Dance" at bounding box center [726, 359] width 549 height 16
click at [537, 330] on h4 "Dean College" at bounding box center [545, 340] width 187 height 21
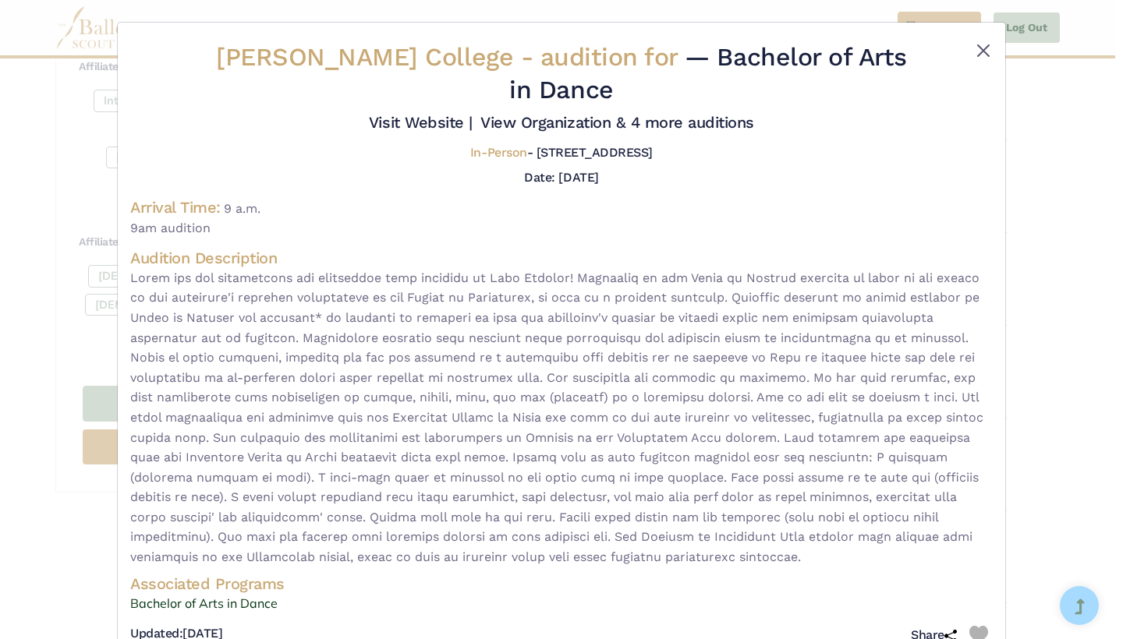
click at [974, 52] on button "Close" at bounding box center [983, 50] width 19 height 19
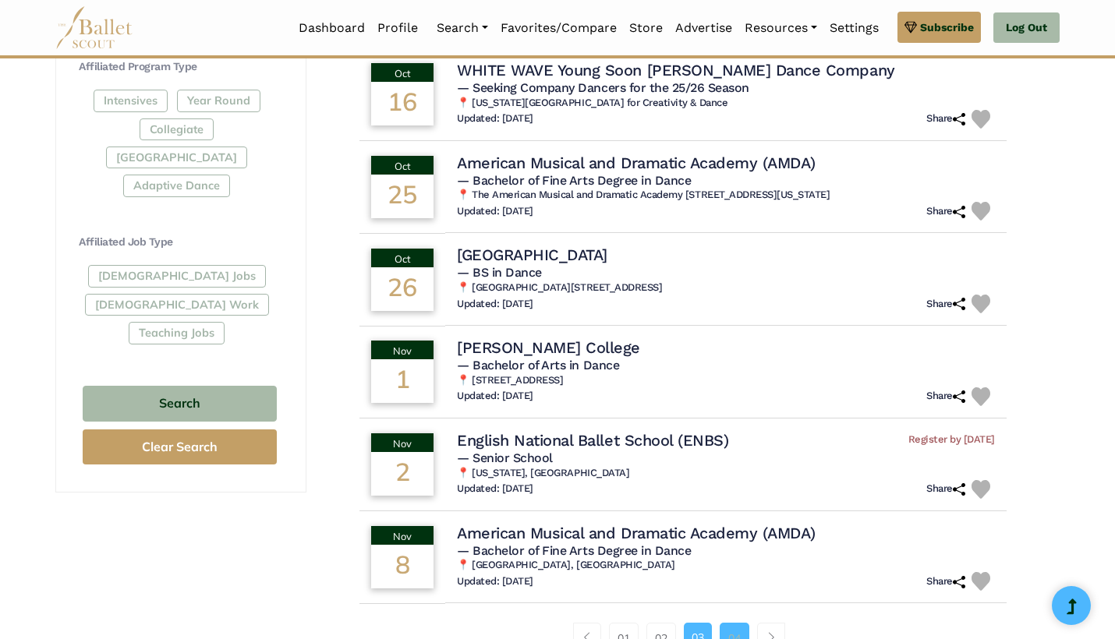
click at [727, 631] on link "04" at bounding box center [735, 638] width 30 height 31
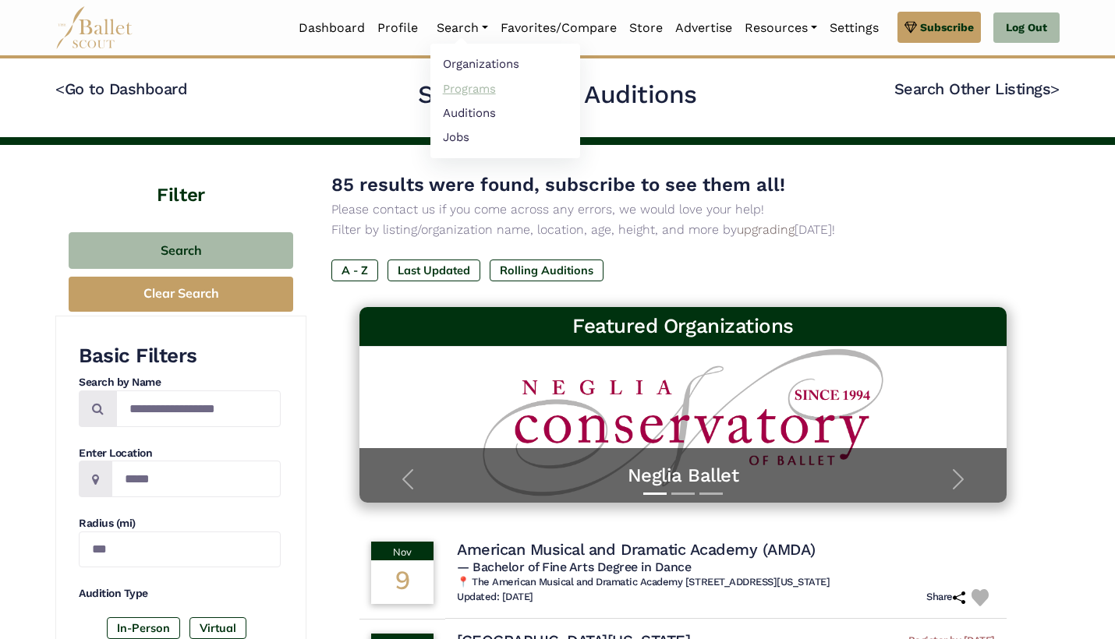
click at [465, 92] on link "Programs" at bounding box center [505, 88] width 150 height 24
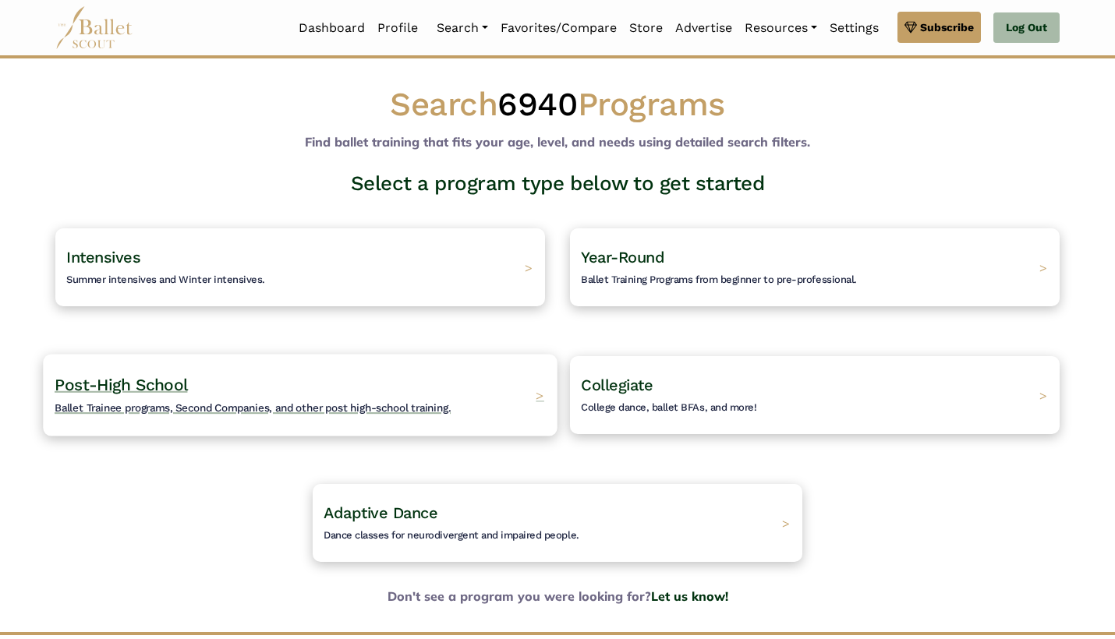
click at [339, 374] on h4 "Post-High School Ballet Trainee programs, Second Companies, and other post high…" at bounding box center [253, 395] width 396 height 43
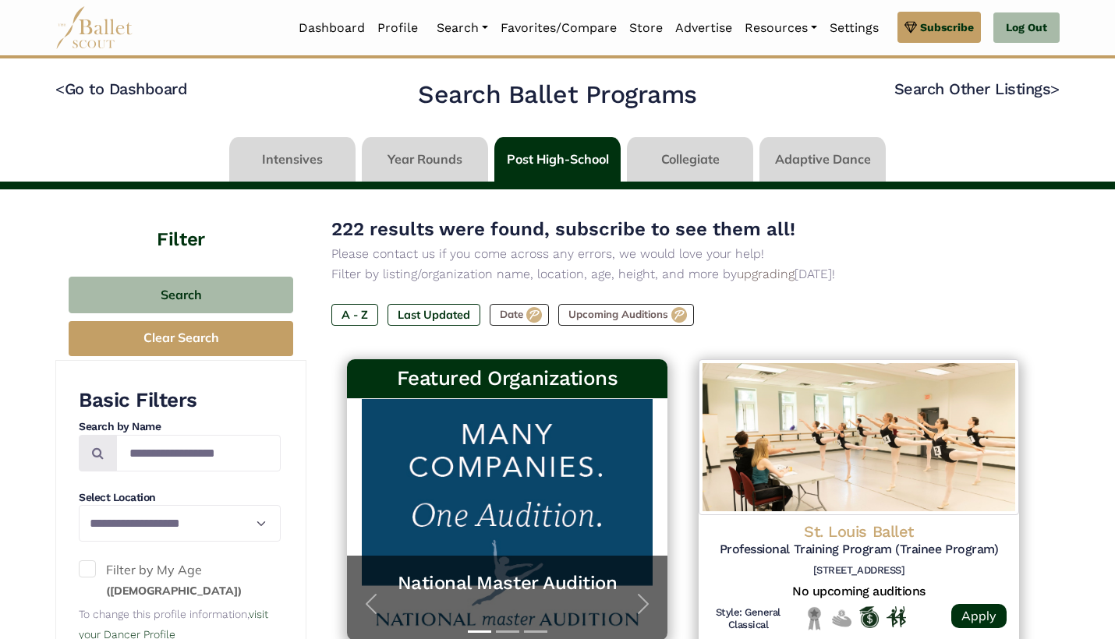
click at [692, 150] on link at bounding box center [690, 159] width 126 height 44
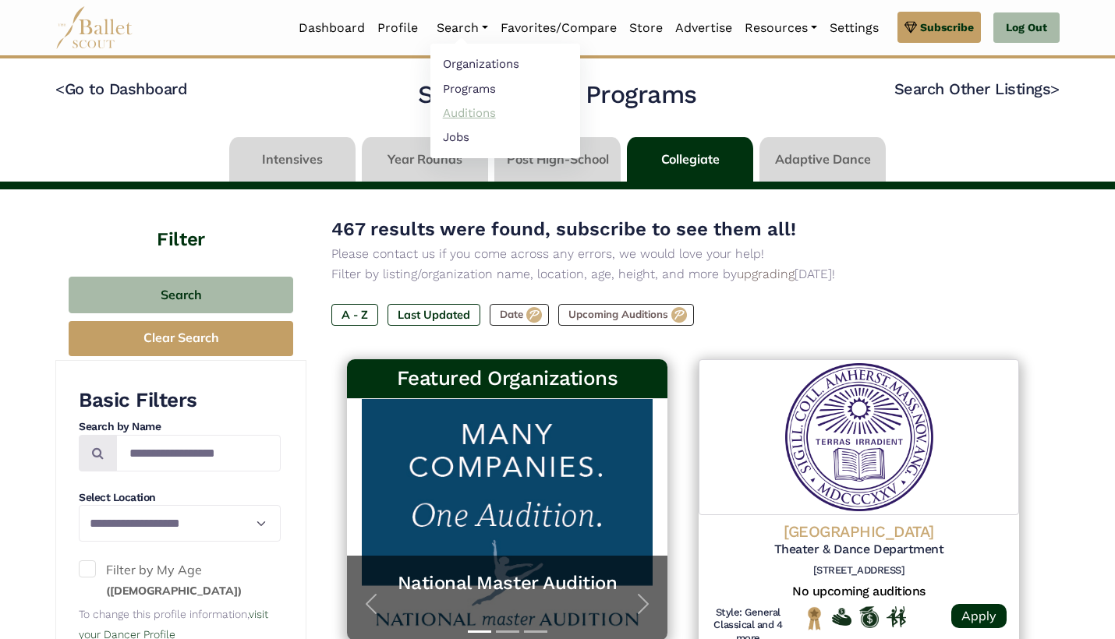
click at [462, 111] on link "Auditions" at bounding box center [505, 113] width 150 height 24
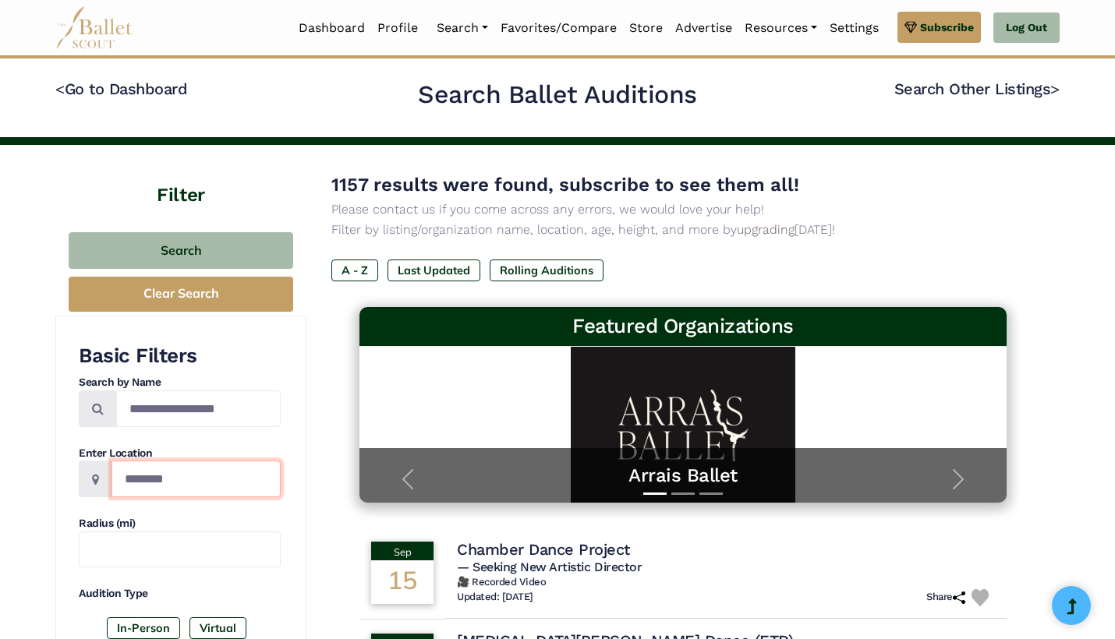
click at [211, 480] on input "Location" at bounding box center [196, 479] width 169 height 37
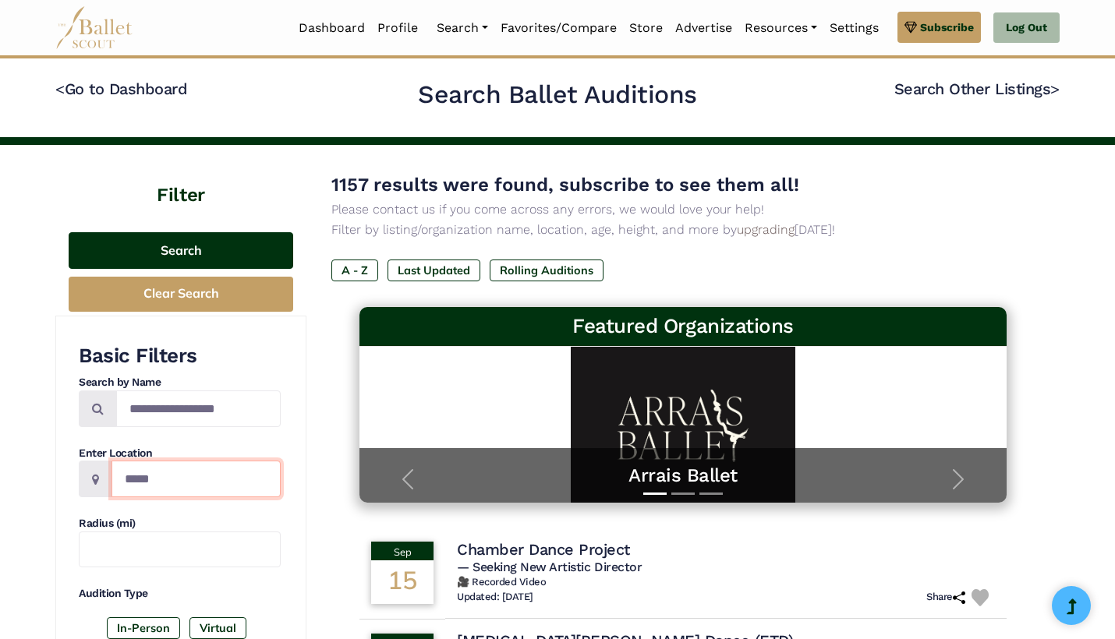
type input "*****"
click at [158, 243] on button "Search" at bounding box center [181, 250] width 225 height 37
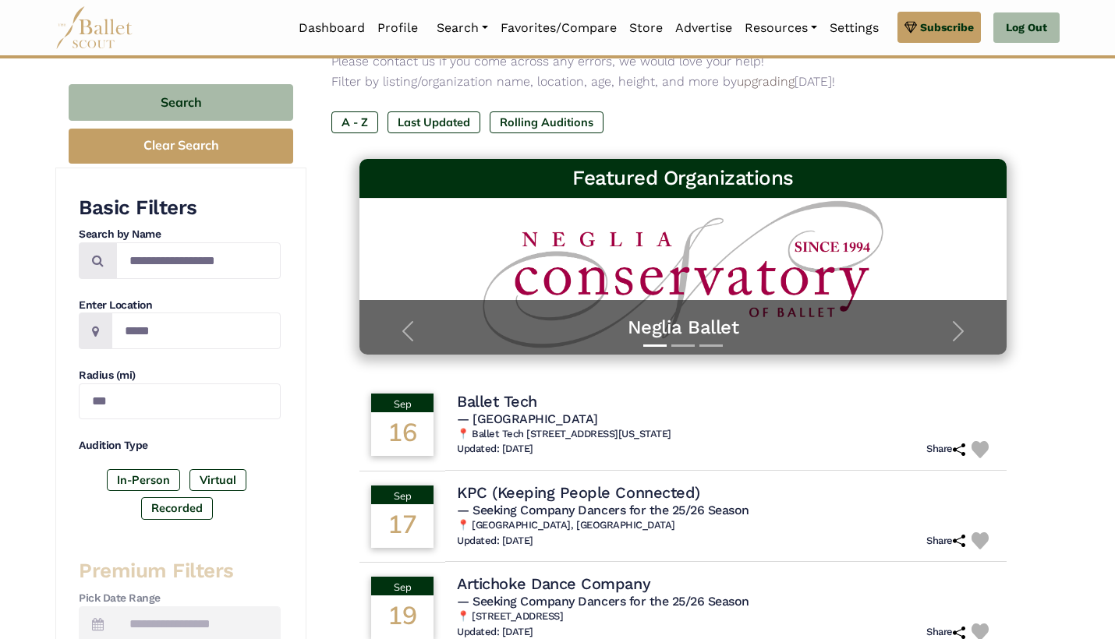
scroll to position [220, 0]
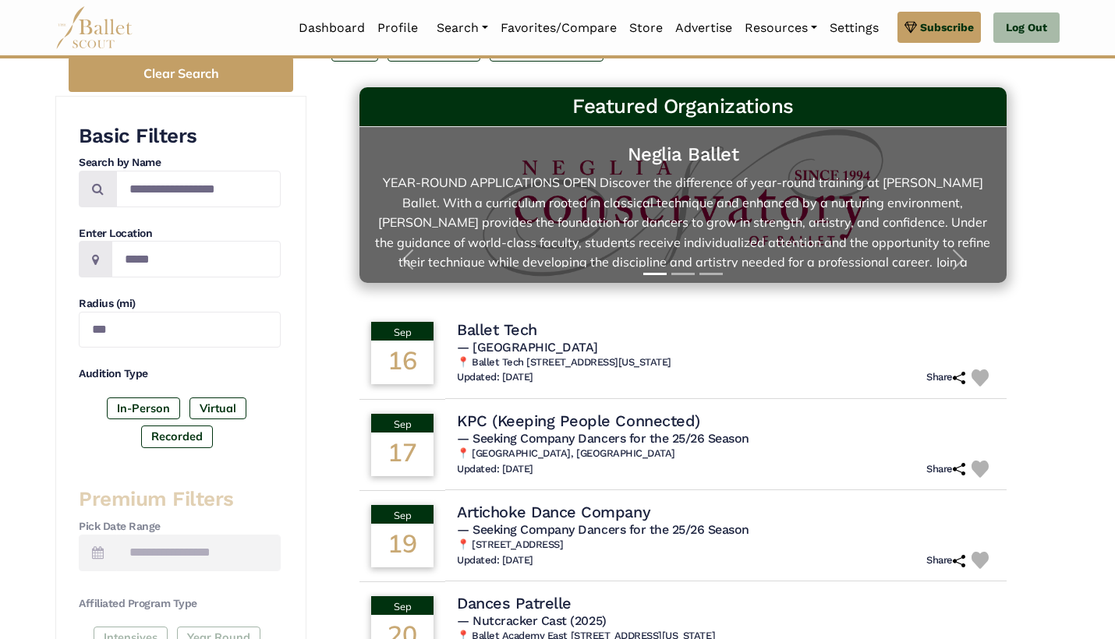
click at [798, 193] on link "Neglia Ballet YEAR-ROUND APPLICATIONS OPEN Discover the difference of year-roun…" at bounding box center [683, 205] width 616 height 125
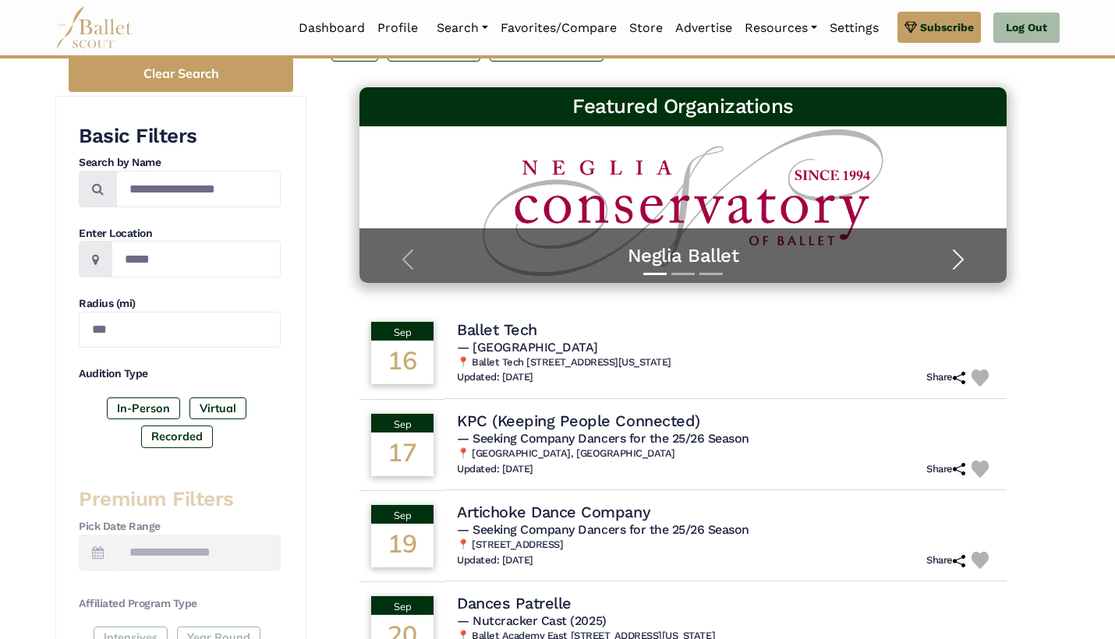
click at [959, 255] on span "button" at bounding box center [958, 259] width 25 height 25
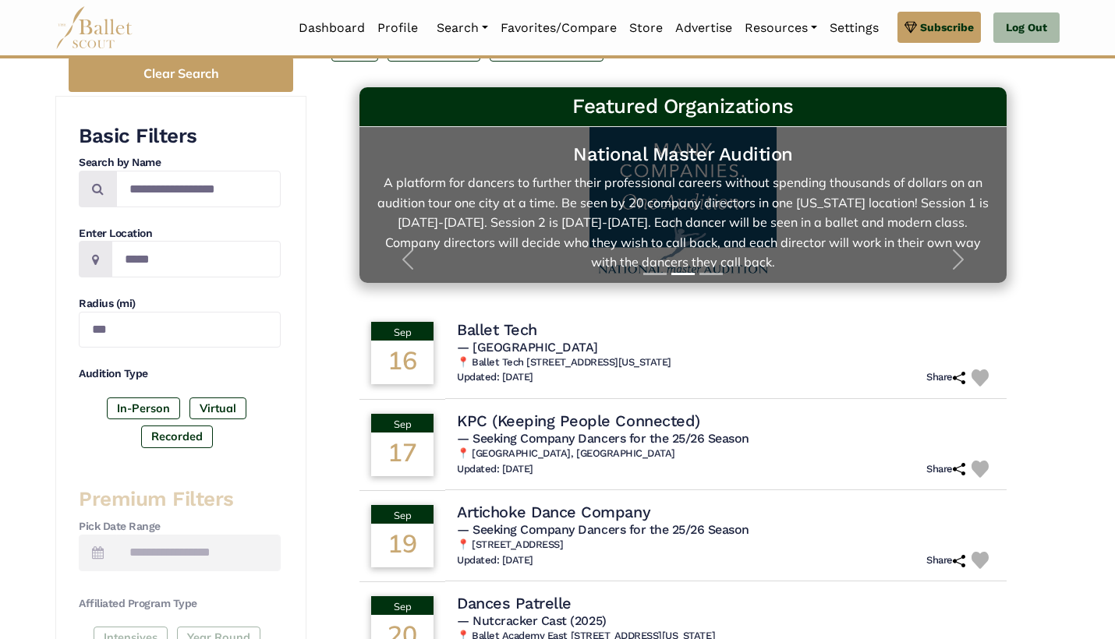
click at [819, 164] on h5 "National Master Audition" at bounding box center [683, 155] width 616 height 24
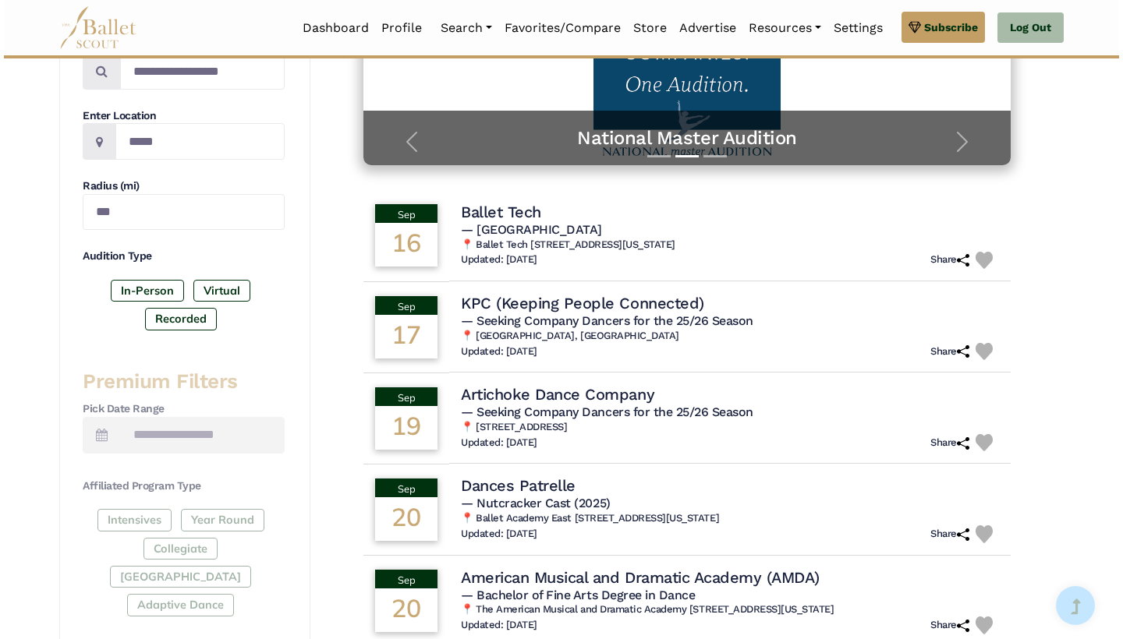
scroll to position [352, 0]
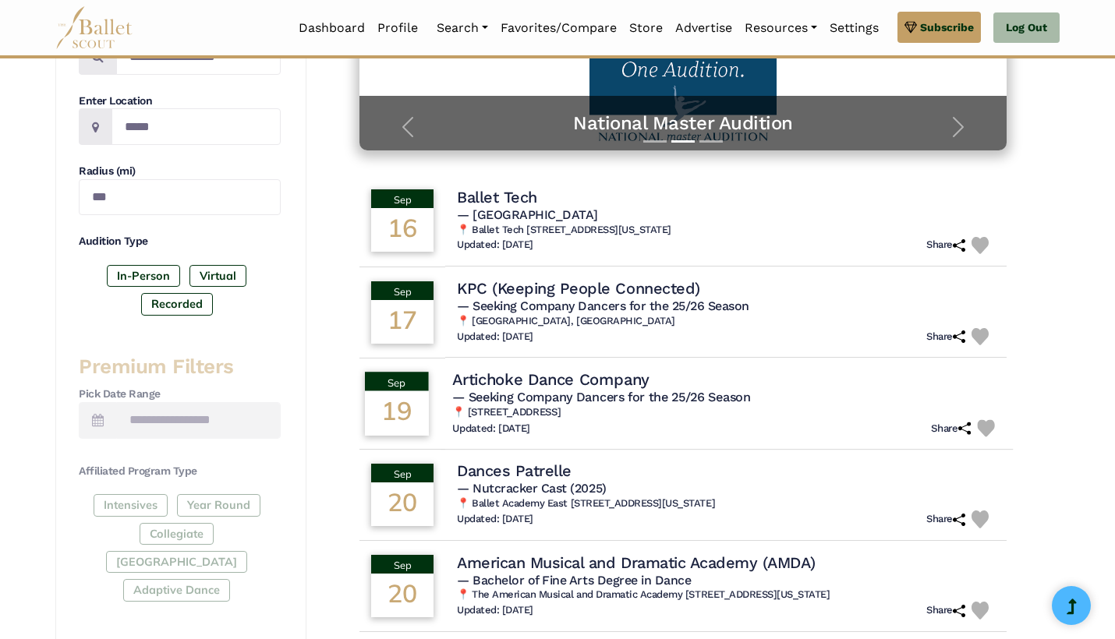
click at [839, 396] on h5 "— Seeking Company Dancers for the 25/26 Season" at bounding box center [726, 398] width 549 height 16
click at [593, 371] on h4 "Artichoke Dance Company" at bounding box center [550, 379] width 197 height 21
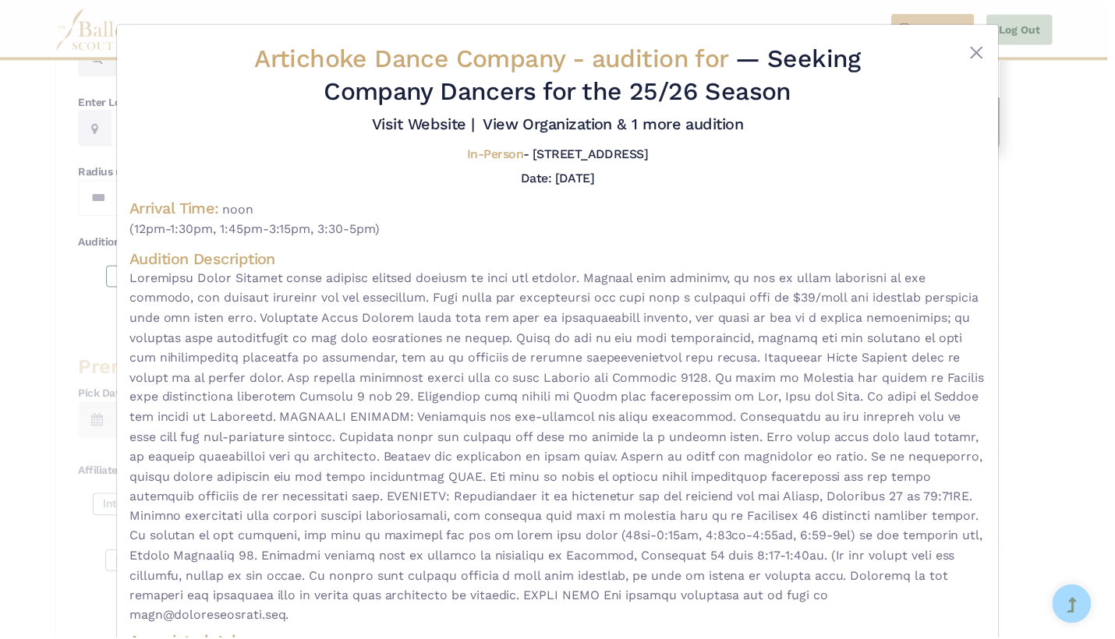
scroll to position [0, 0]
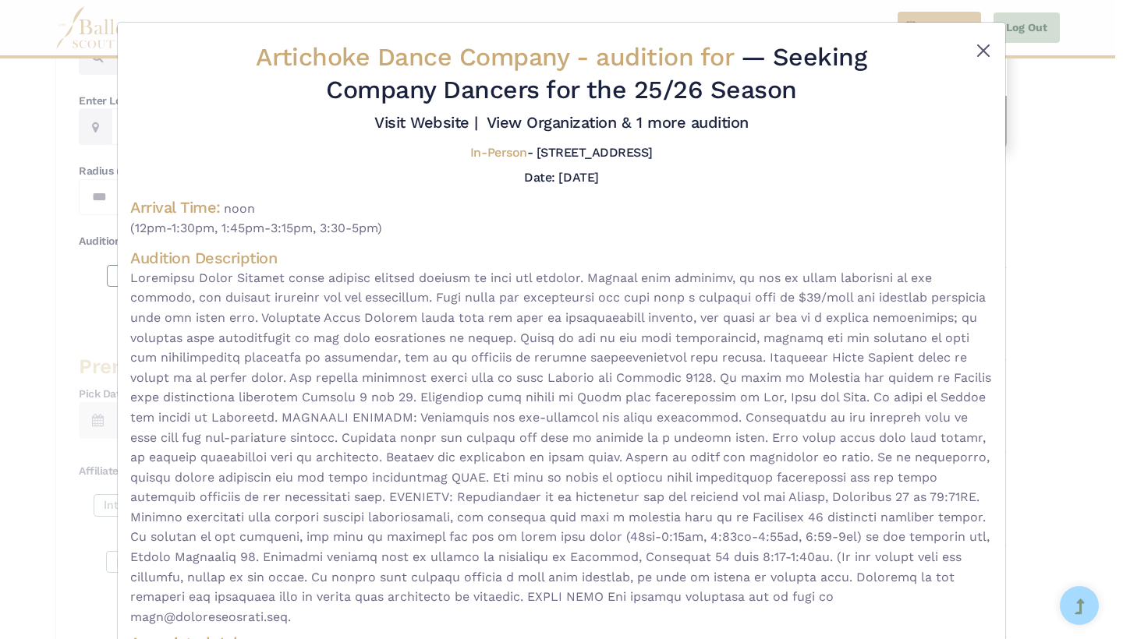
click at [983, 51] on button "Close" at bounding box center [983, 50] width 19 height 19
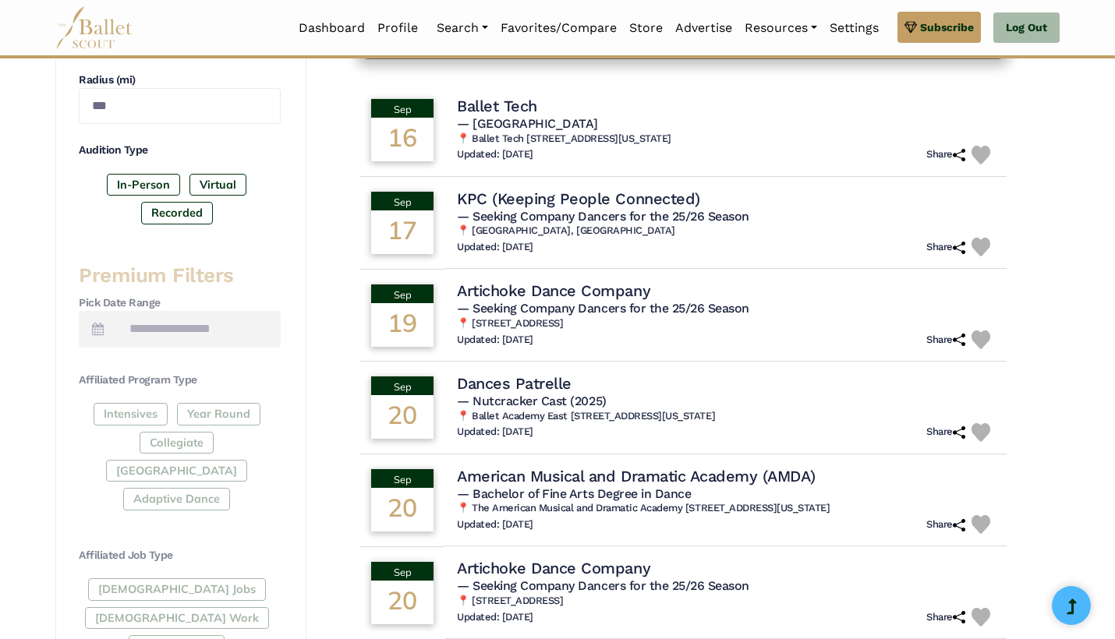
scroll to position [446, 0]
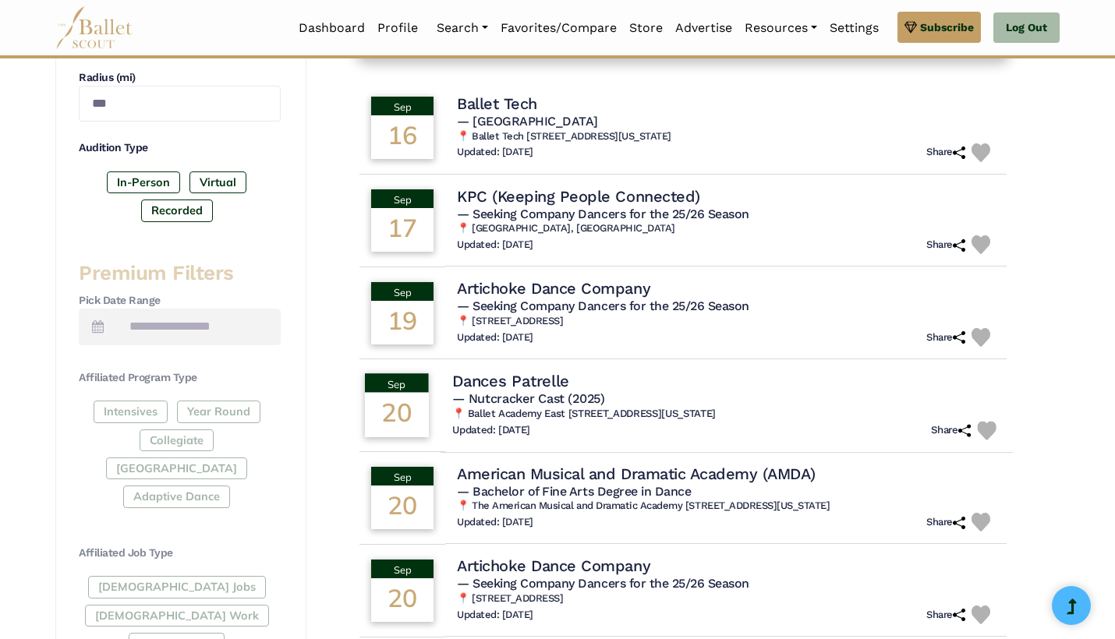
click at [841, 363] on td "Dances Patrelle — Nutcracker Cast (2025) 📍 Ballet Academy East 1651 3rd Ave 3rd…" at bounding box center [727, 406] width 572 height 94
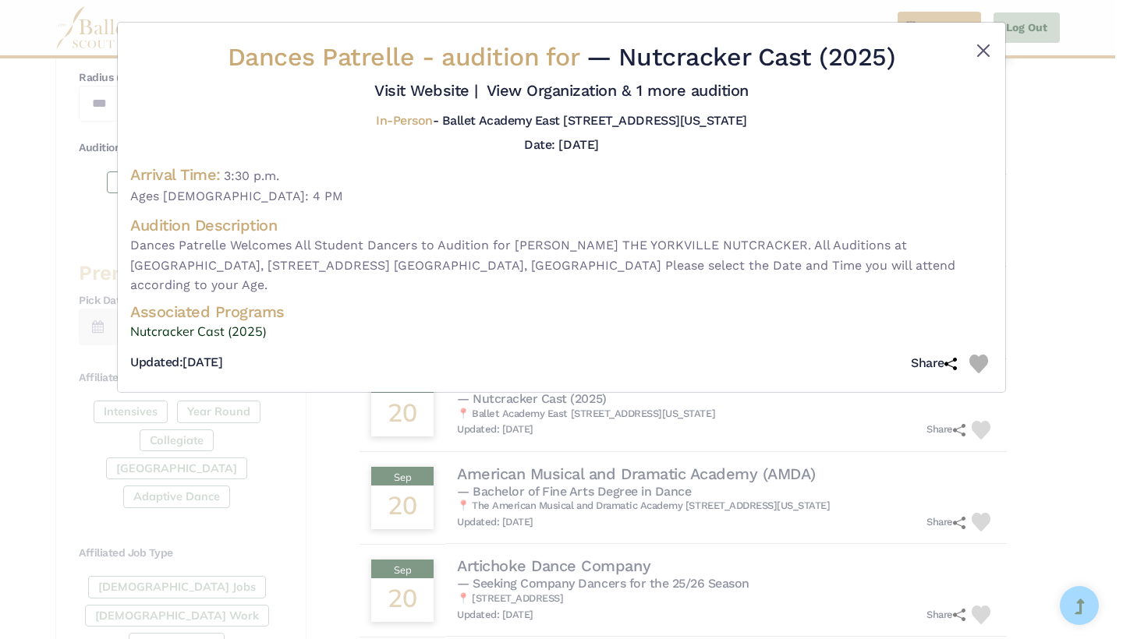
click at [989, 51] on button "Close" at bounding box center [983, 50] width 19 height 19
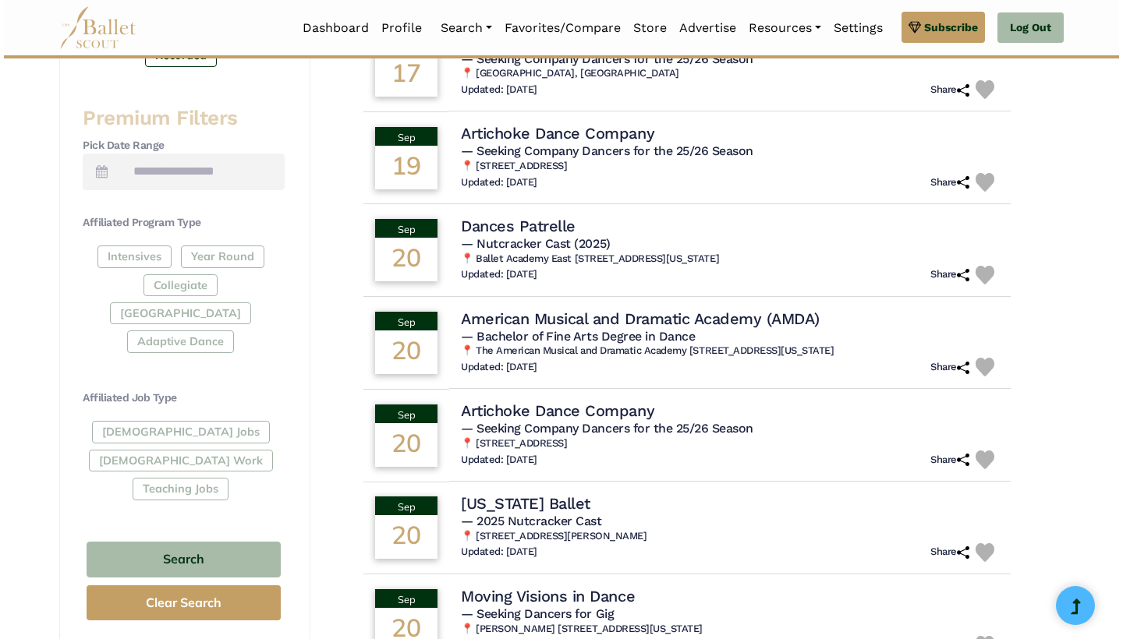
scroll to position [607, 0]
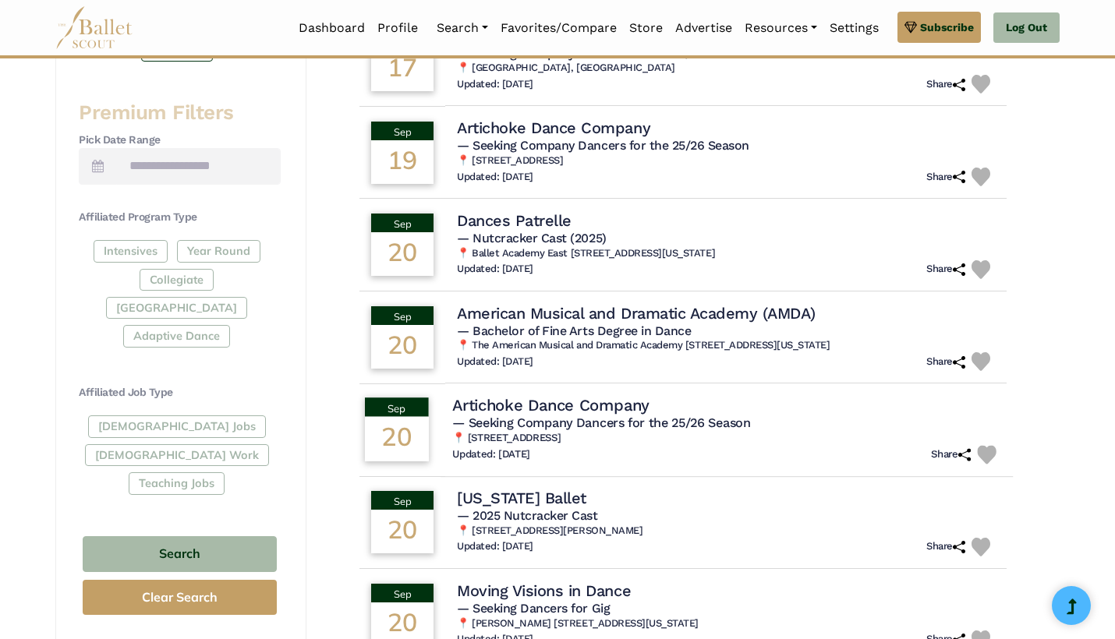
click at [812, 432] on h6 "📍 675 Vanderbilt Ave, Brooklyn, NY 11238-4431" at bounding box center [726, 438] width 549 height 13
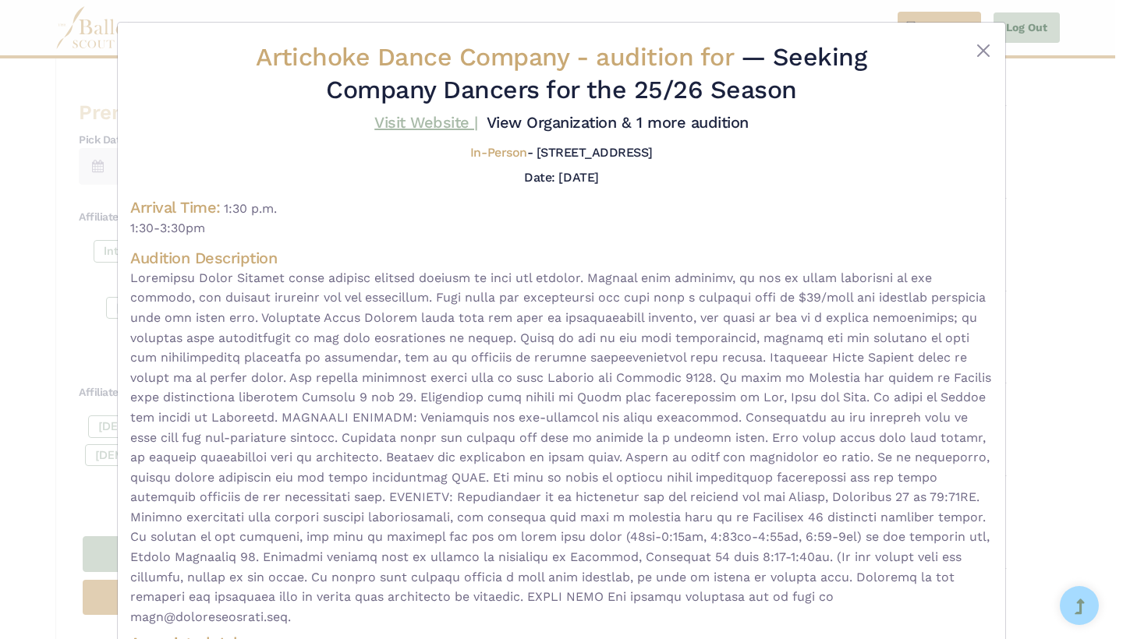
click at [478, 121] on link "Visit Website |" at bounding box center [426, 122] width 104 height 19
click at [980, 52] on button "Close" at bounding box center [983, 50] width 19 height 19
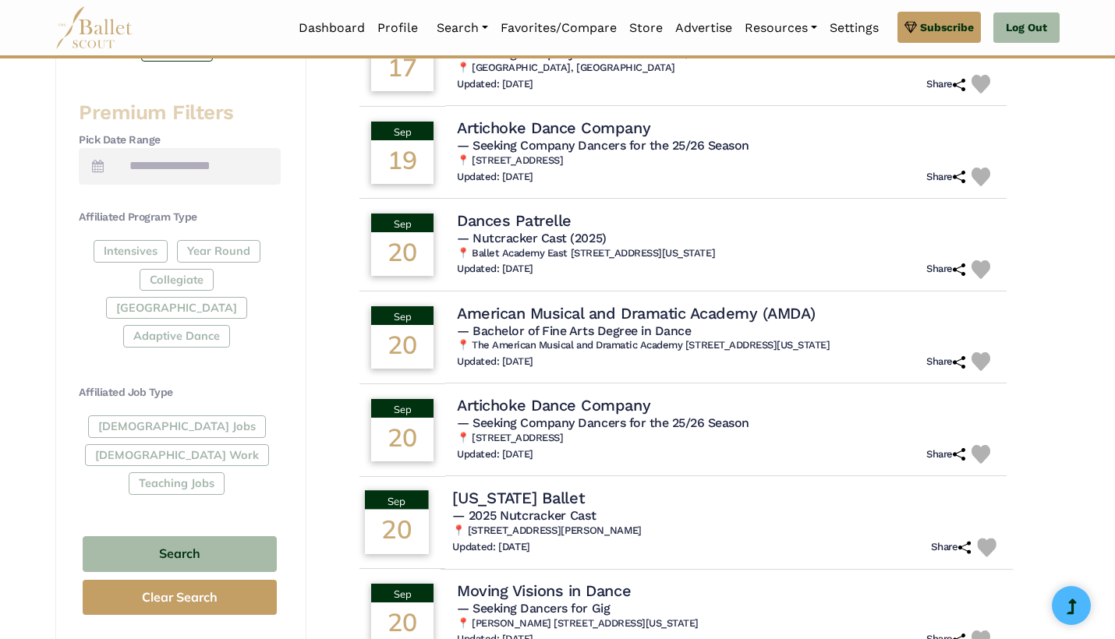
click at [730, 511] on h5 "— 2025 Nutcracker Cast" at bounding box center [726, 516] width 549 height 16
click at [584, 491] on h4 "New Jersey Ballet" at bounding box center [518, 497] width 132 height 21
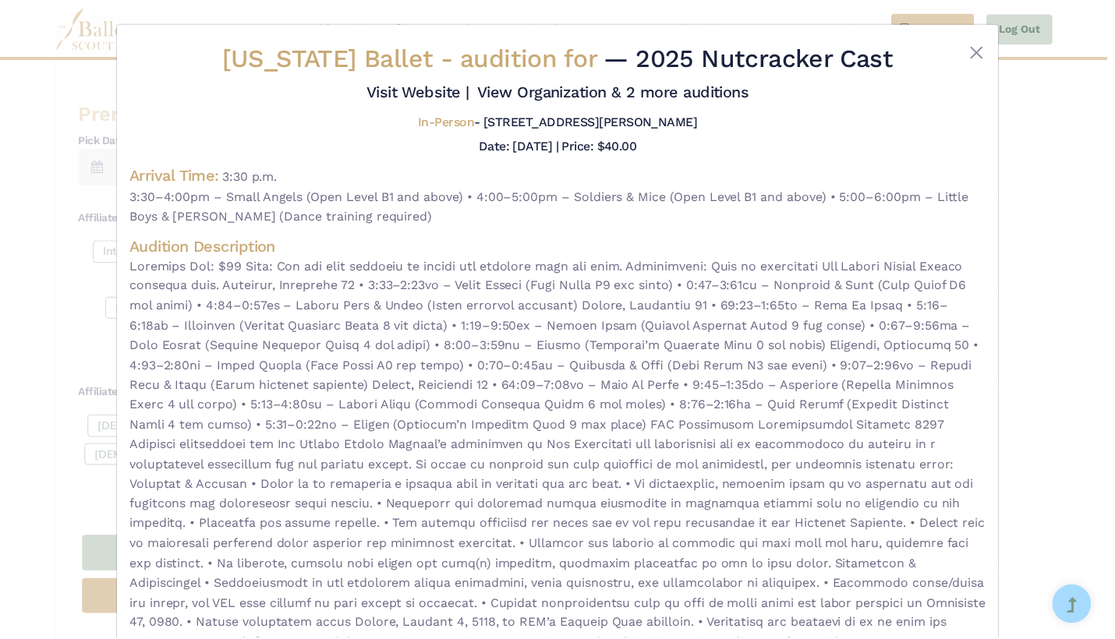
scroll to position [0, 0]
click at [979, 57] on button "Close" at bounding box center [983, 50] width 19 height 19
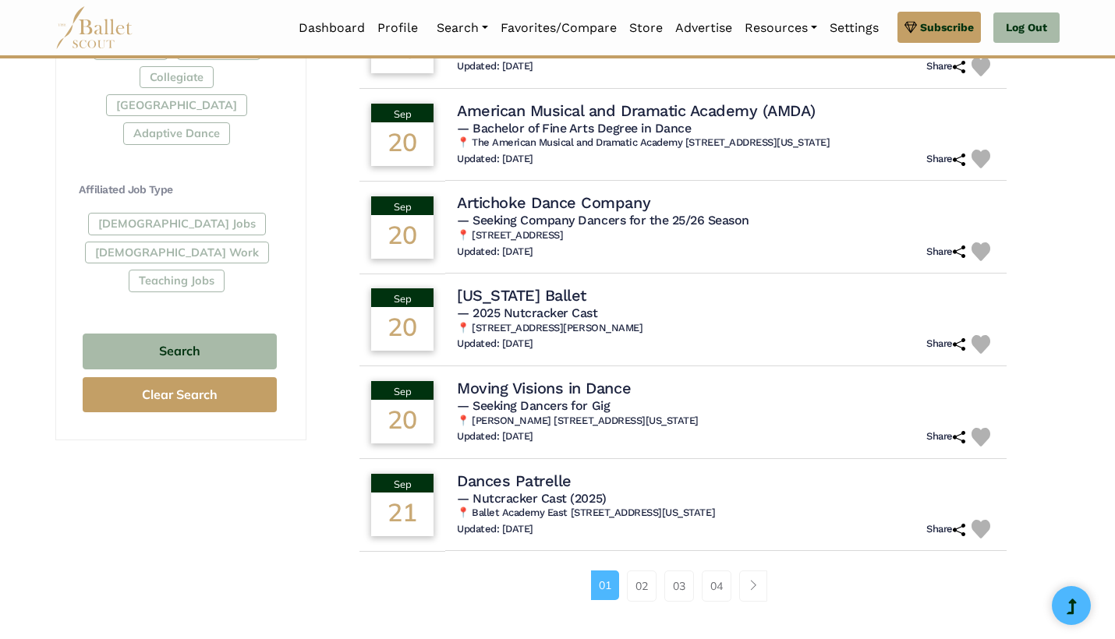
scroll to position [811, 0]
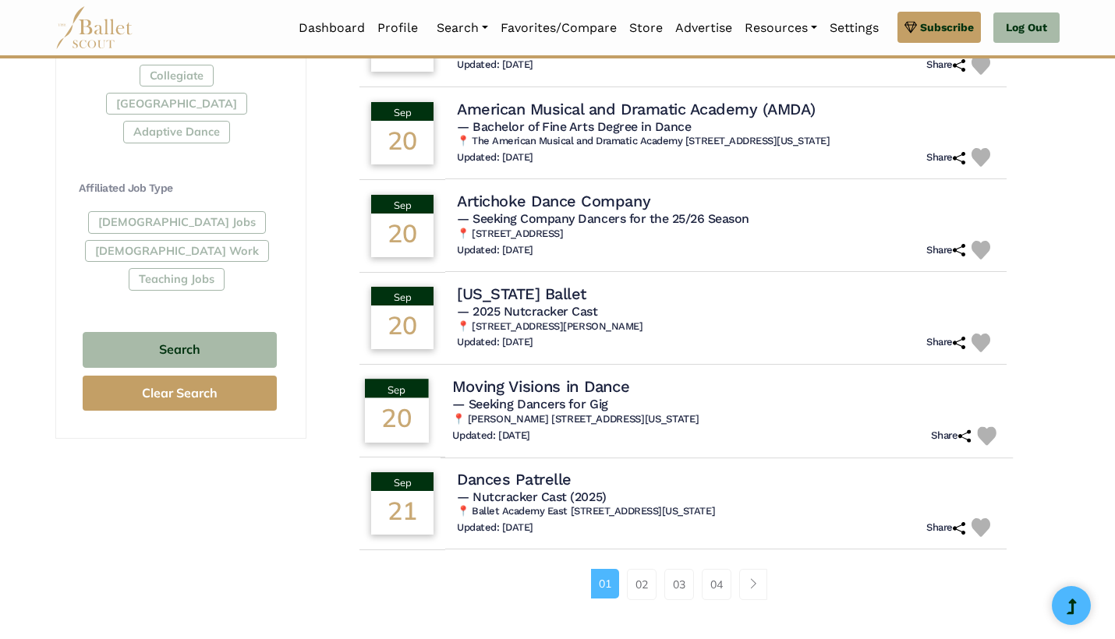
click at [849, 398] on h5 "— Seeking Dancers for Gig" at bounding box center [726, 404] width 549 height 16
click at [615, 376] on h4 "Moving Visions in Dance" at bounding box center [540, 386] width 177 height 21
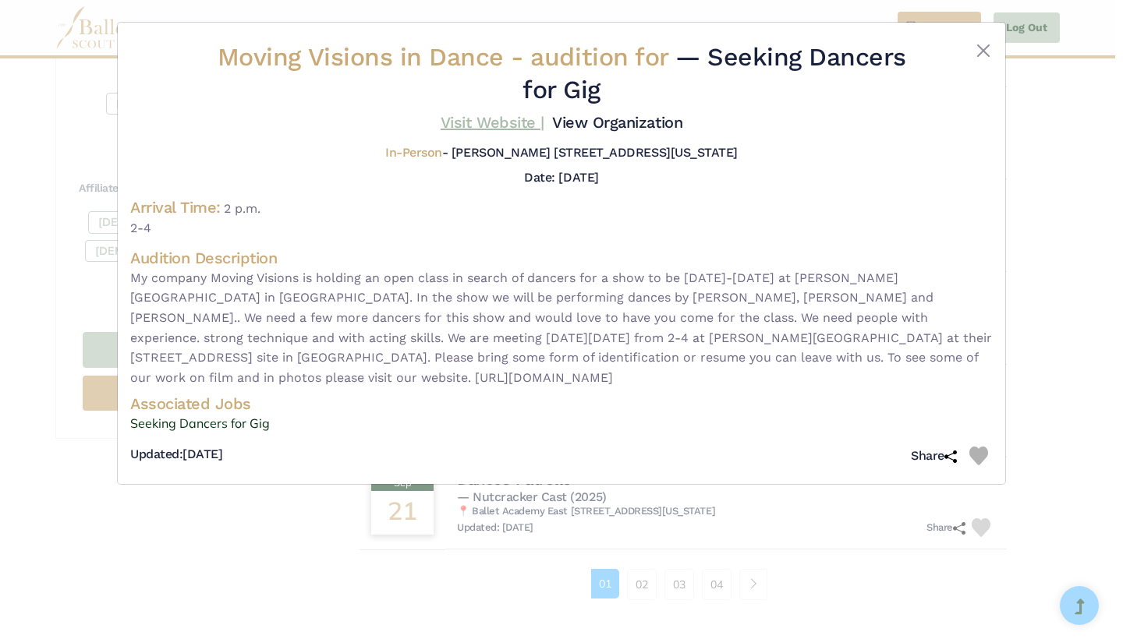
click at [544, 124] on link "Visit Website |" at bounding box center [493, 122] width 104 height 19
click at [987, 52] on button "Close" at bounding box center [983, 50] width 19 height 19
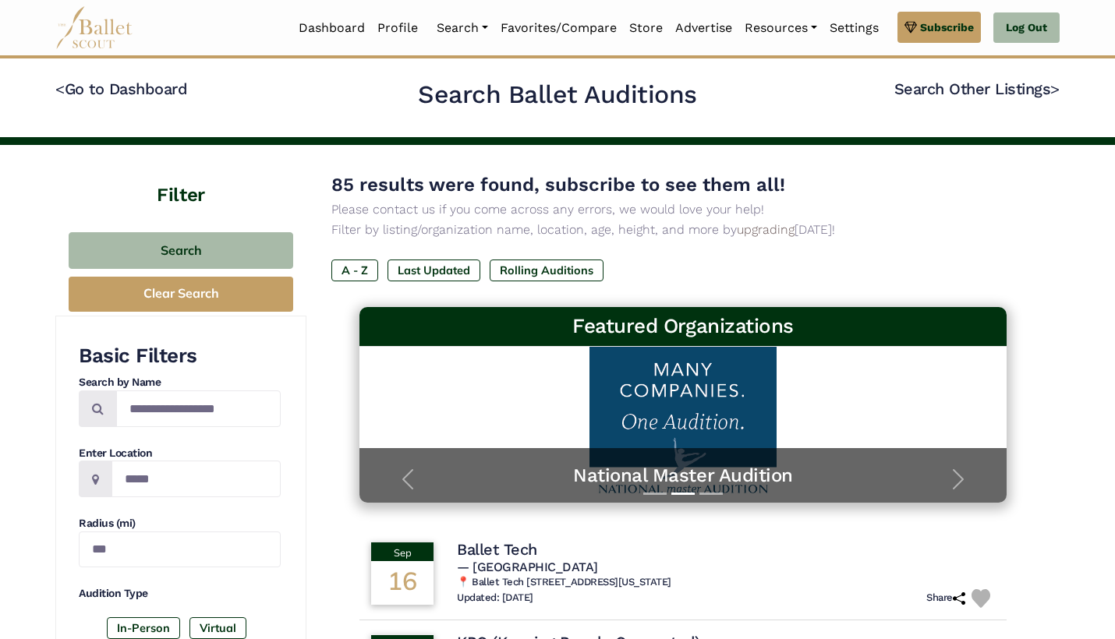
scroll to position [0, 0]
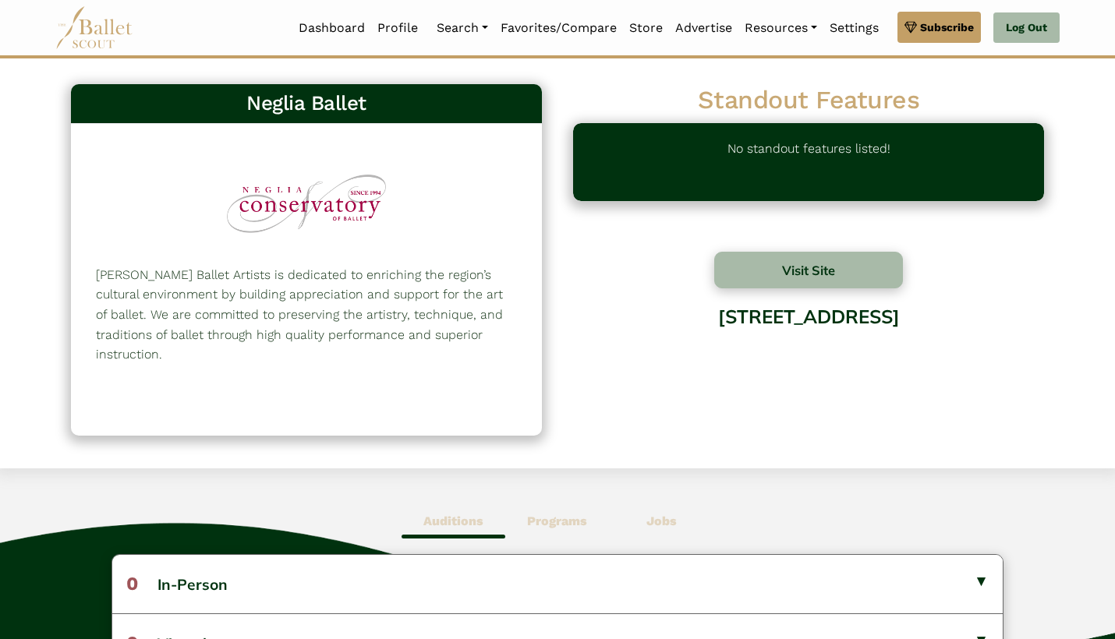
click at [558, 526] on b "Programs" at bounding box center [557, 521] width 60 height 15
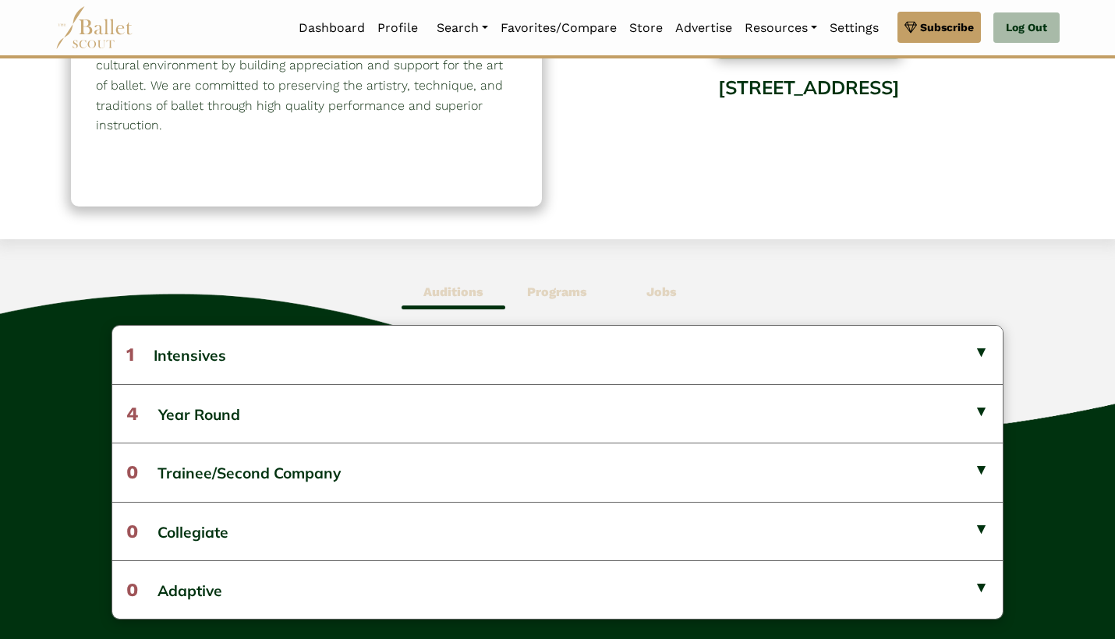
scroll to position [232, 0]
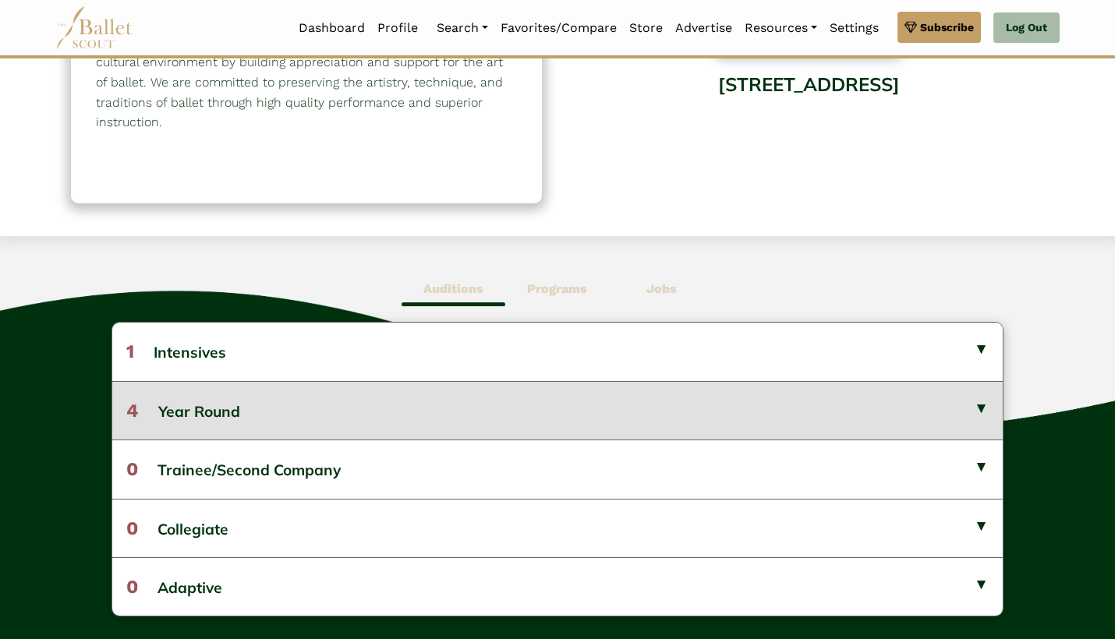
click at [573, 399] on button "4 Year Round" at bounding box center [557, 410] width 890 height 58
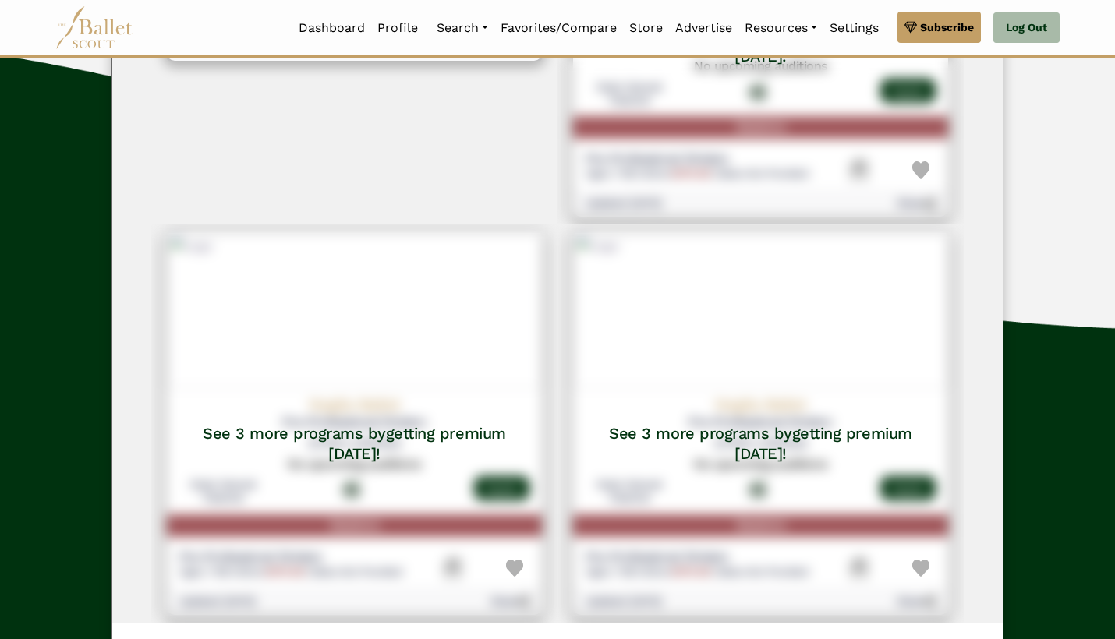
scroll to position [552, 0]
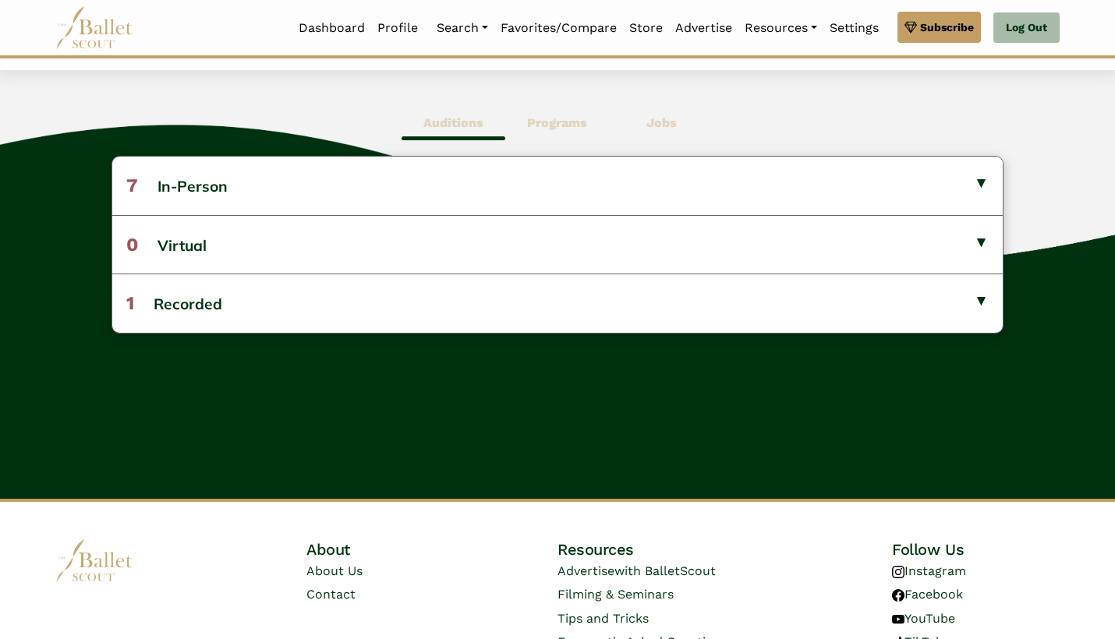
scroll to position [377, 0]
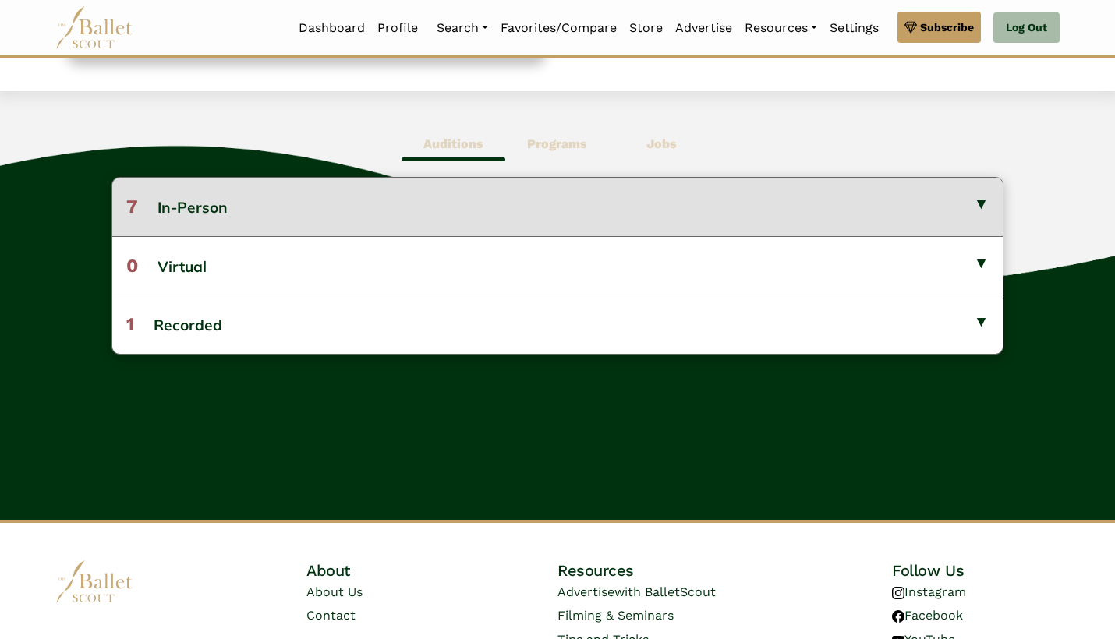
click at [569, 221] on button "7 In-Person" at bounding box center [557, 207] width 890 height 58
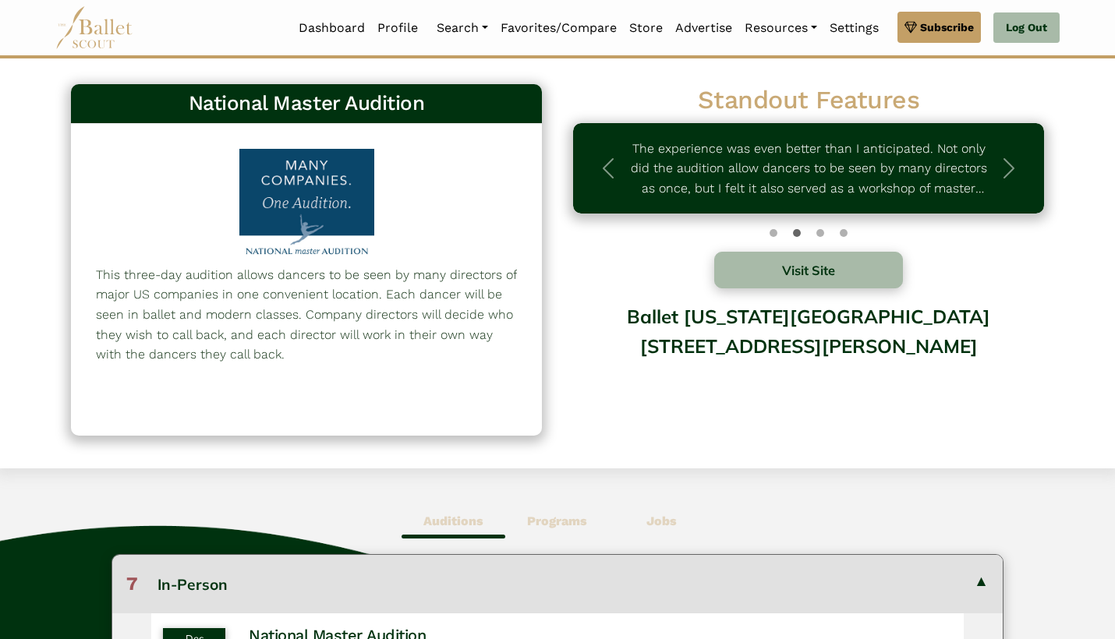
scroll to position [0, 0]
